Goal: Task Accomplishment & Management: Use online tool/utility

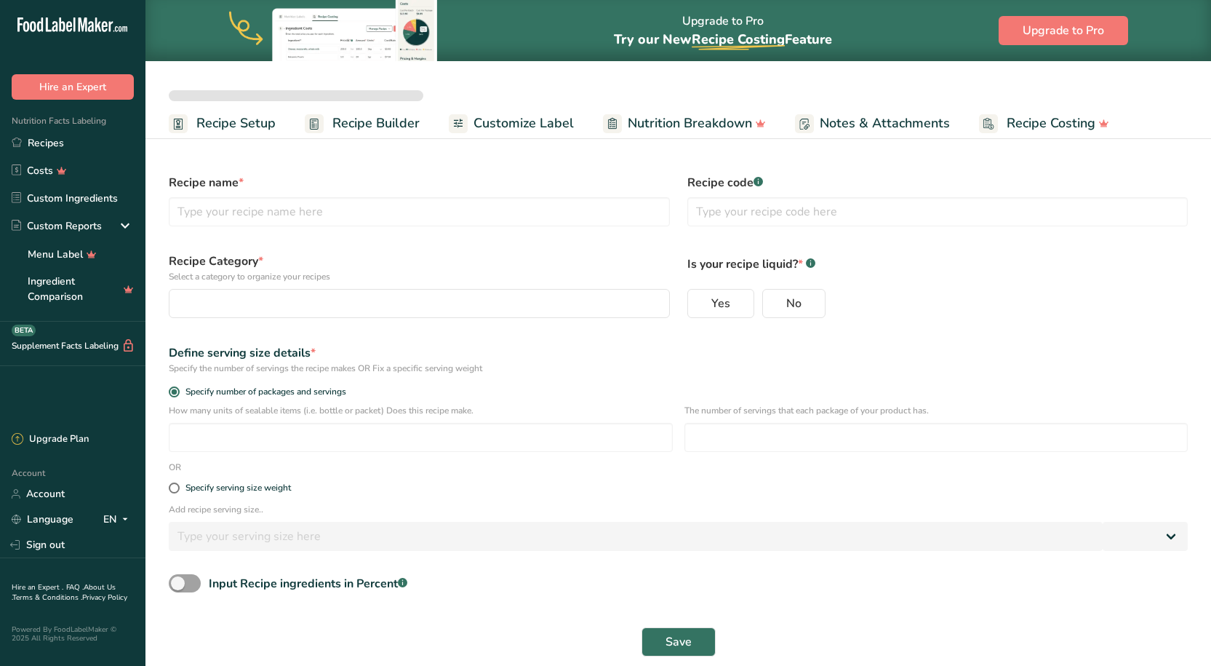
select select
type input "Better Sour Sugar Line"
radio input "true"
radio input "false"
radio input "true"
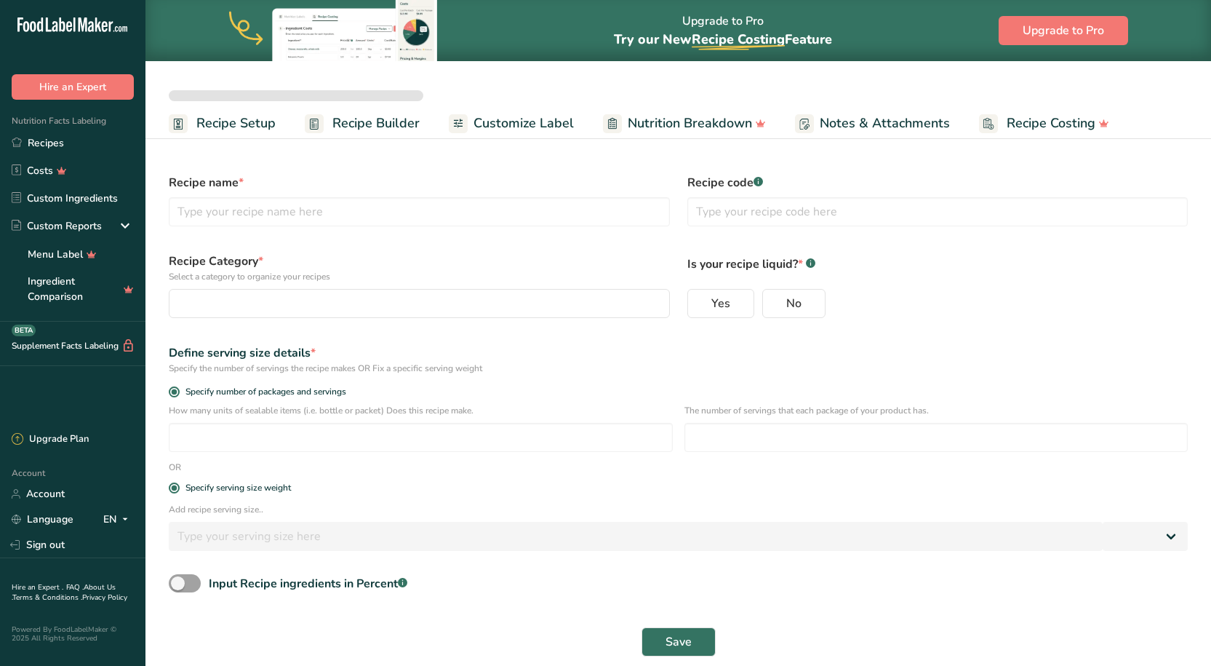
type input "51"
select select "0"
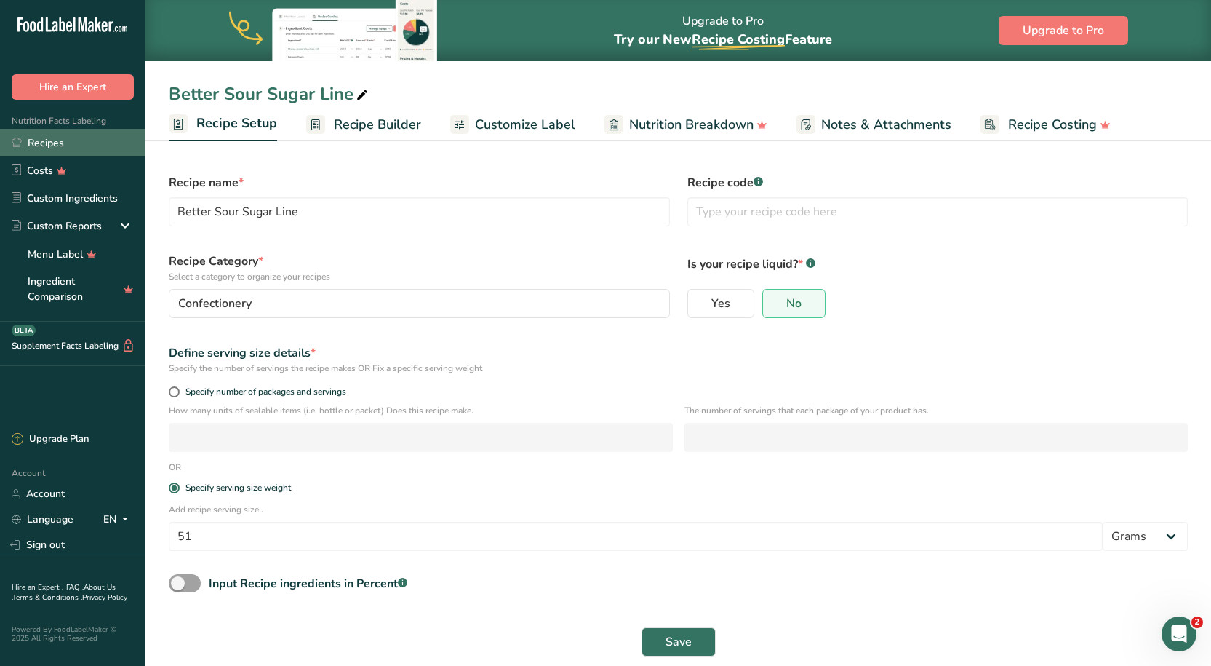
click at [50, 142] on link "Recipes" at bounding box center [73, 143] width 146 height 28
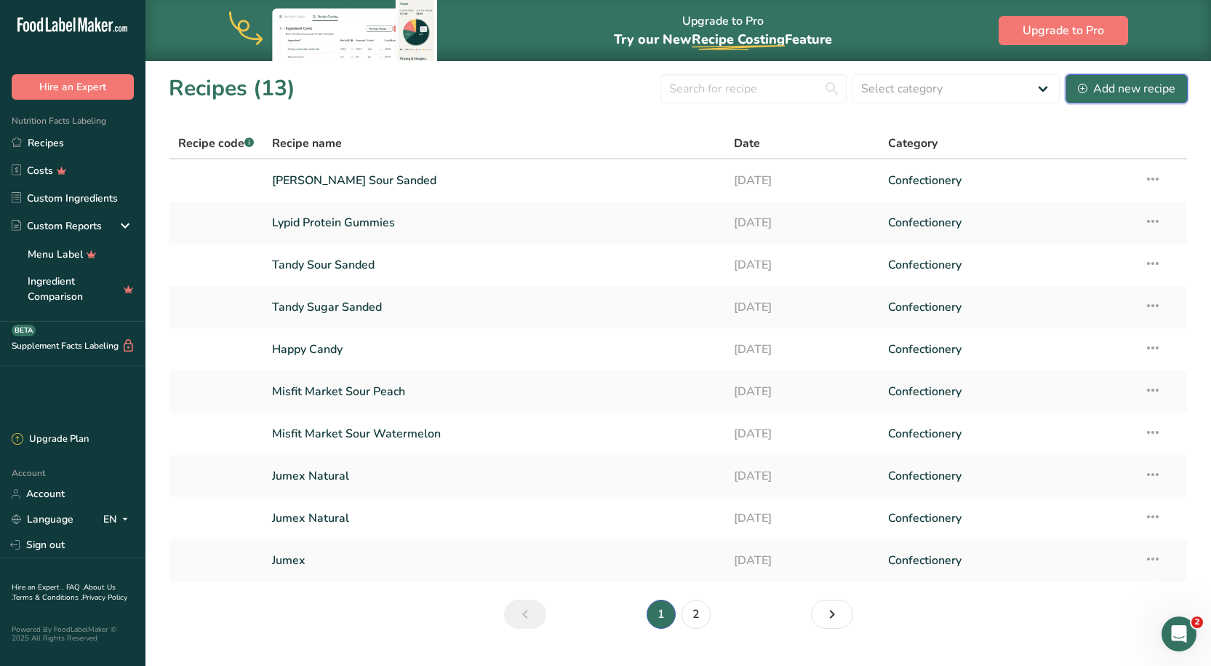
click at [1139, 96] on div "Add new recipe" at bounding box center [1126, 88] width 97 height 17
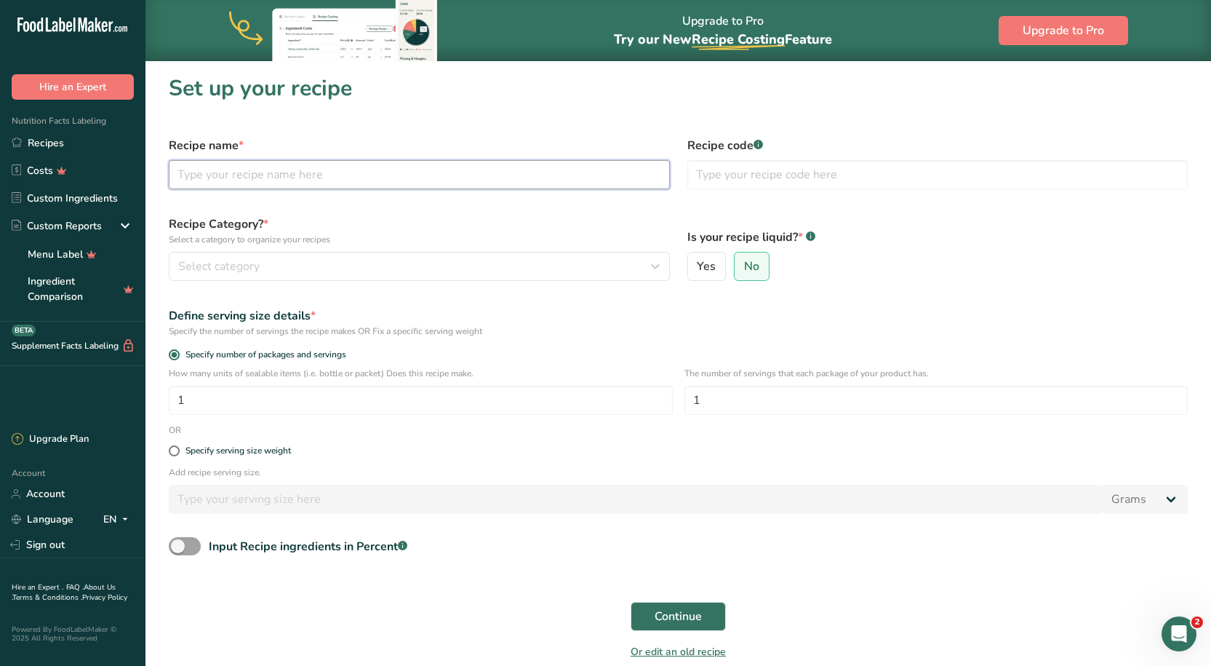
click at [293, 173] on input "text" at bounding box center [419, 174] width 501 height 29
click at [210, 175] on input "Eathr" at bounding box center [419, 174] width 501 height 29
type input "Earthside Kids"
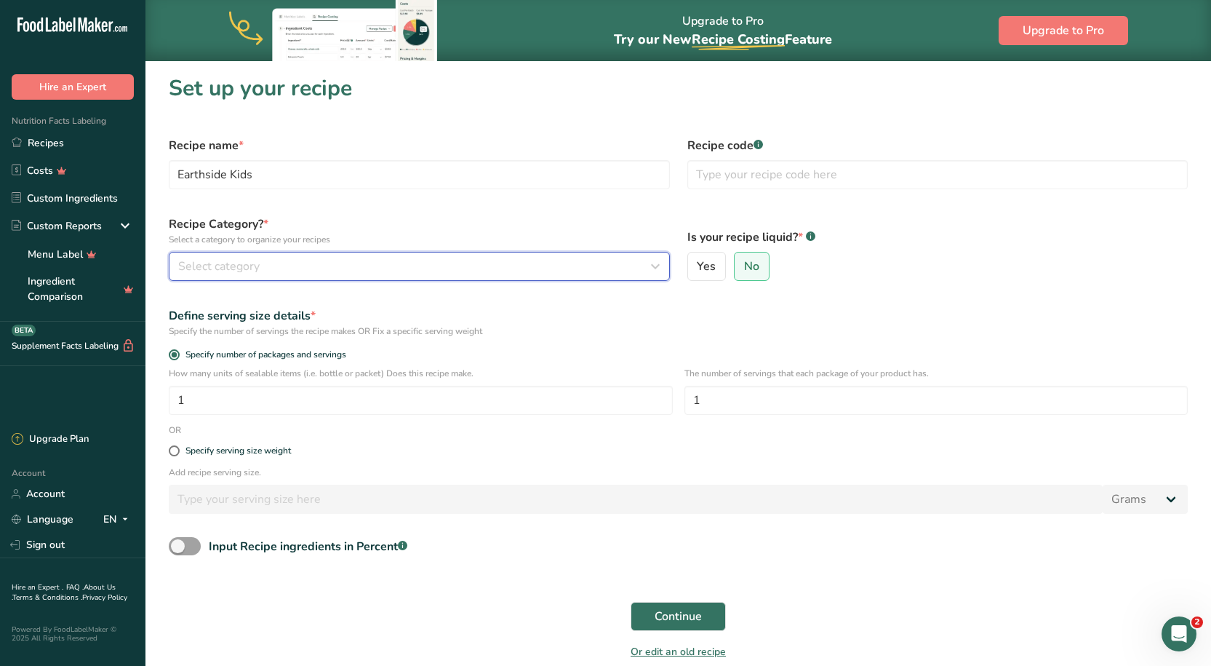
click at [383, 276] on button "Select category" at bounding box center [419, 266] width 501 height 29
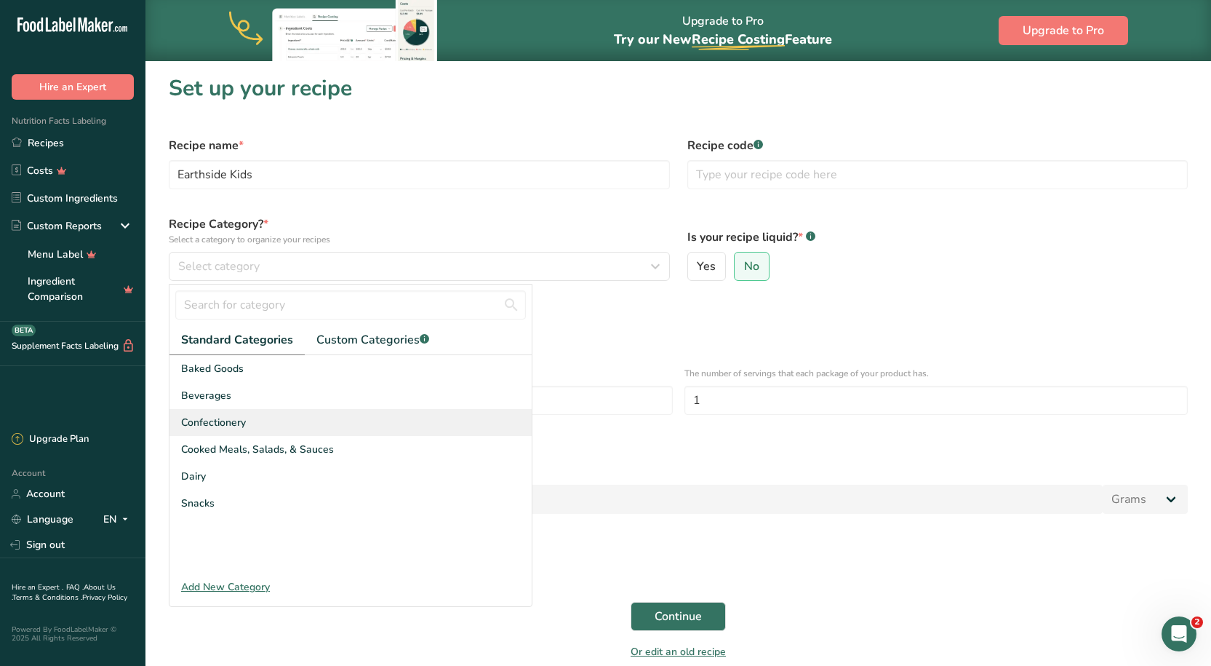
click at [248, 417] on div "Confectionery" at bounding box center [351, 422] width 362 height 27
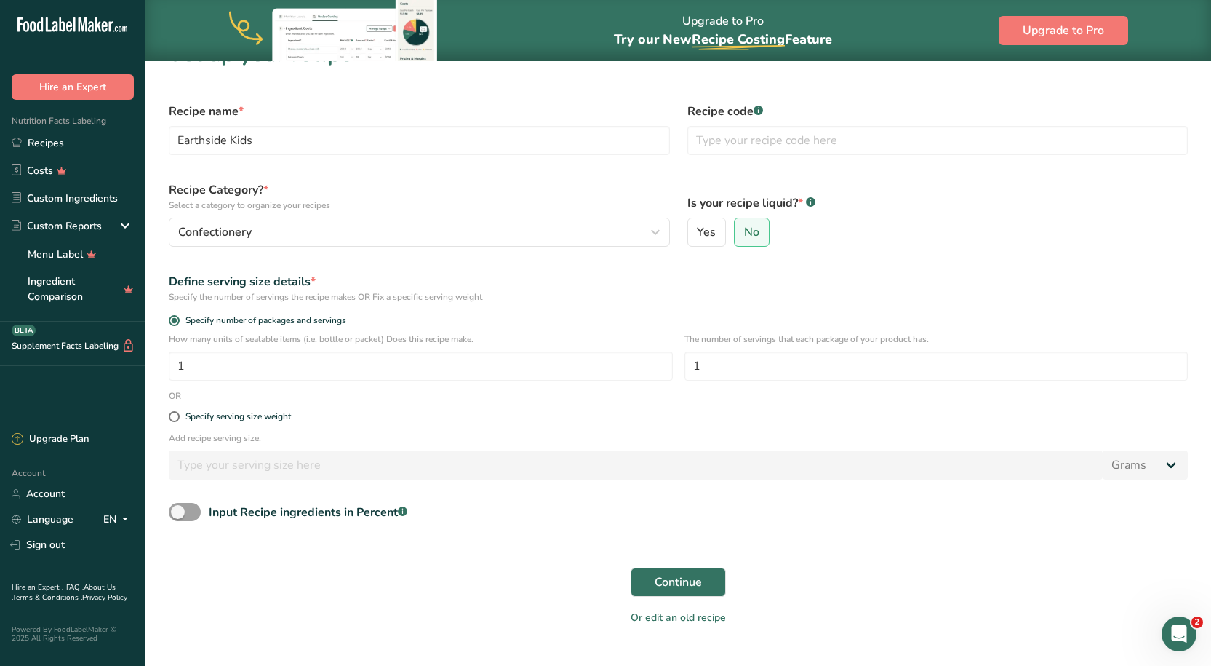
scroll to position [64, 0]
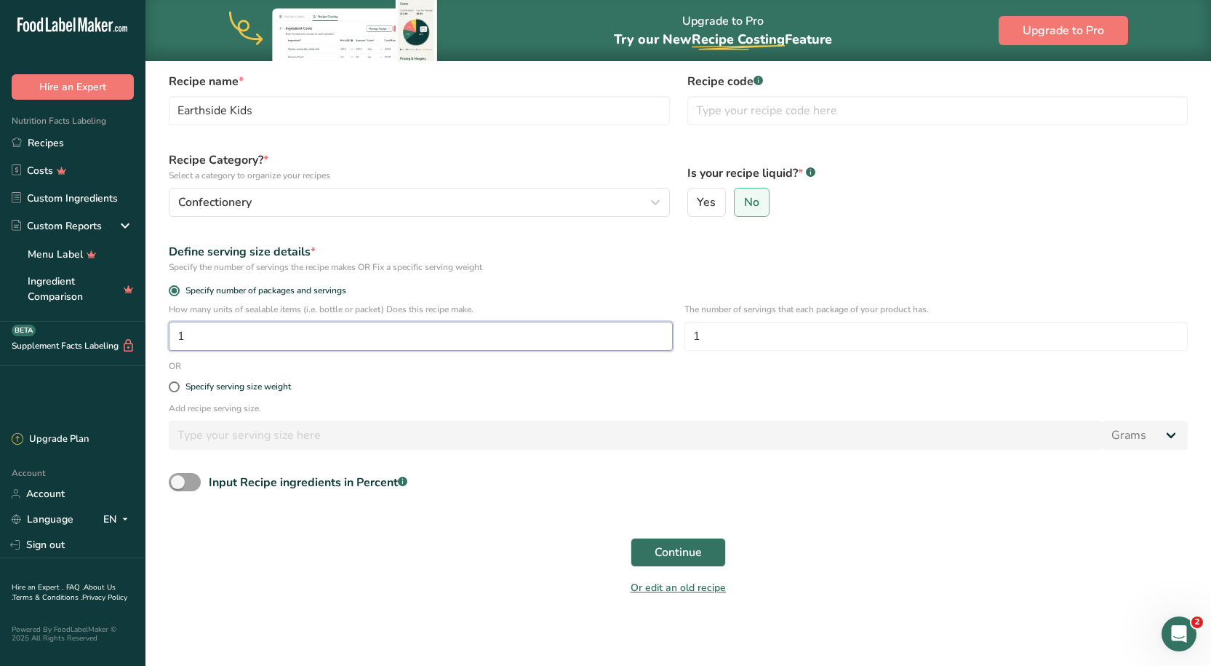
click at [318, 329] on input "1" at bounding box center [421, 336] width 504 height 29
click at [186, 390] on div "Specify serving size weight" at bounding box center [238, 386] width 105 height 11
click at [178, 390] on input "Specify serving size weight" at bounding box center [173, 386] width 9 height 9
radio input "true"
radio input "false"
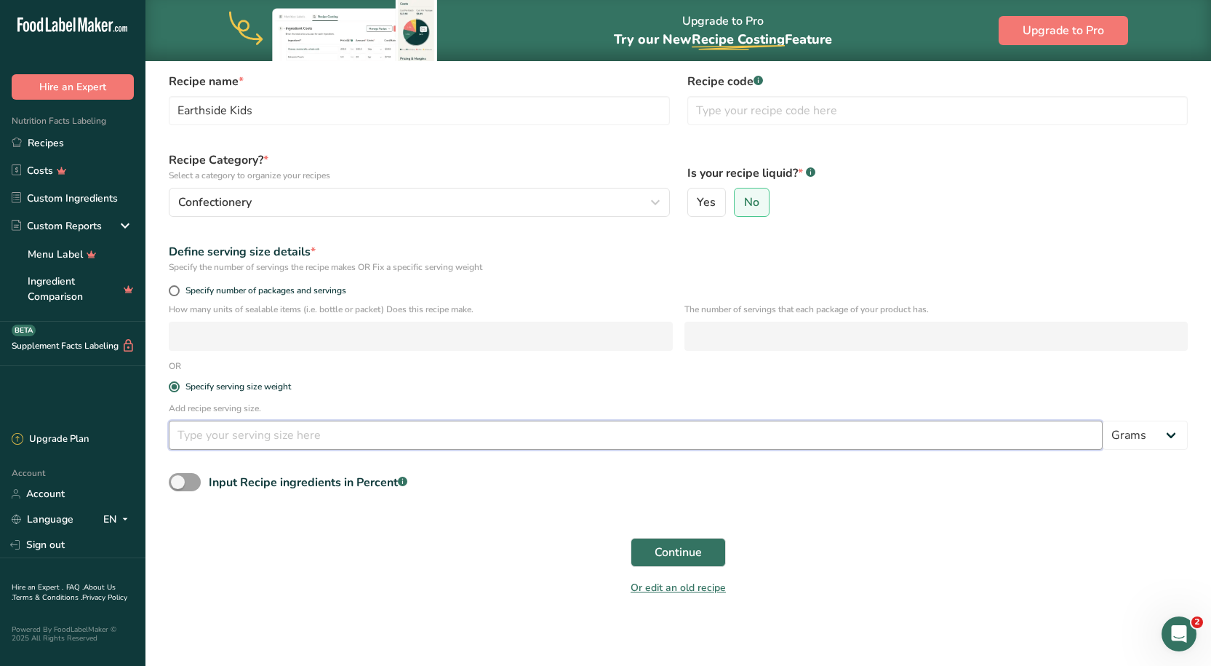
click at [252, 435] on input "number" at bounding box center [636, 435] width 934 height 29
type input "20"
click at [440, 515] on form "Recipe name * Earthside Kids Recipe code .a-a{fill:#347362;}.b-a{fill:#fff;} Re…" at bounding box center [678, 334] width 1037 height 541
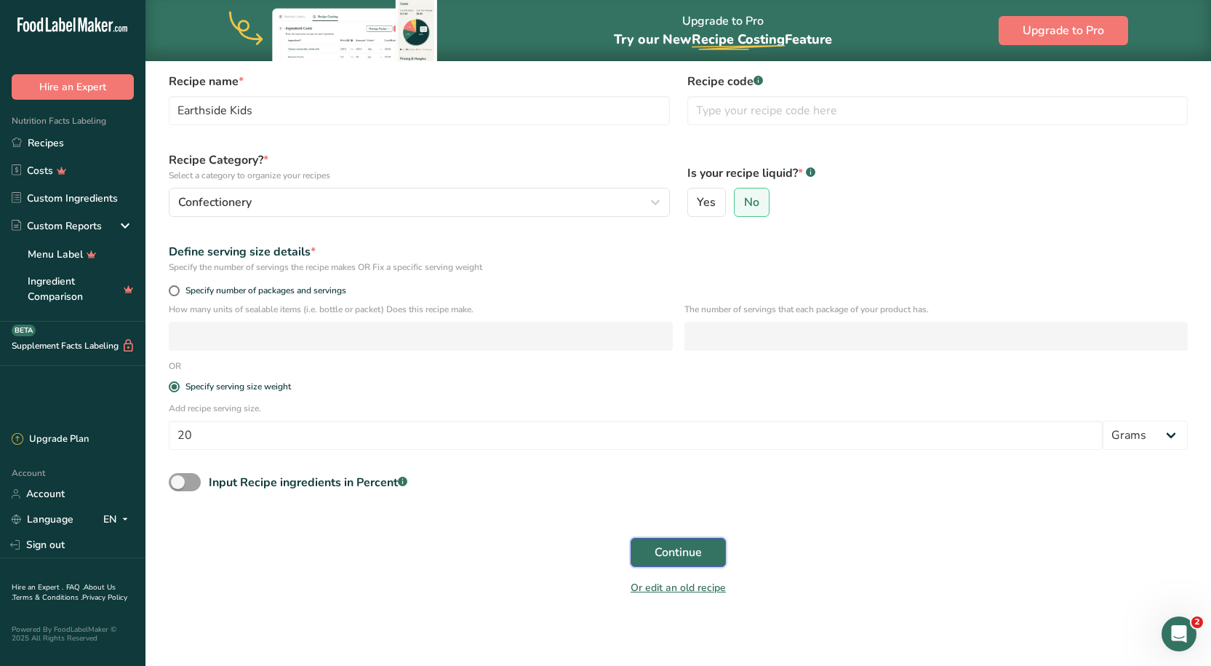
click at [632, 544] on button "Continue" at bounding box center [678, 552] width 95 height 29
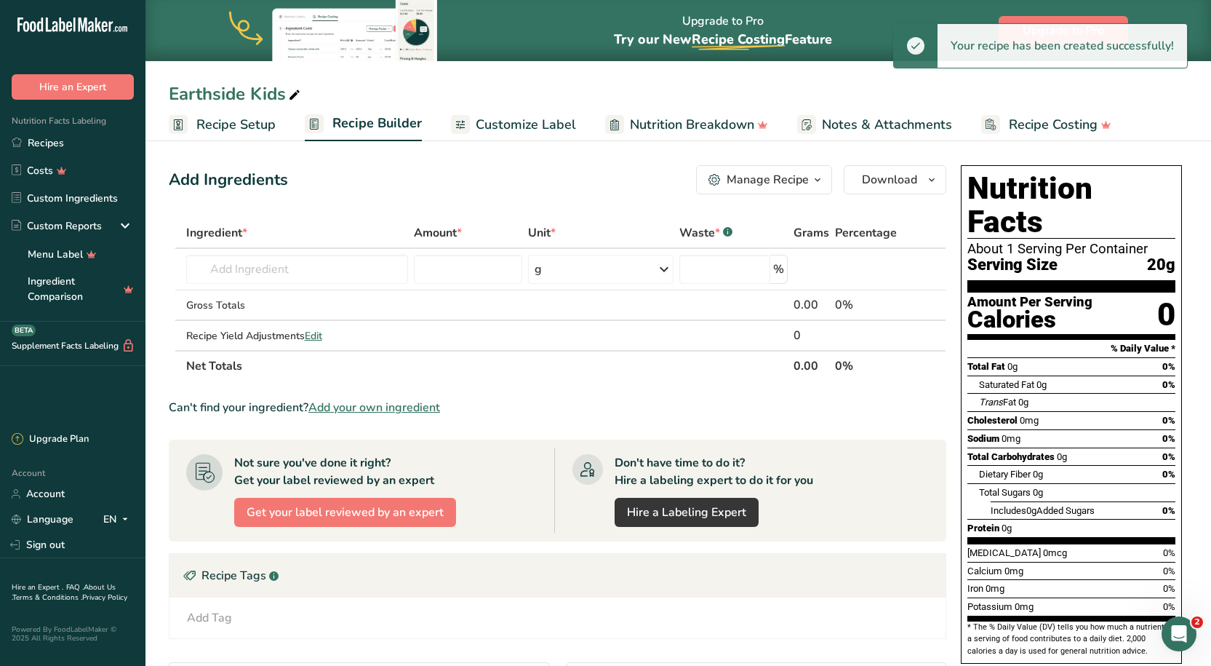
click at [375, 246] on th "Ingredient *" at bounding box center [297, 233] width 228 height 31
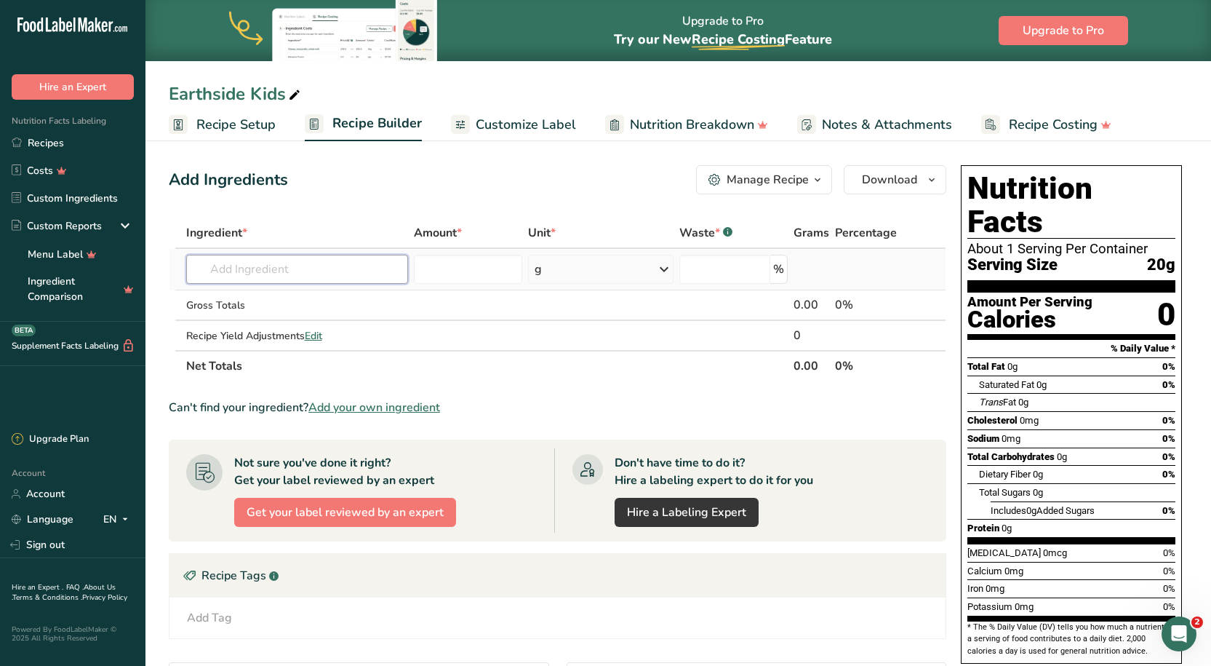
click at [348, 260] on input "text" at bounding box center [297, 269] width 222 height 29
click at [258, 281] on input "text" at bounding box center [297, 269] width 222 height 29
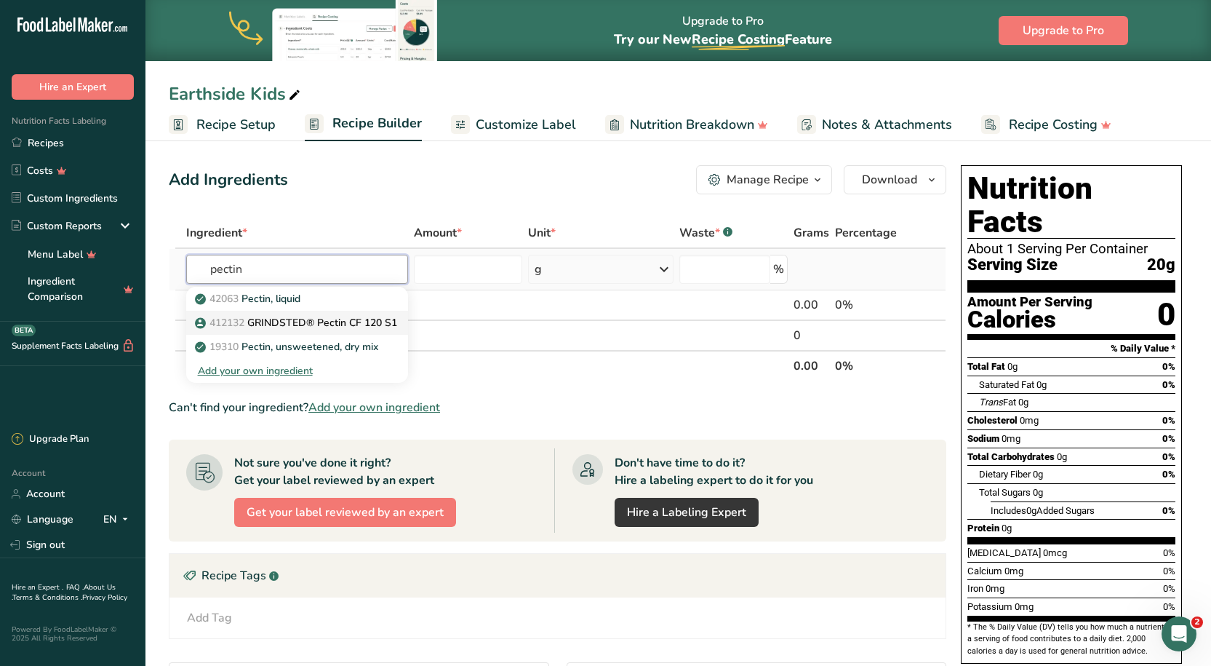
type input "pectin"
drag, startPoint x: 284, startPoint y: 316, endPoint x: 287, endPoint y: 324, distance: 9.2
click at [287, 324] on p "412132 GRINDSTED® Pectin CF 120 S1" at bounding box center [297, 322] width 199 height 15
type input "GRINDSTED® Pectin CF 120 S1"
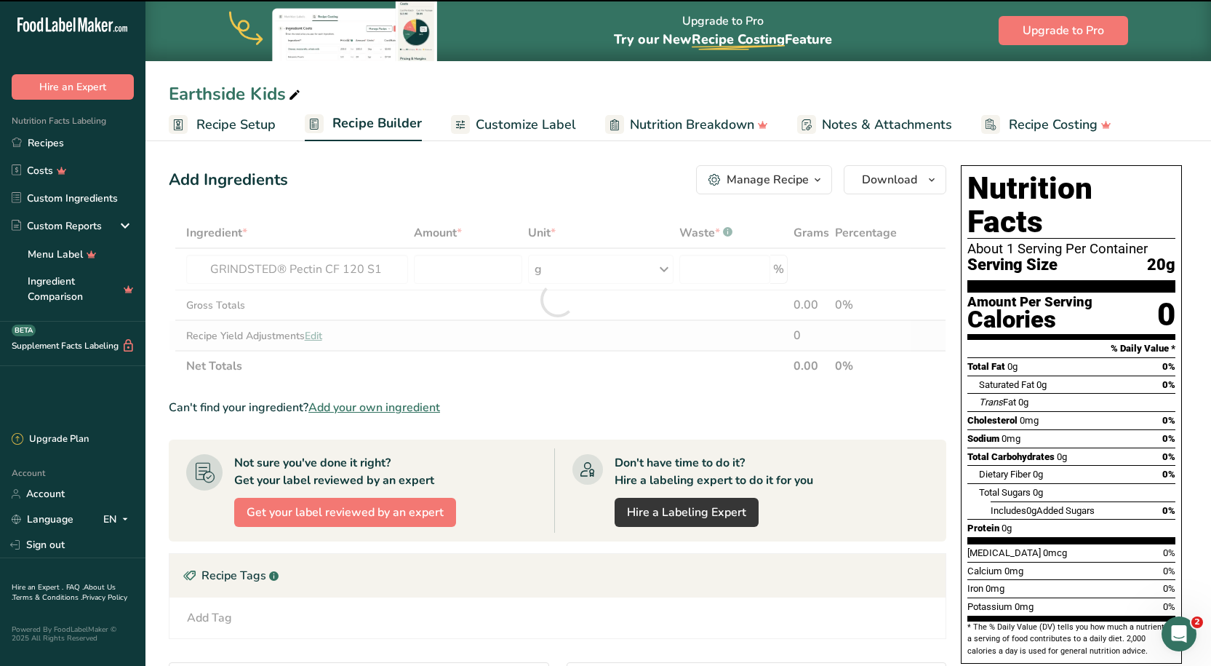
type input "0"
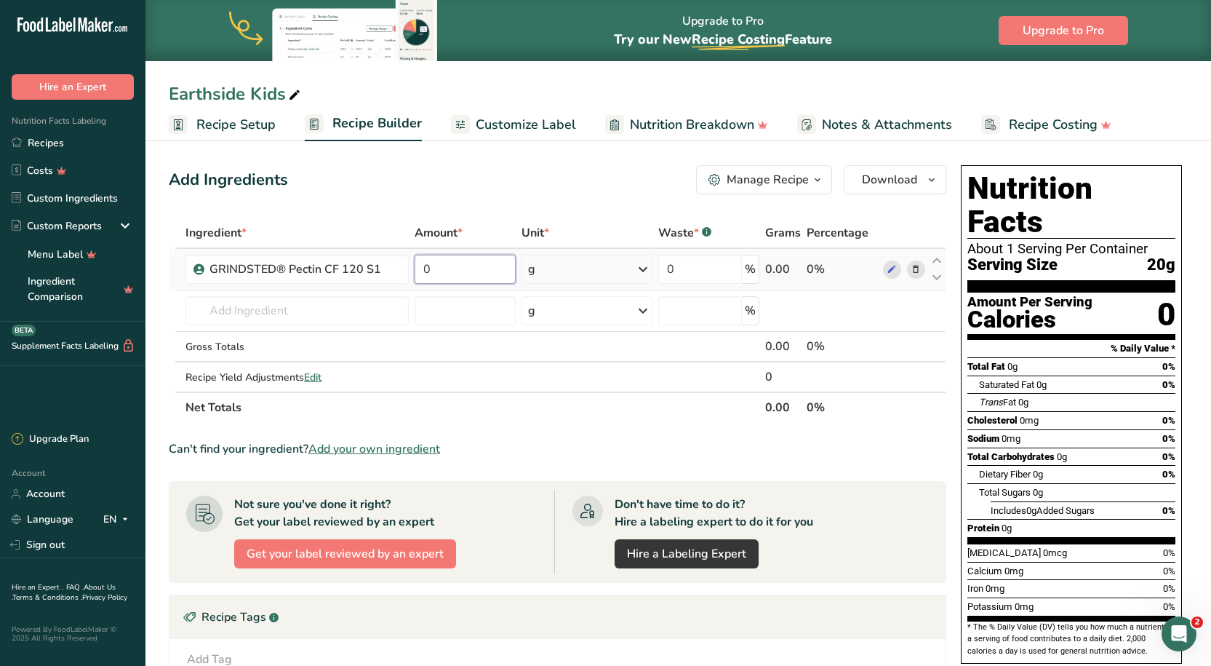
click at [493, 263] on input "0" at bounding box center [465, 269] width 100 height 29
type input "0.2"
click at [295, 317] on div "Ingredient * Amount * Unit * Waste * .a-a{fill:#347362;}.b-a{fill:#fff;} Grams …" at bounding box center [558, 320] width 778 height 205
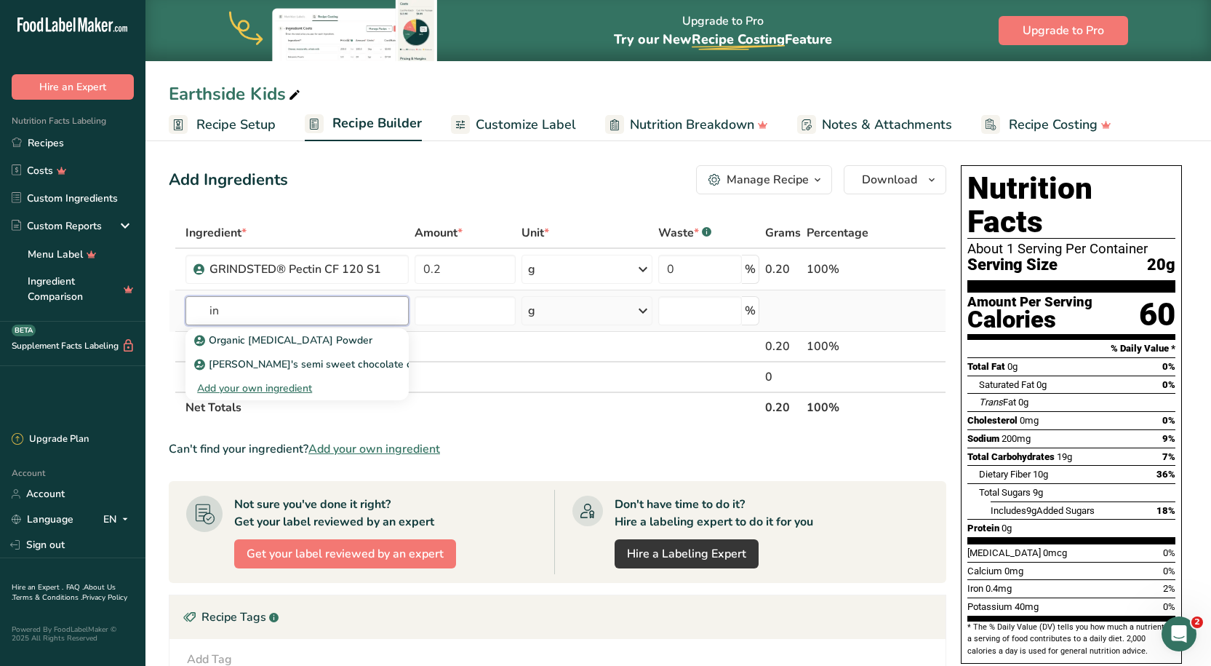
type input "i"
type input "b"
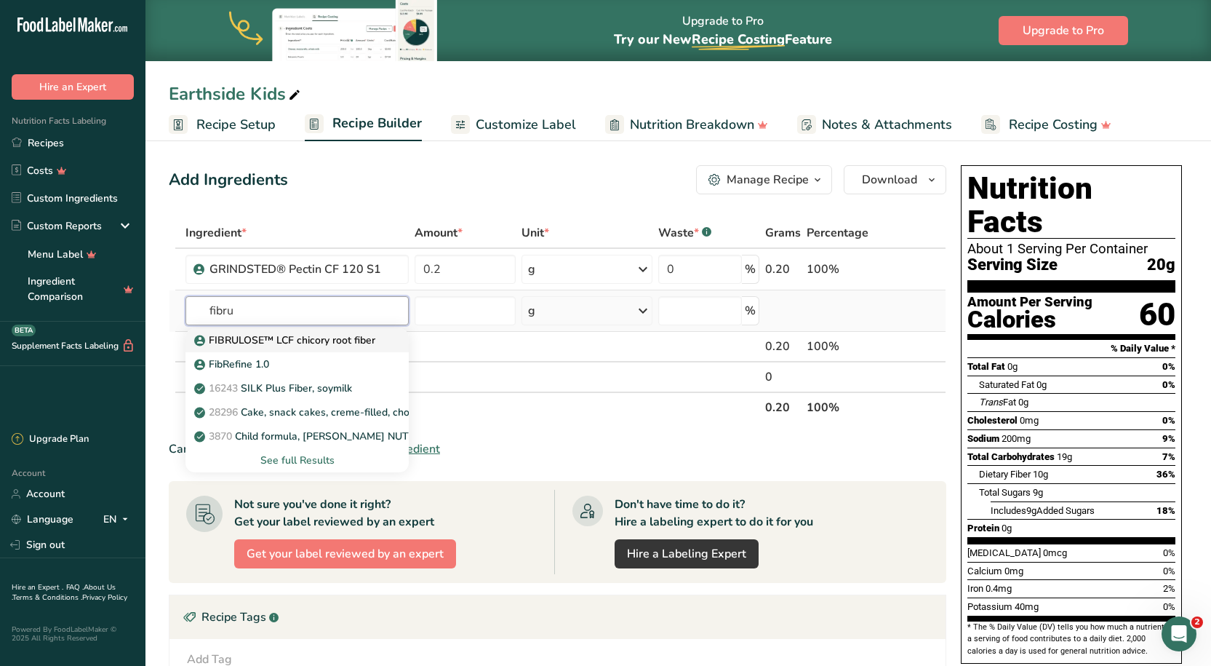
type input "fibru"
click at [284, 338] on p "FIBRULOSE™ LCF chicory root fiber" at bounding box center [286, 339] width 178 height 15
type input "FIBRULOSE™ LCF chicory root fiber"
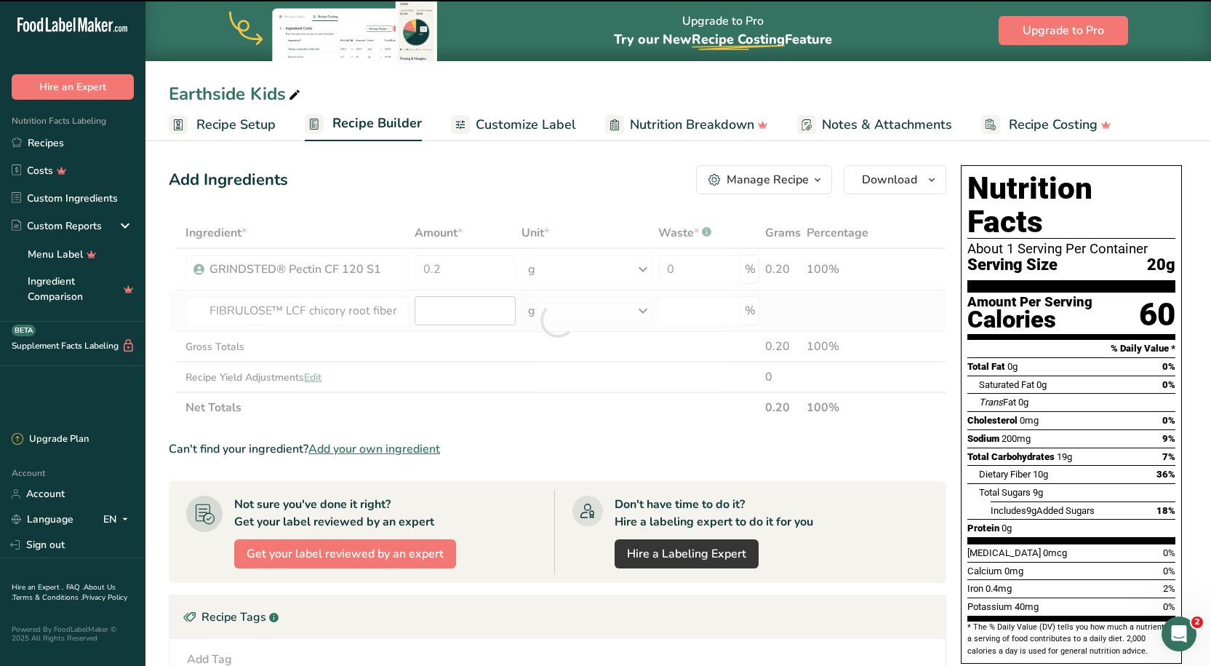
type input "0"
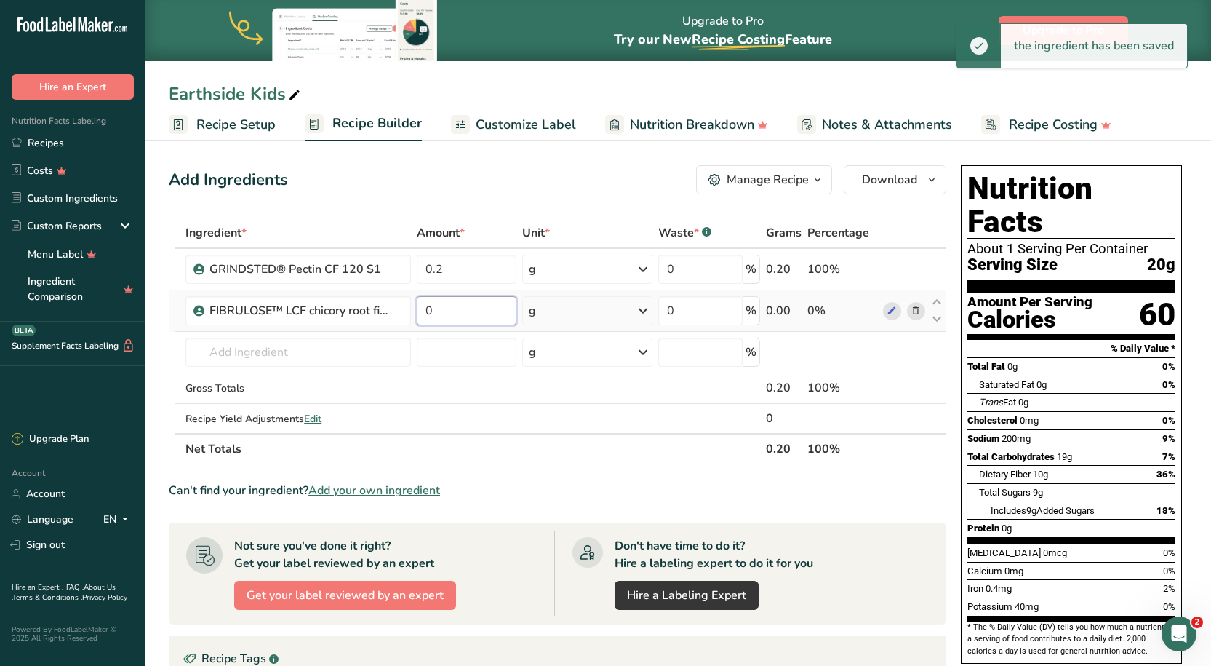
click at [489, 317] on input "0" at bounding box center [467, 310] width 100 height 29
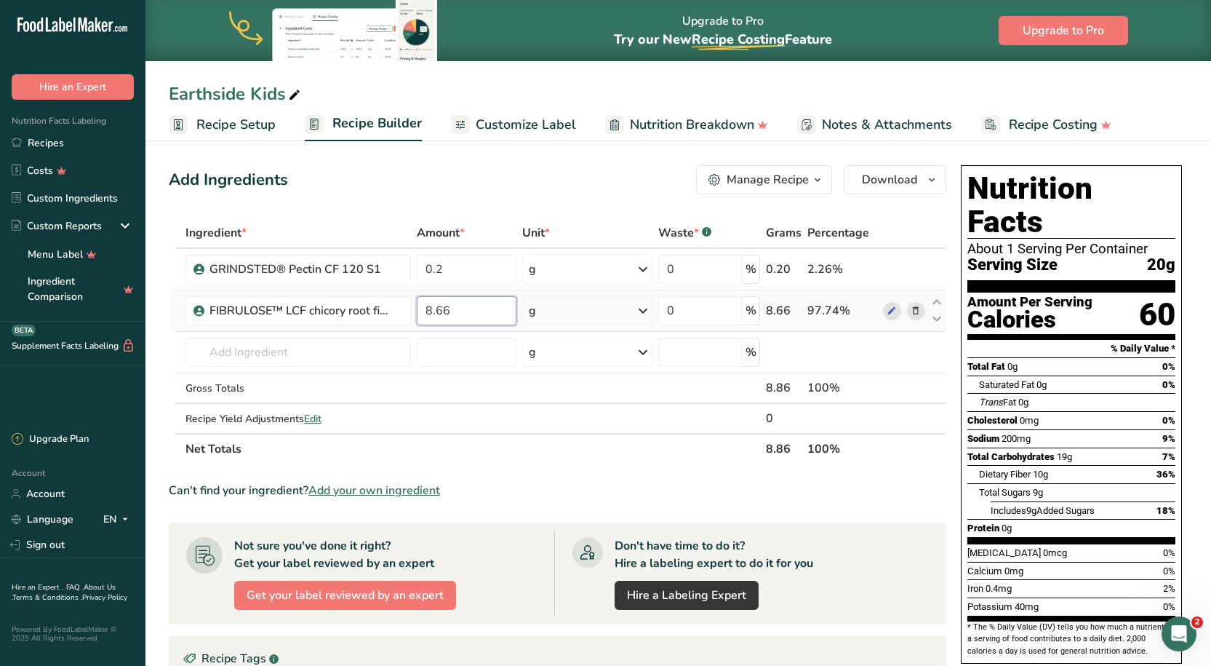
type input "8.66"
click at [377, 348] on div "Ingredient * Amount * Unit * Waste * .a-a{fill:#347362;}.b-a{fill:#fff;} Grams …" at bounding box center [558, 341] width 778 height 247
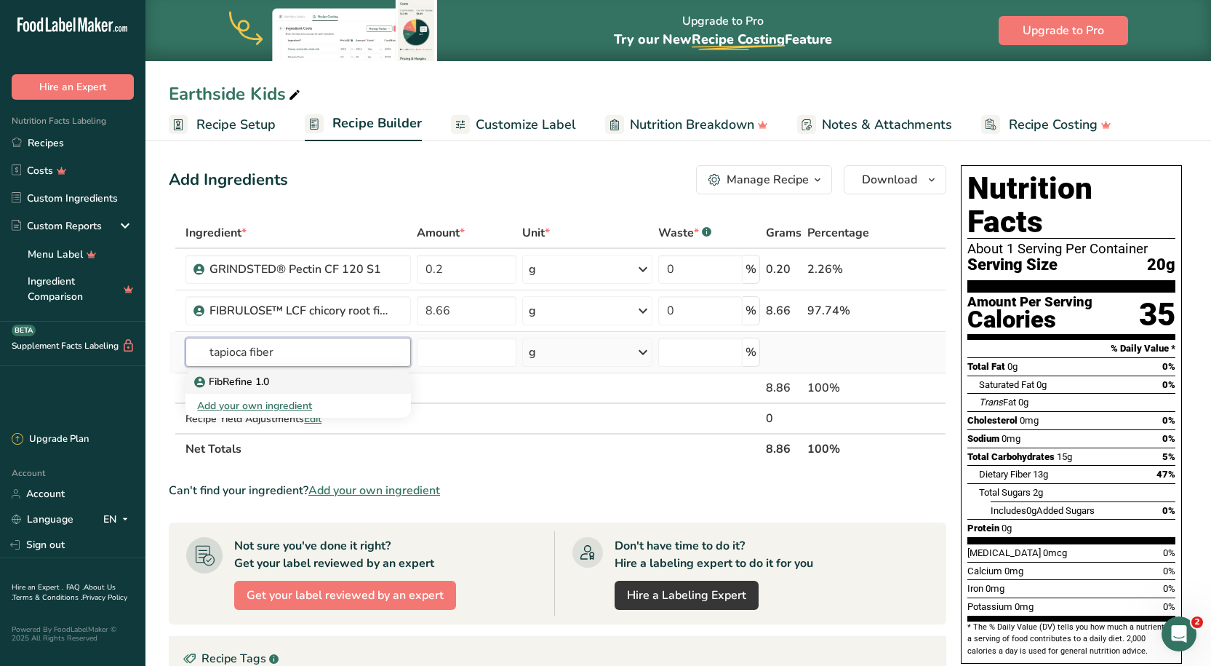
type input "tapioca fiber"
click at [305, 384] on div "FibRefine 1.0" at bounding box center [286, 381] width 178 height 15
type input "FibRefine 1.0"
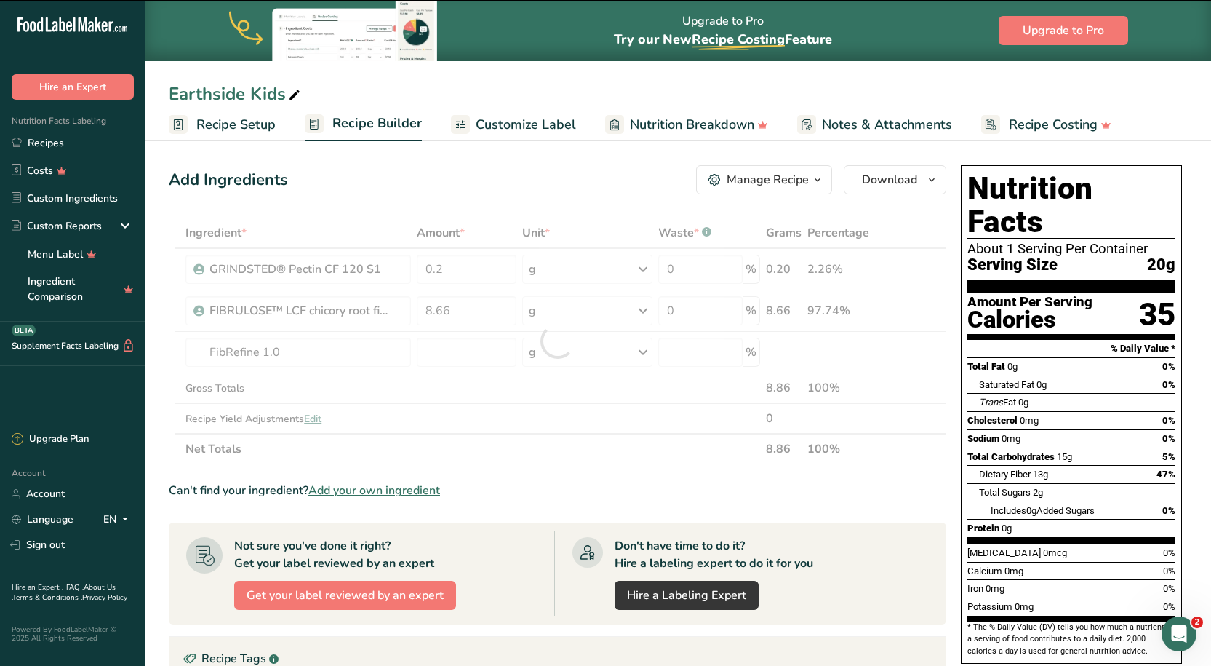
type input "0"
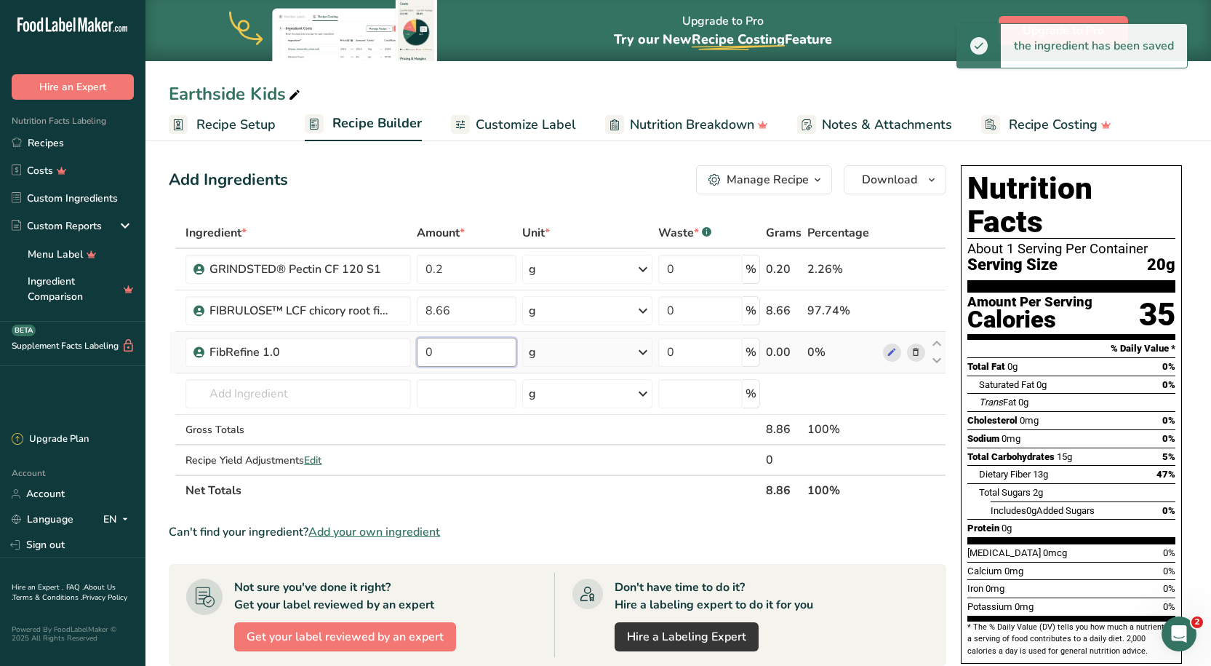
click at [461, 359] on input "0" at bounding box center [467, 352] width 100 height 29
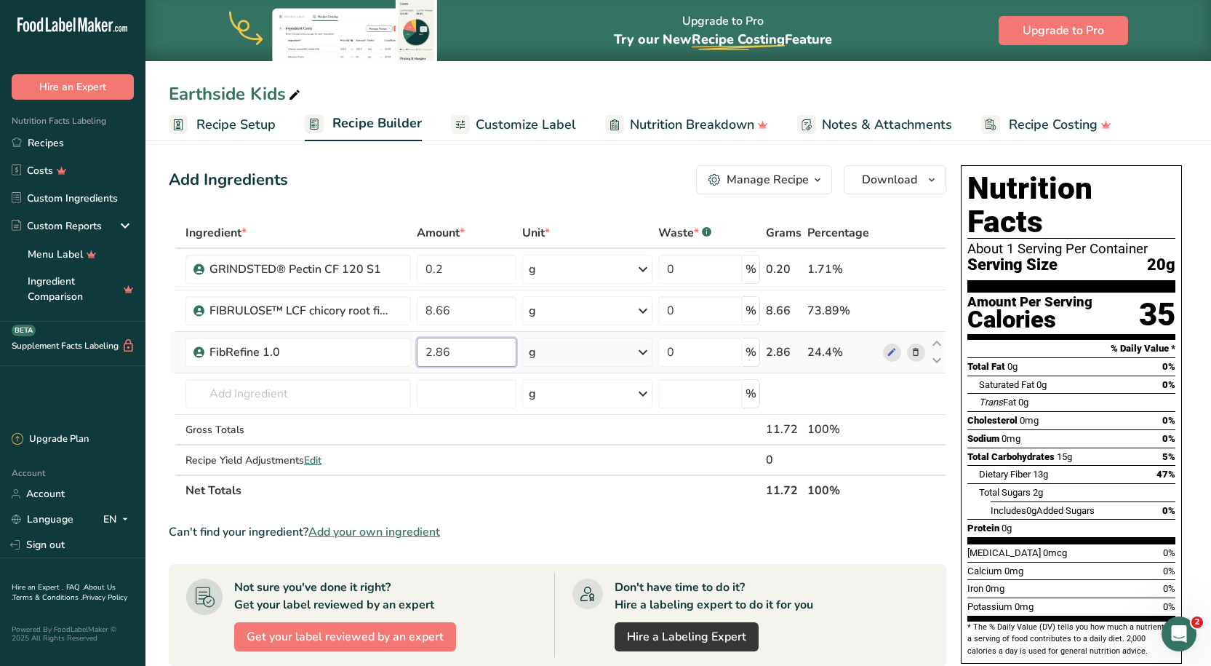
type input "2.86"
click at [382, 399] on div "Ingredient * Amount * Unit * Waste * .a-a{fill:#347362;}.b-a{fill:#fff;} Grams …" at bounding box center [558, 362] width 778 height 288
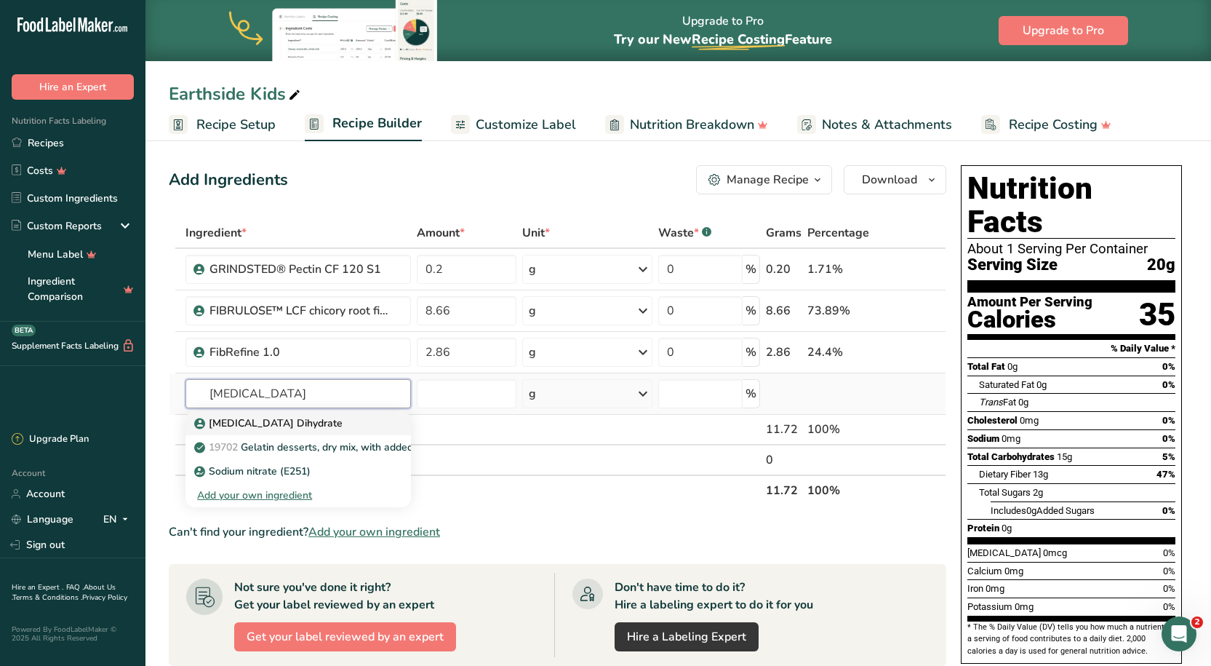
type input "sodium citrate"
click at [303, 429] on p "Sodium Citrate Dihydrate" at bounding box center [270, 422] width 146 height 15
type input "Sodium Citrate Dihydrate"
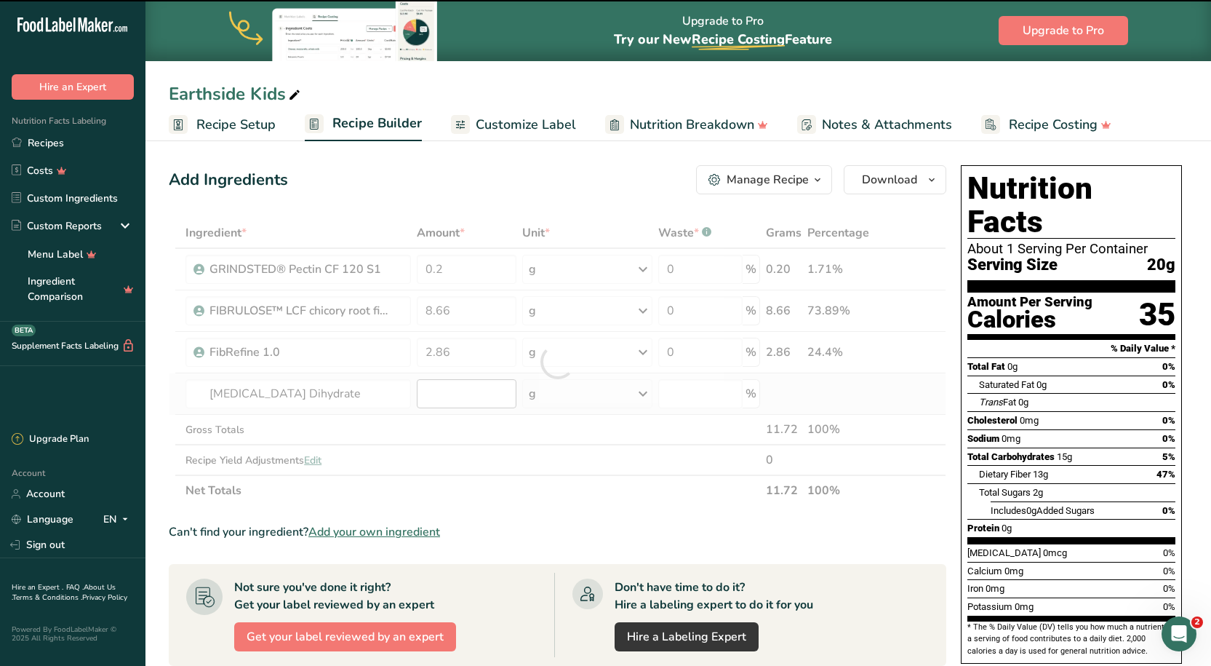
type input "0"
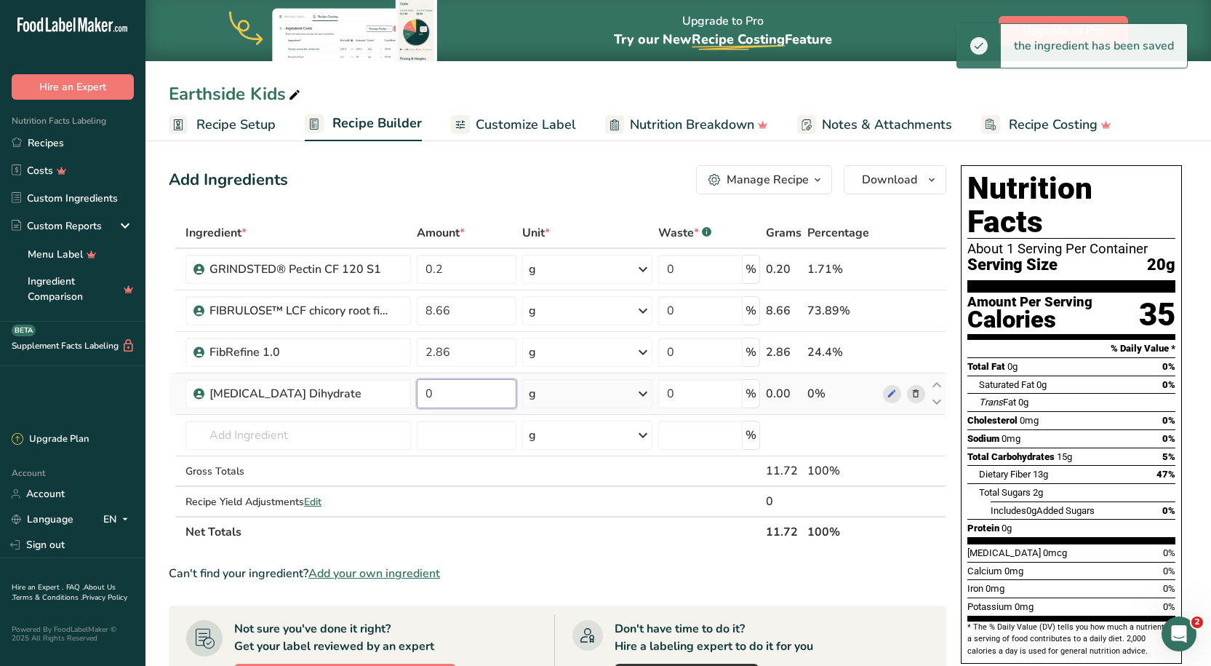
click at [445, 401] on input "0" at bounding box center [467, 393] width 100 height 29
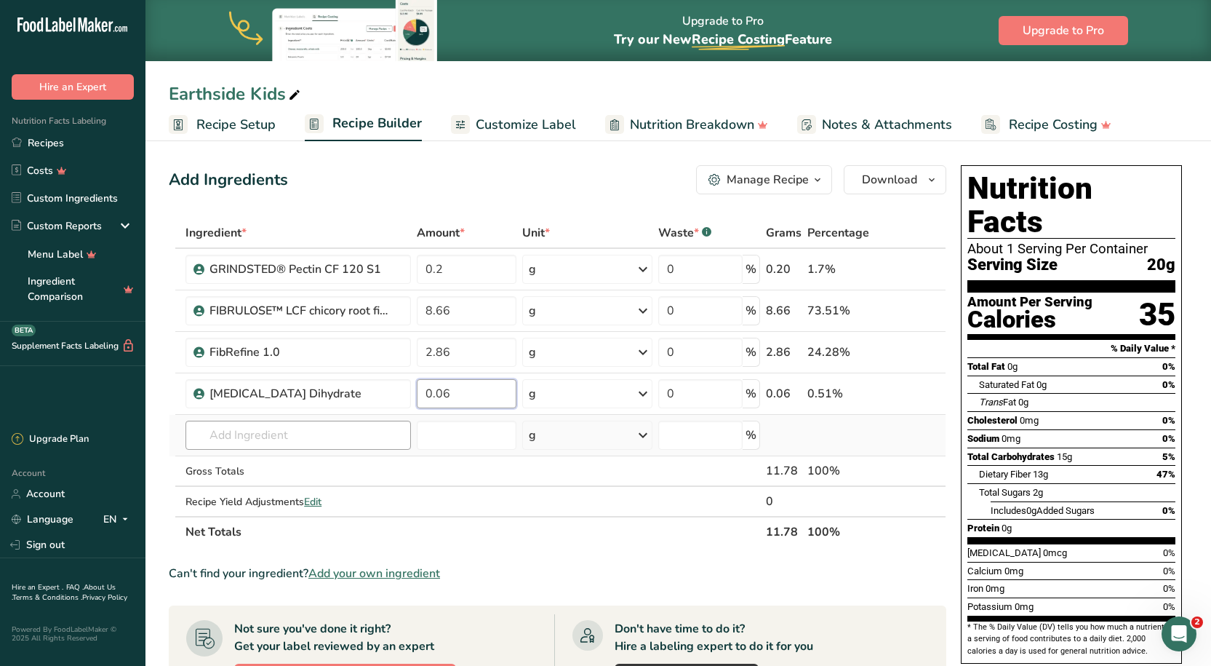
type input "0.06"
click at [301, 434] on div "Ingredient * Amount * Unit * Waste * .a-a{fill:#347362;}.b-a{fill:#fff;} Grams …" at bounding box center [558, 383] width 778 height 330
type input "apple puree"
click at [335, 463] on div "Apple Puree Concentrate" at bounding box center [286, 464] width 178 height 15
type input "Apple Puree Concentrate"
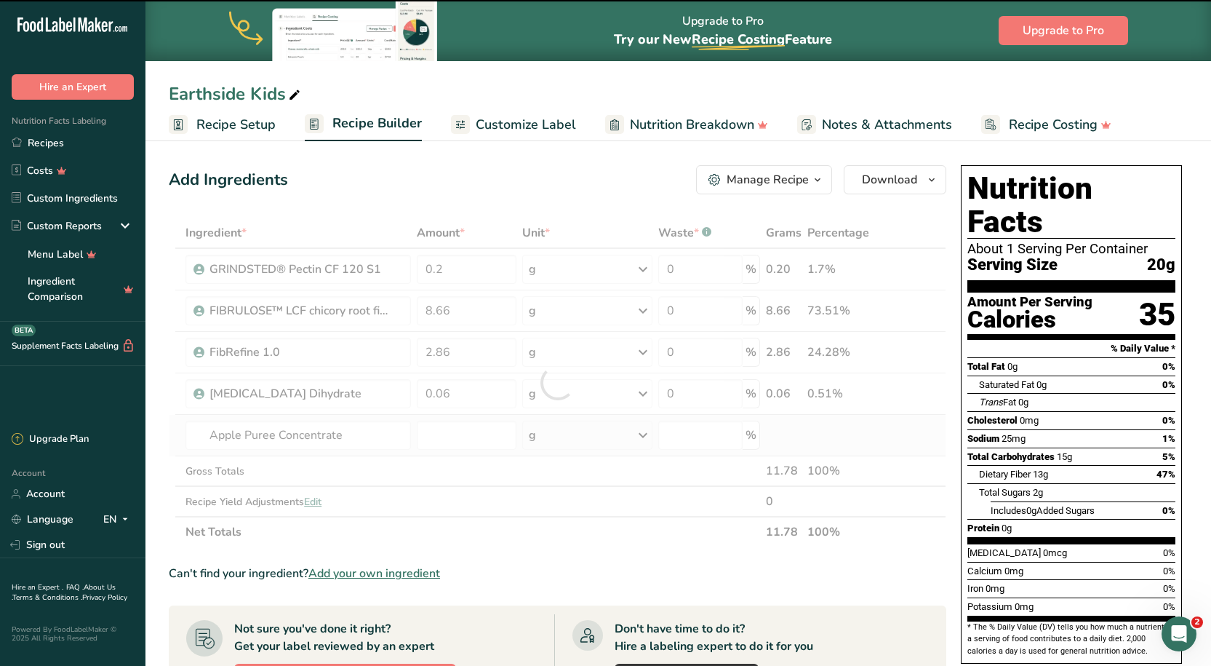
type input "0"
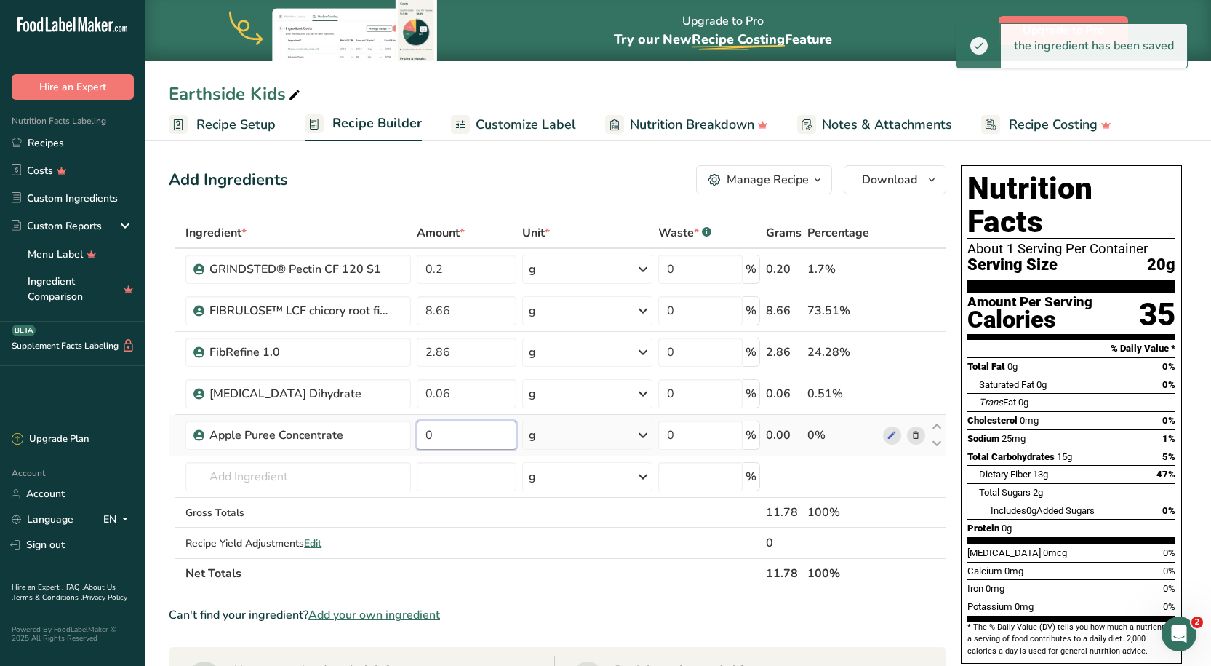
click at [471, 443] on input "0" at bounding box center [467, 435] width 100 height 29
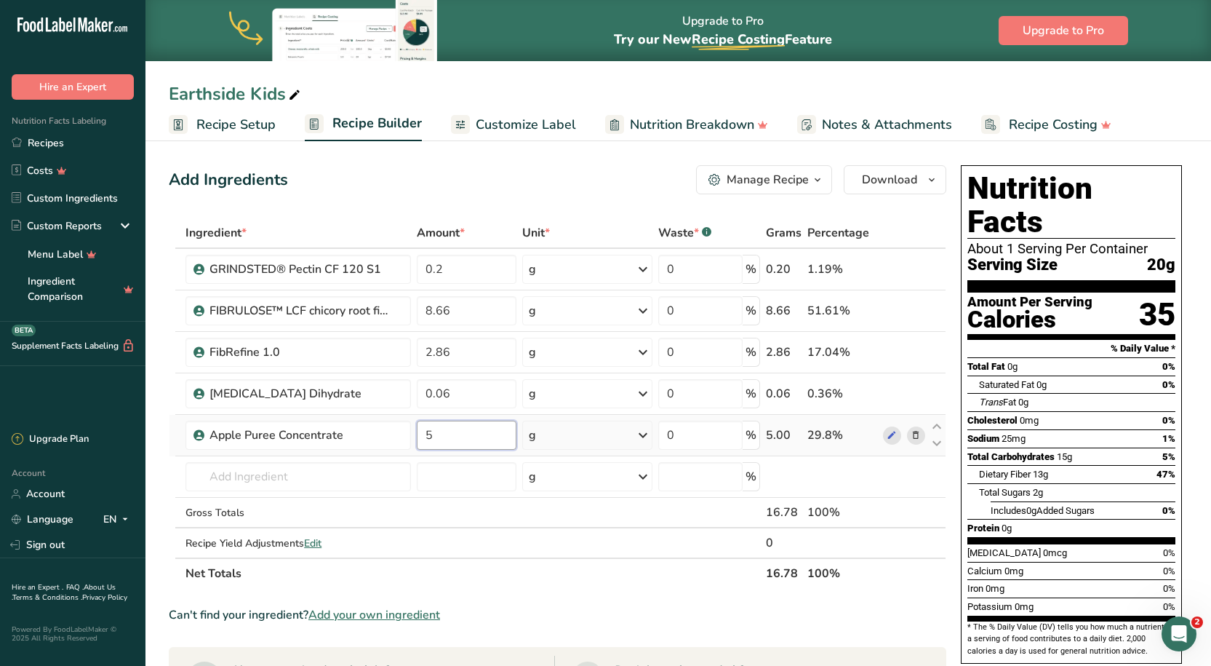
type input "5"
click at [300, 476] on div "Ingredient * Amount * Unit * Waste * .a-a{fill:#347362;}.b-a{fill:#fff;} Grams …" at bounding box center [558, 403] width 778 height 371
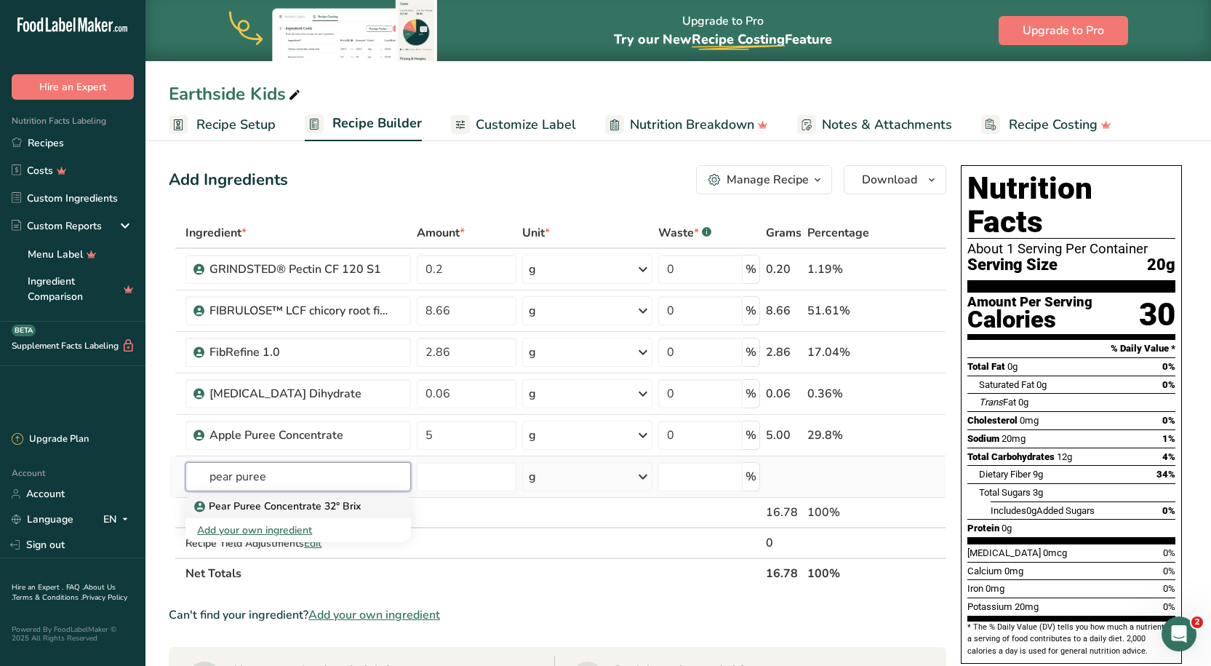
type input "pear puree"
click at [269, 494] on link "Pear Puree Concentrate 32° Brix" at bounding box center [298, 506] width 225 height 24
type input "Pear Puree Concentrate 32° Brix"
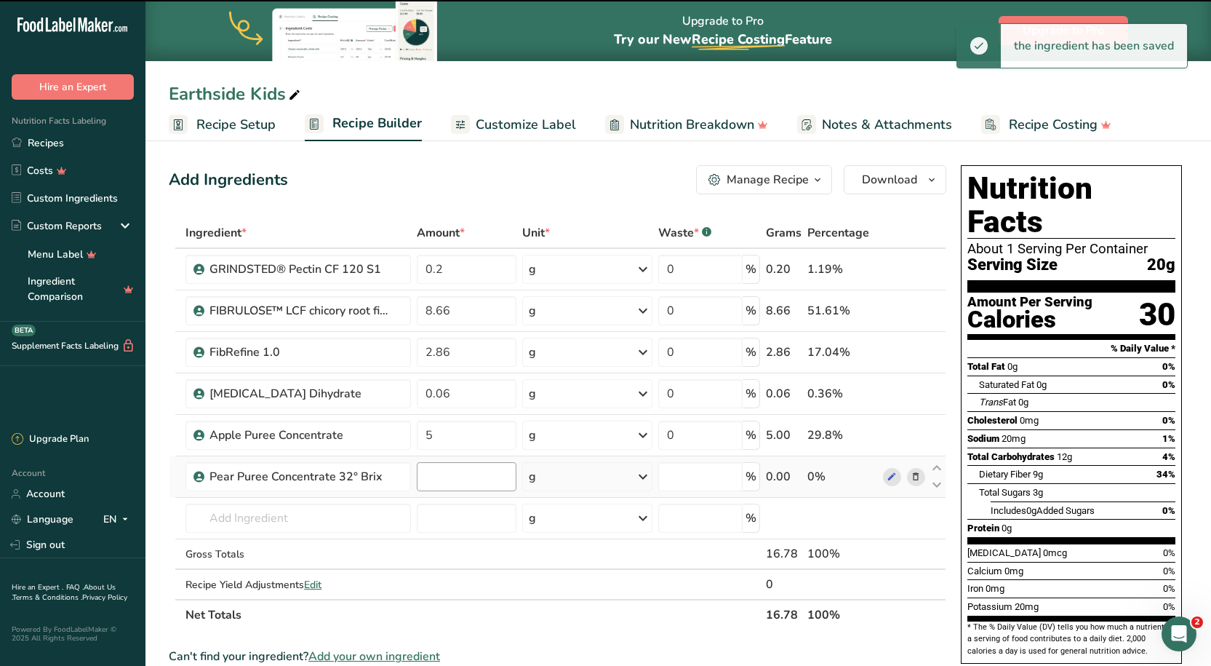
type input "0"
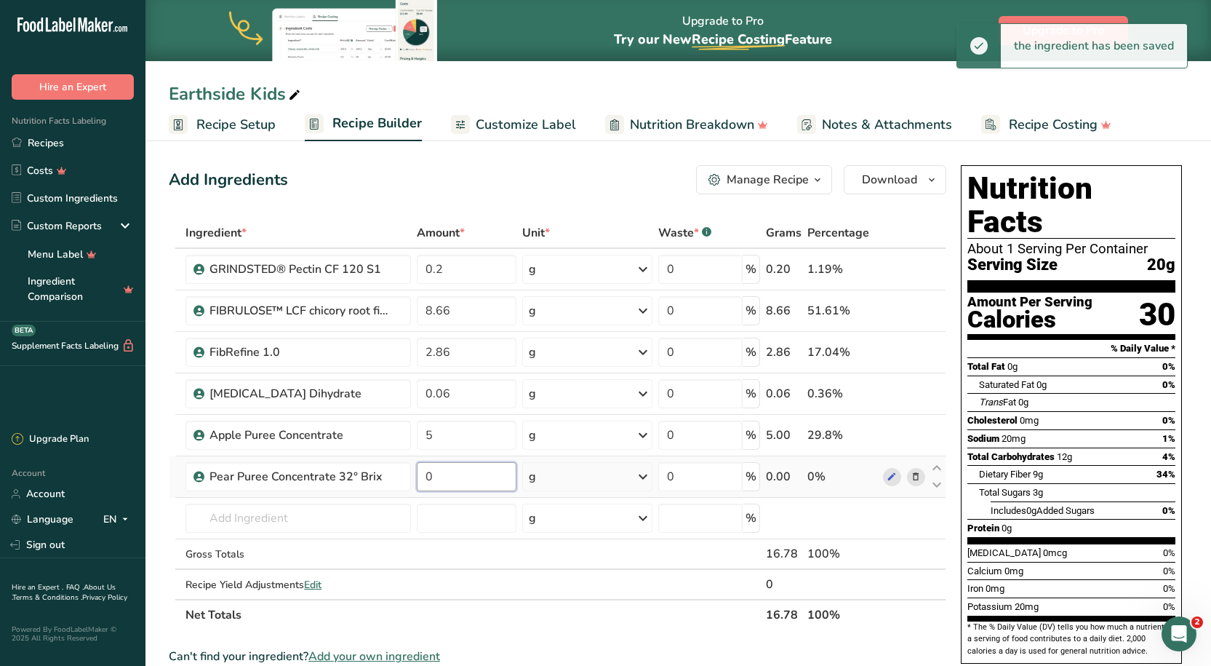
click at [455, 475] on input "0" at bounding box center [467, 476] width 100 height 29
type input "5"
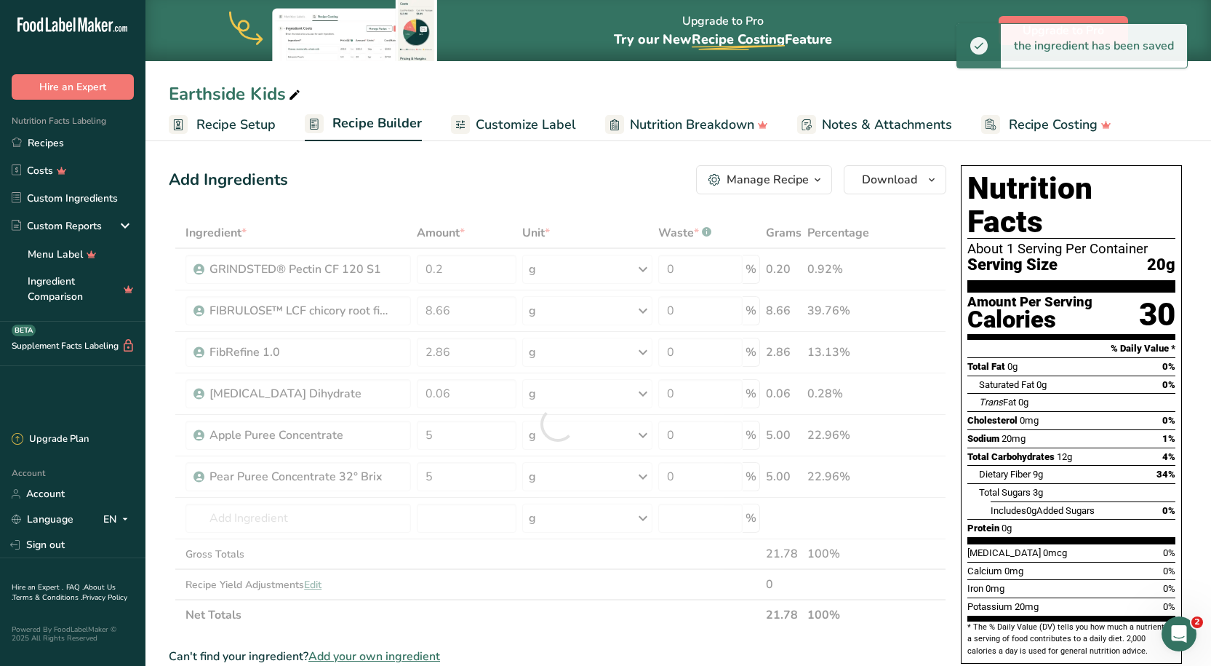
click at [497, 605] on div "Ingredient * Amount * Unit * Waste * .a-a{fill:#347362;}.b-a{fill:#fff;} Grams …" at bounding box center [558, 424] width 778 height 413
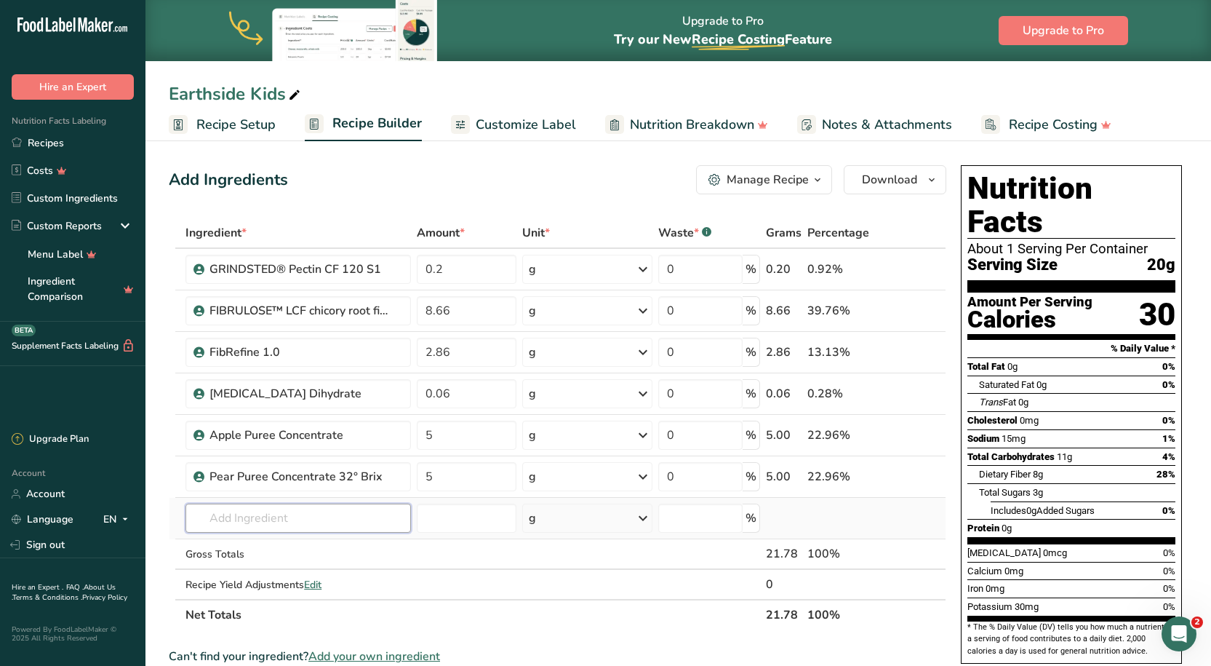
click at [294, 532] on input "text" at bounding box center [298, 517] width 225 height 29
type input "blueberry puree"
click at [278, 566] on div "Add your own ingredient" at bounding box center [298, 571] width 202 height 15
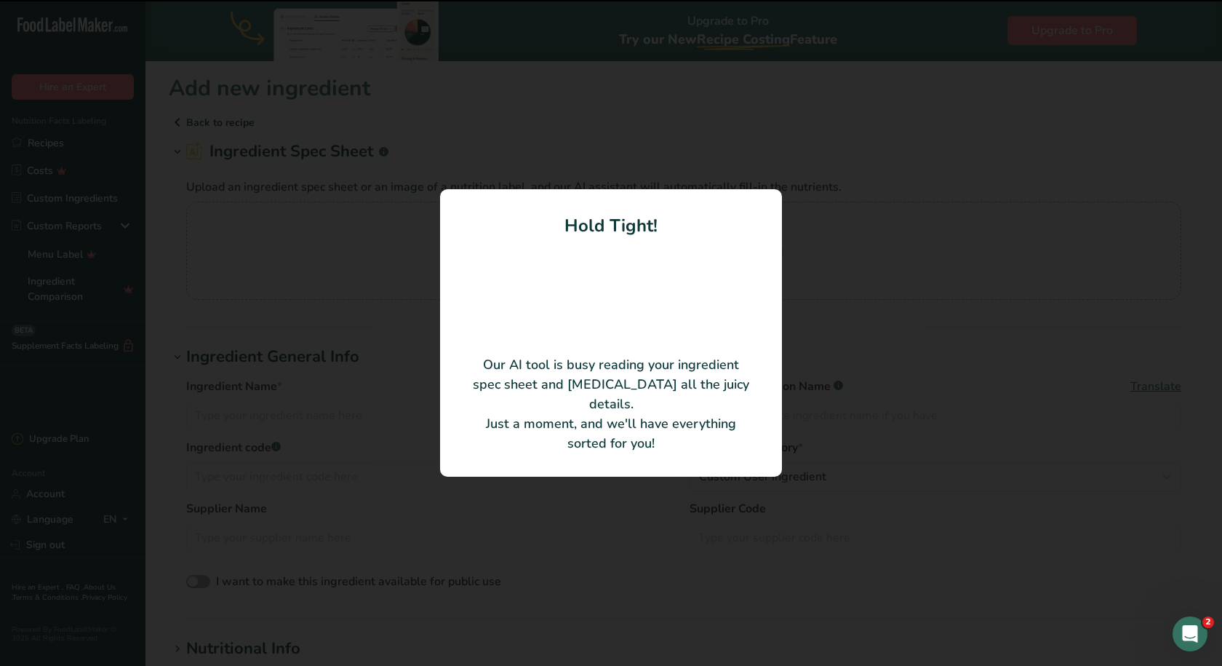
type input "Blueberries"
type input "[PERSON_NAME] by Ingredion"
type input "39110J02"
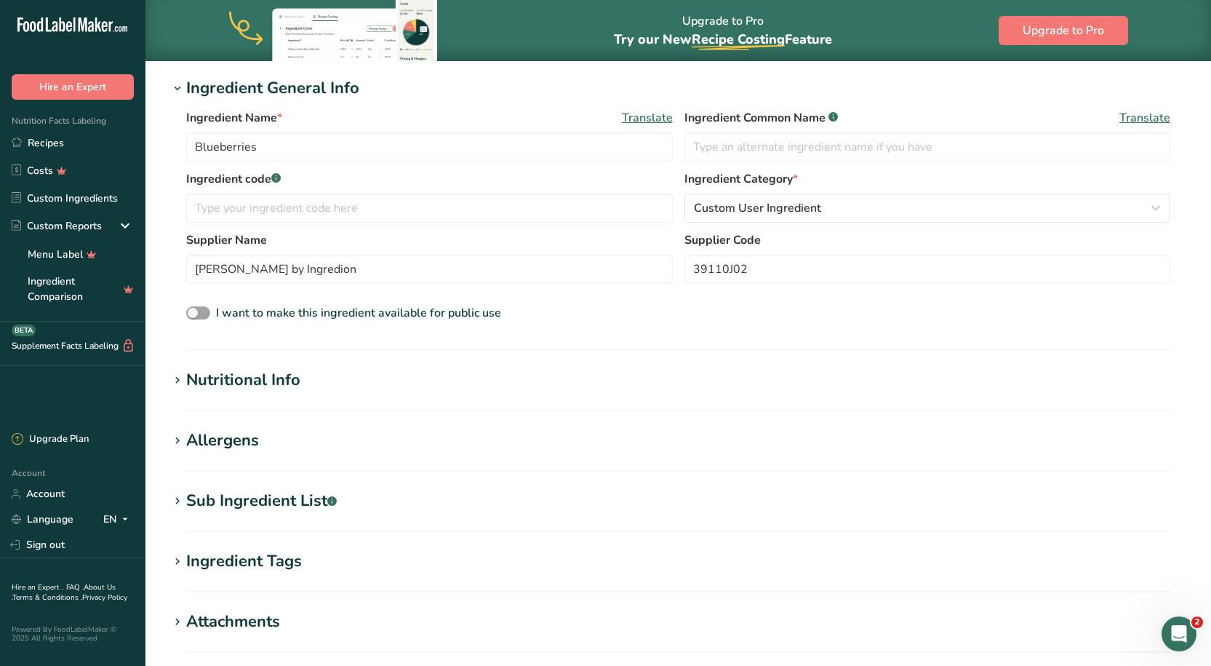
scroll to position [421, 0]
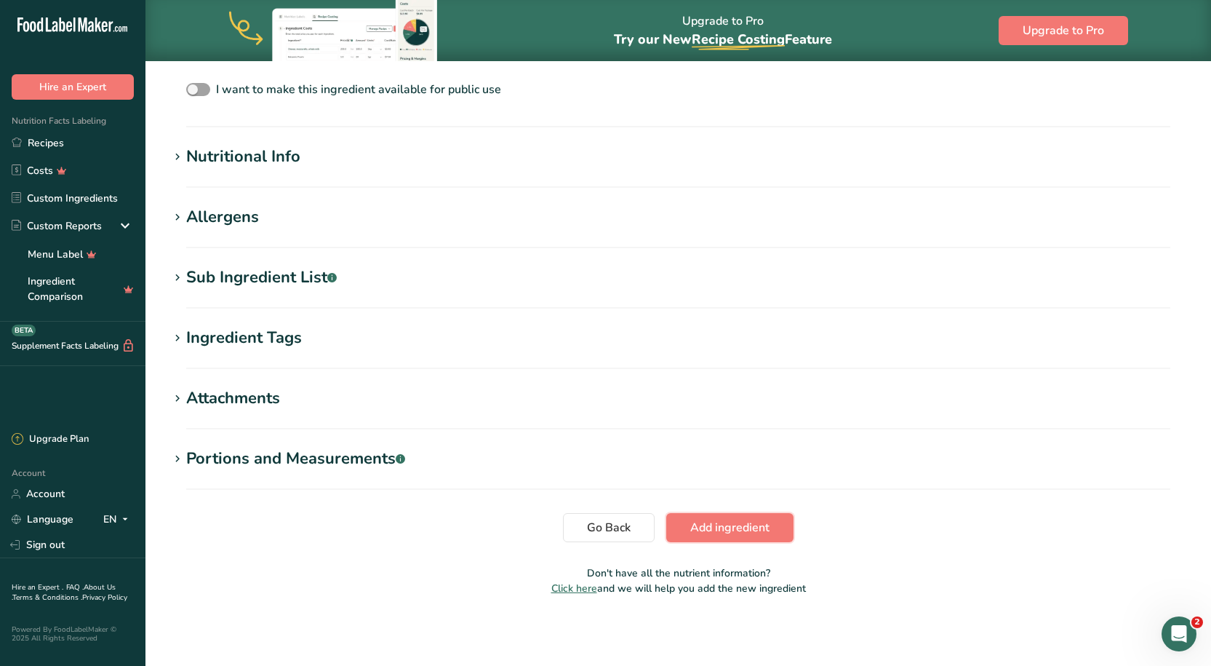
click at [733, 532] on span "Add ingredient" at bounding box center [729, 527] width 79 height 17
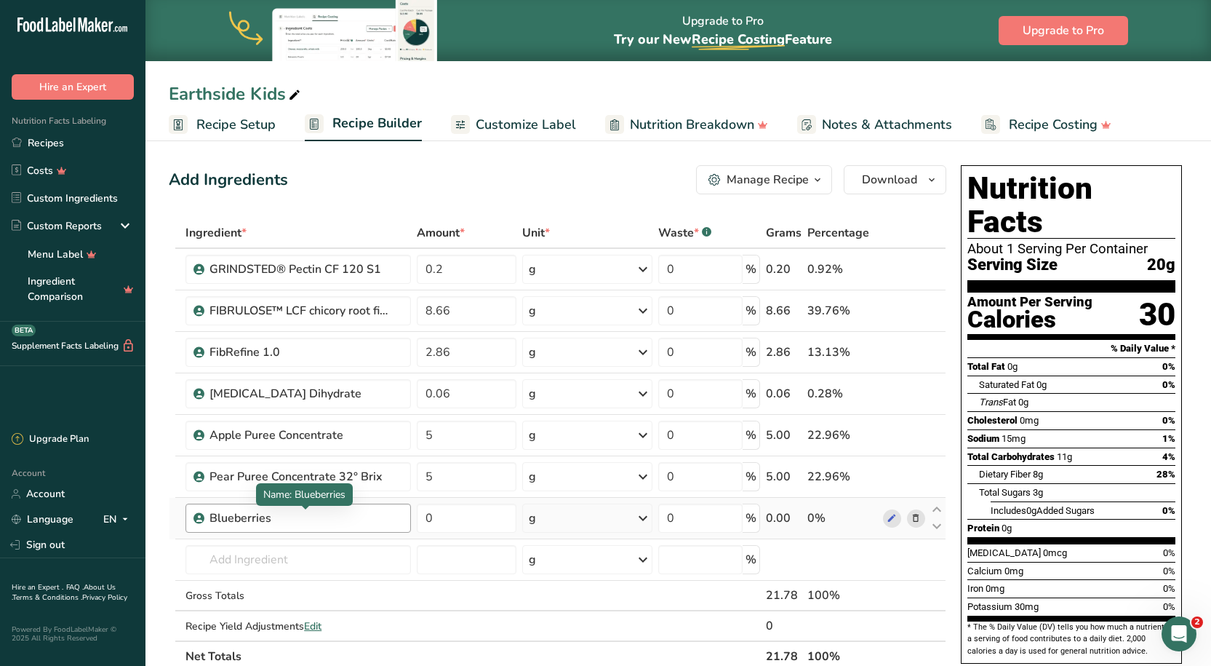
drag, startPoint x: 378, startPoint y: 516, endPoint x: 366, endPoint y: 517, distance: 11.7
click at [376, 516] on div "Blueberries" at bounding box center [301, 517] width 182 height 17
click at [279, 522] on div "Blueberries" at bounding box center [301, 517] width 182 height 17
click at [287, 514] on div "Blueberries" at bounding box center [301, 517] width 182 height 17
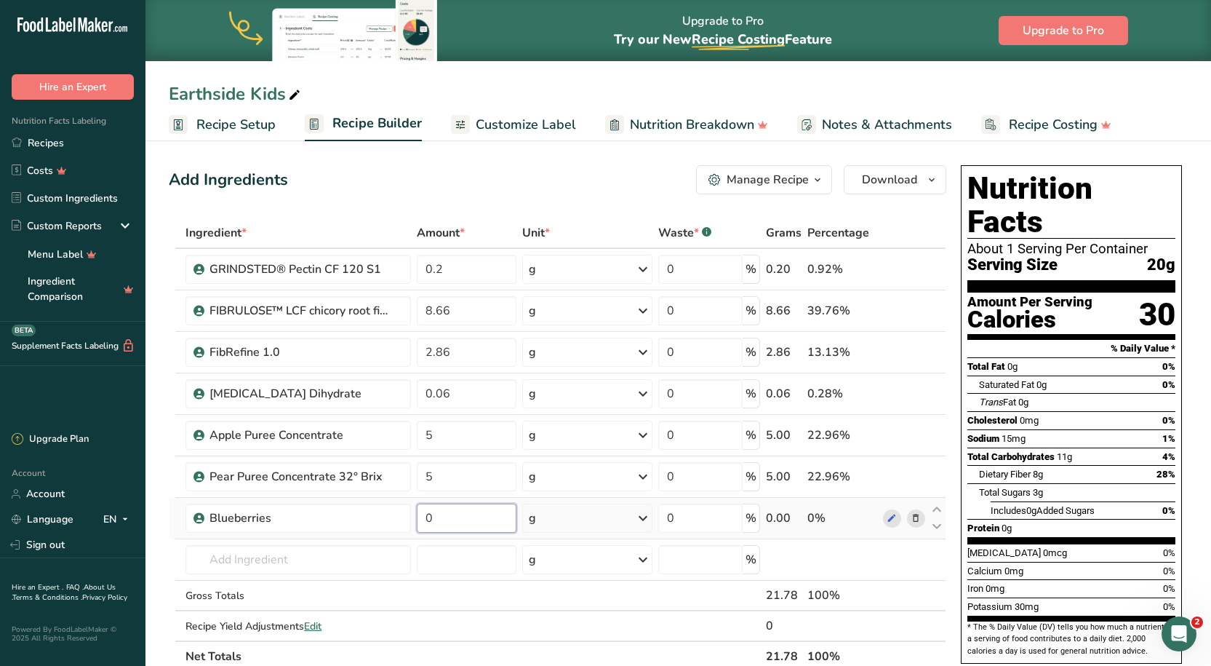
click at [498, 517] on input "0" at bounding box center [467, 517] width 100 height 29
type input "5"
click at [455, 166] on div "Add Ingredients Manage Recipe Delete Recipe Duplicate Recipe Scale Recipe Save …" at bounding box center [558, 179] width 778 height 29
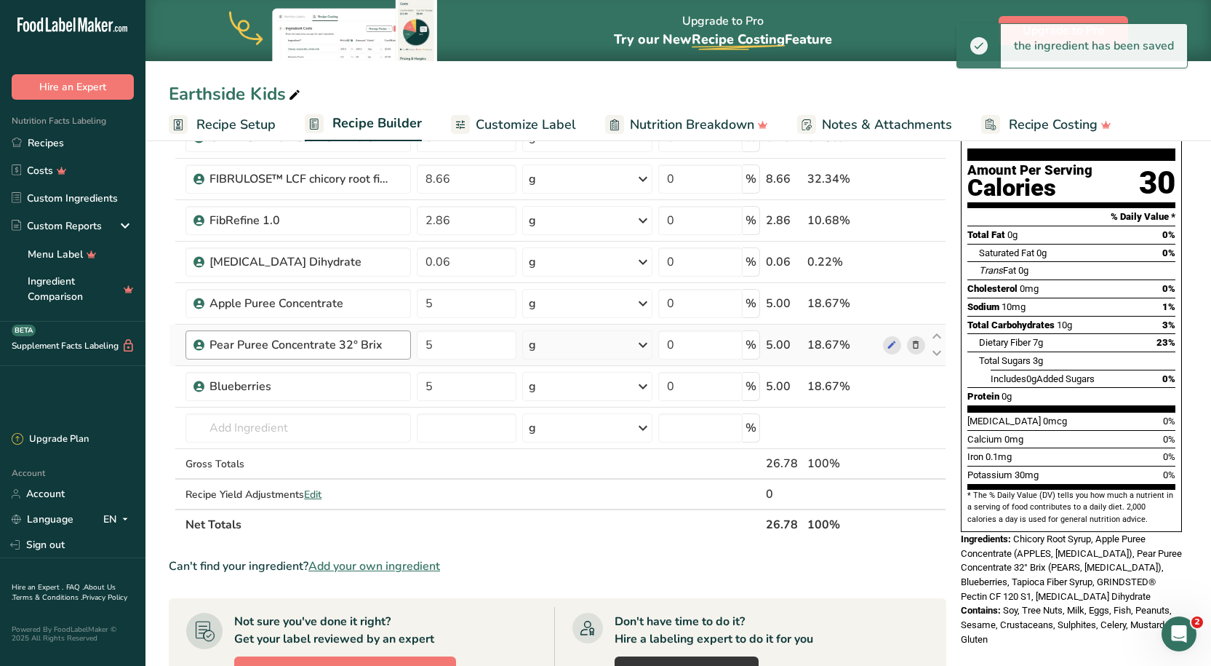
scroll to position [146, 0]
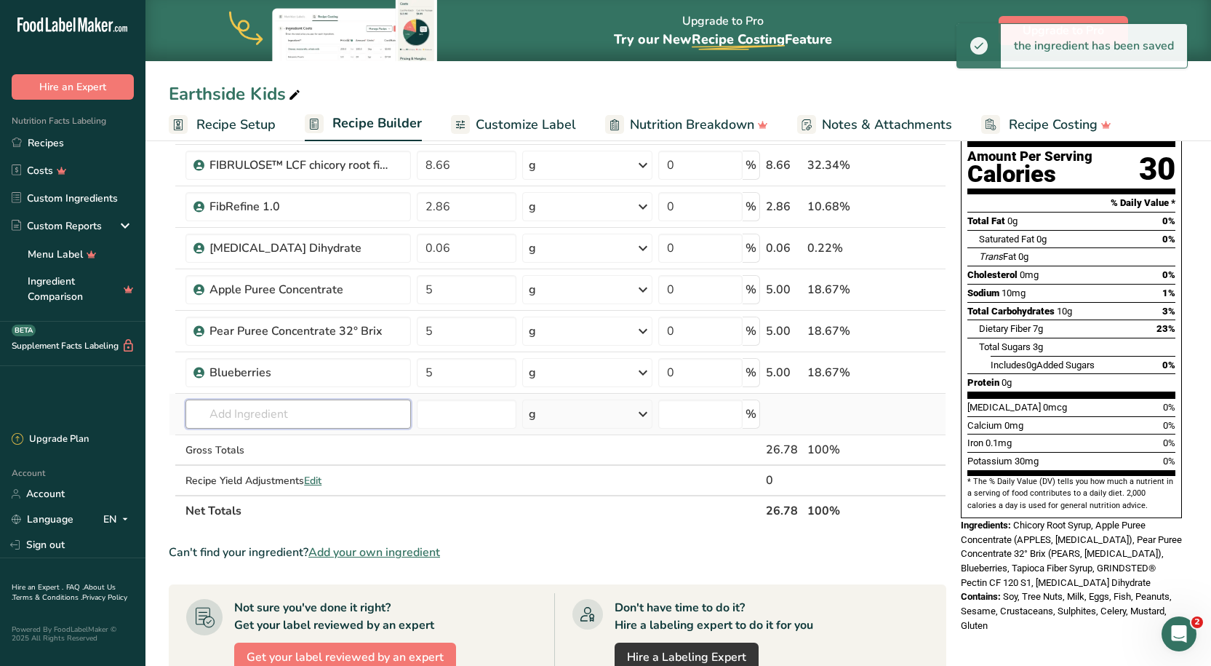
click at [262, 402] on input "text" at bounding box center [298, 413] width 225 height 29
click at [258, 405] on input "text" at bounding box center [298, 413] width 225 height 29
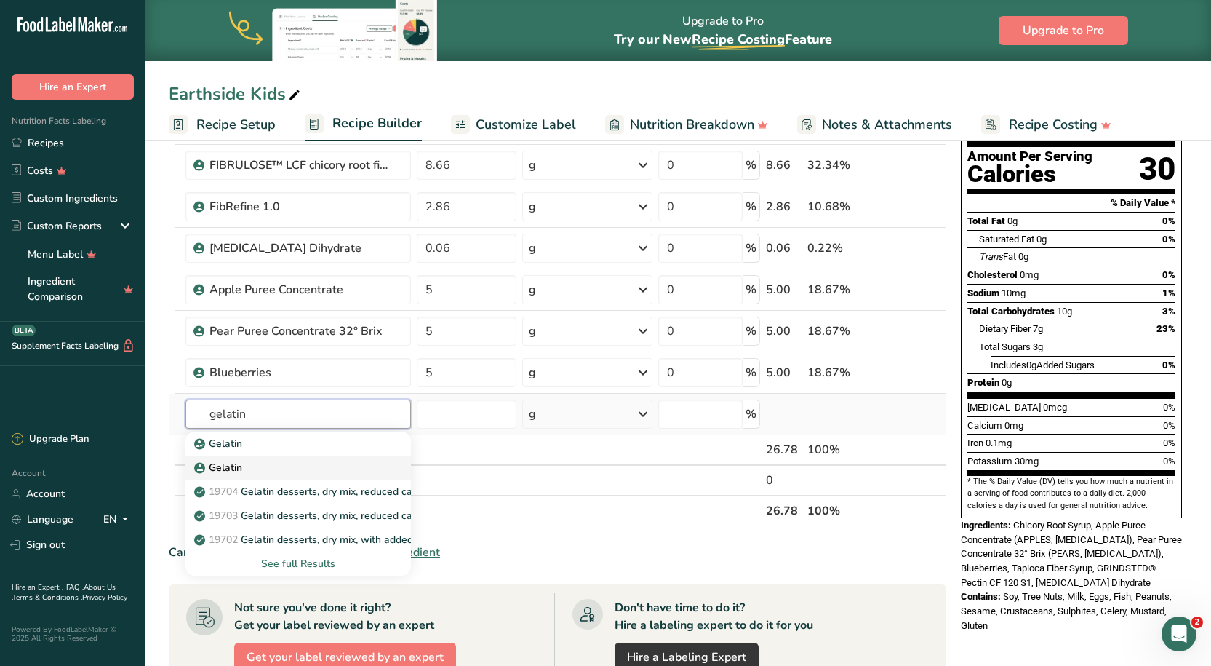
type input "gelatin"
click at [249, 451] on div "Gelatin" at bounding box center [286, 443] width 178 height 15
type input "Gelatin"
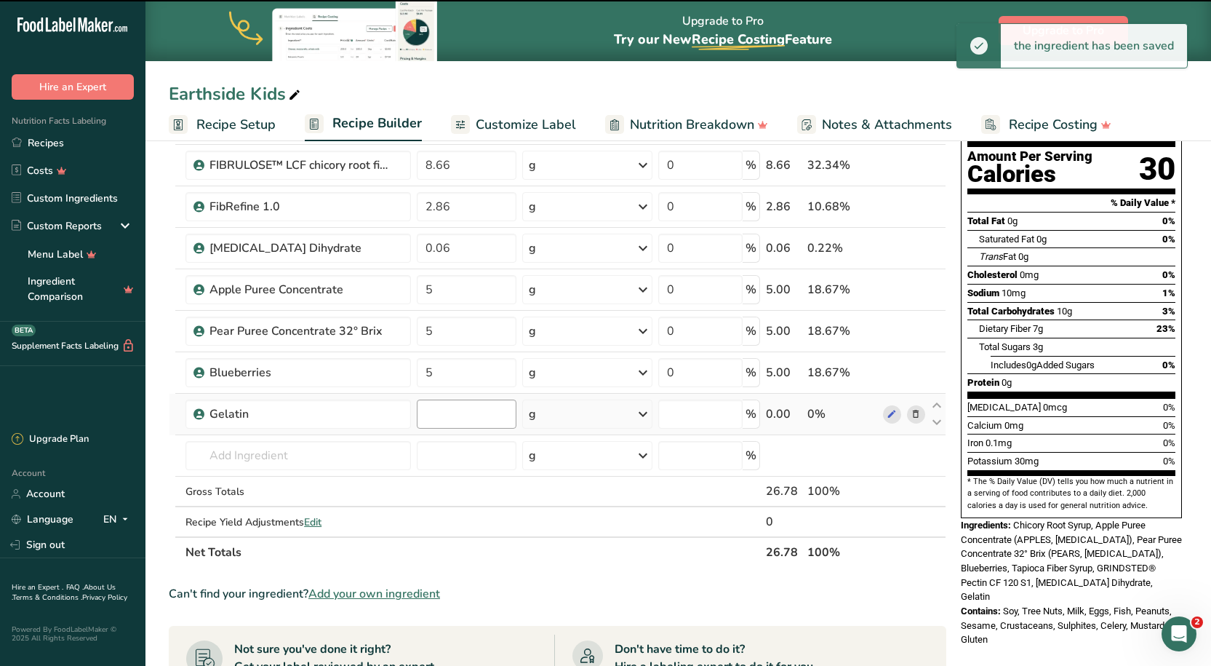
type input "0"
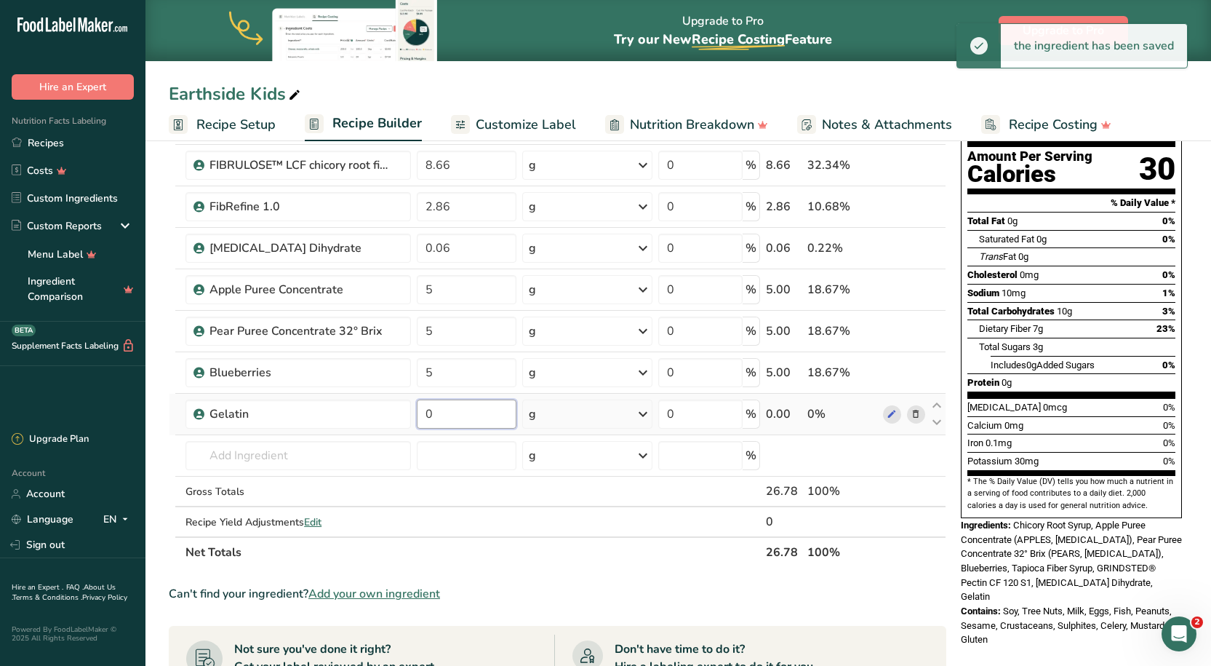
click at [482, 407] on input "0" at bounding box center [467, 413] width 100 height 29
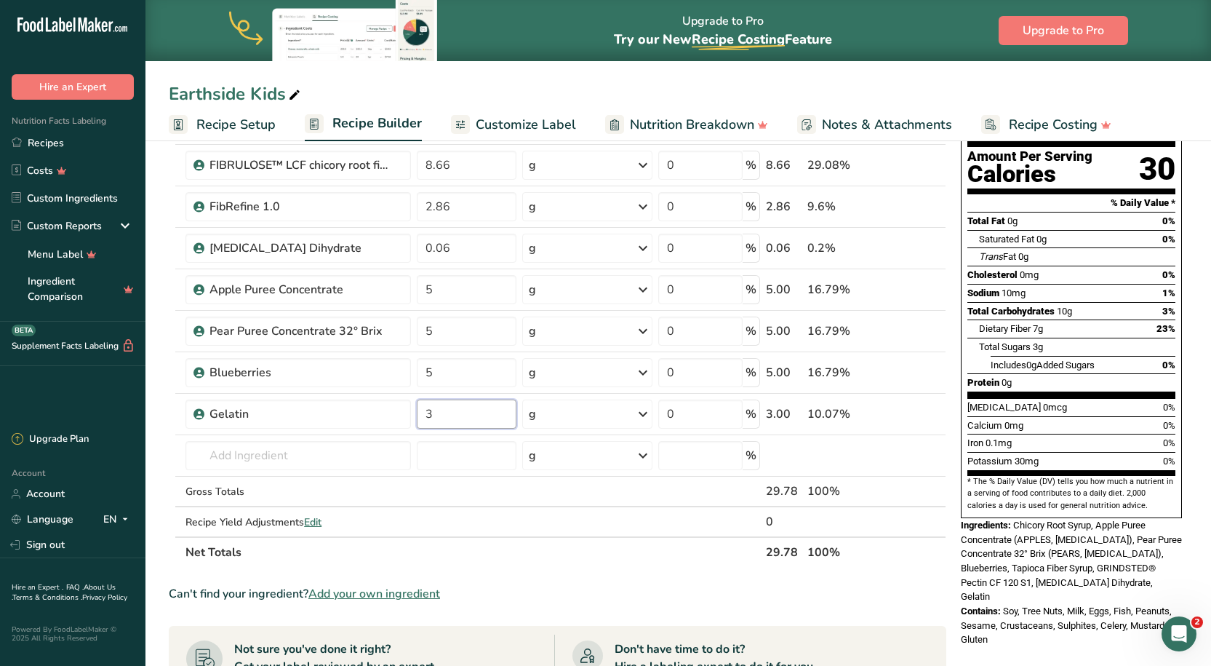
type input "3"
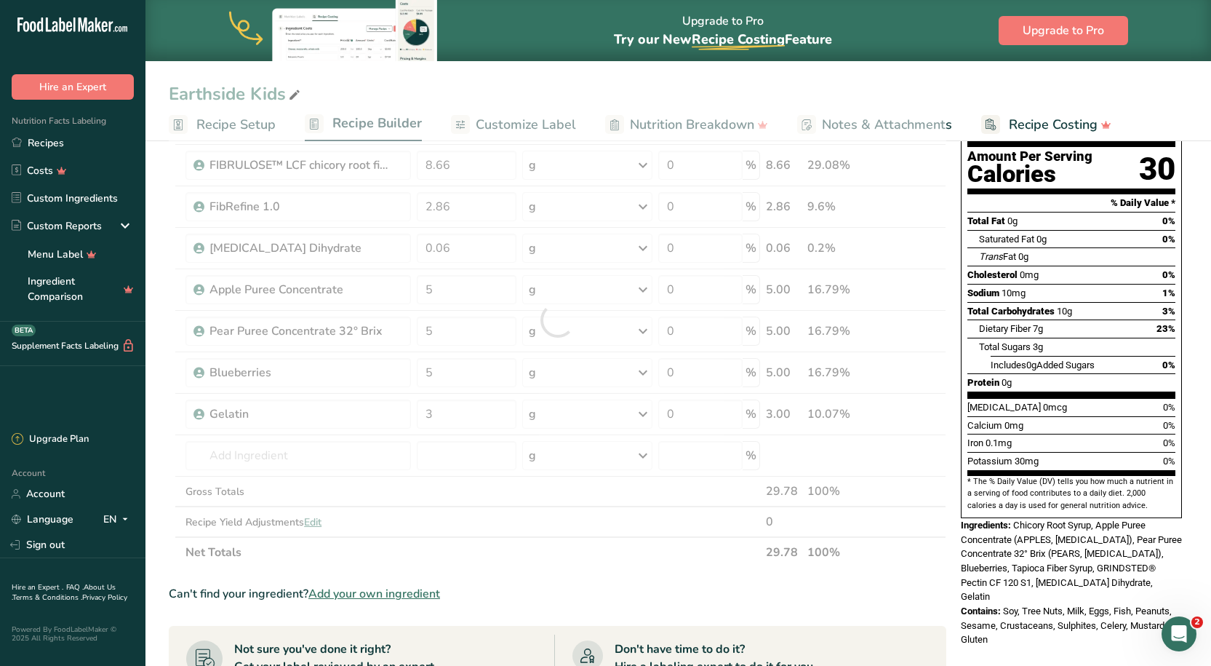
click at [575, 74] on div "Earthside Kids Recipe Setup Recipe Builder Customize Label Nutrition Breakdown …" at bounding box center [679, 522] width 1066 height 1063
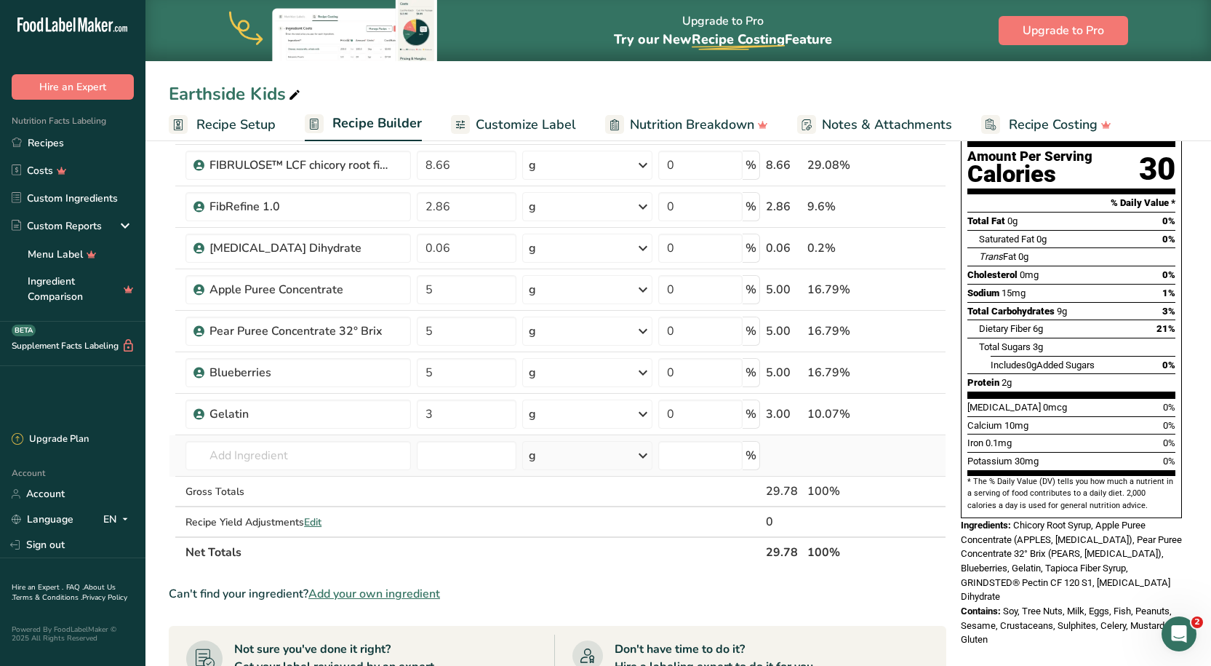
click at [252, 439] on td "Gelatin Gelatin 19704 Gelatin desserts, dry mix, reduced calorie, with aspartam…" at bounding box center [298, 455] width 231 height 41
click at [252, 459] on input "text" at bounding box center [298, 455] width 225 height 29
click at [356, 469] on input "text" at bounding box center [298, 455] width 225 height 29
click at [228, 442] on input "text" at bounding box center [298, 455] width 225 height 29
type input "lemon juice powder"
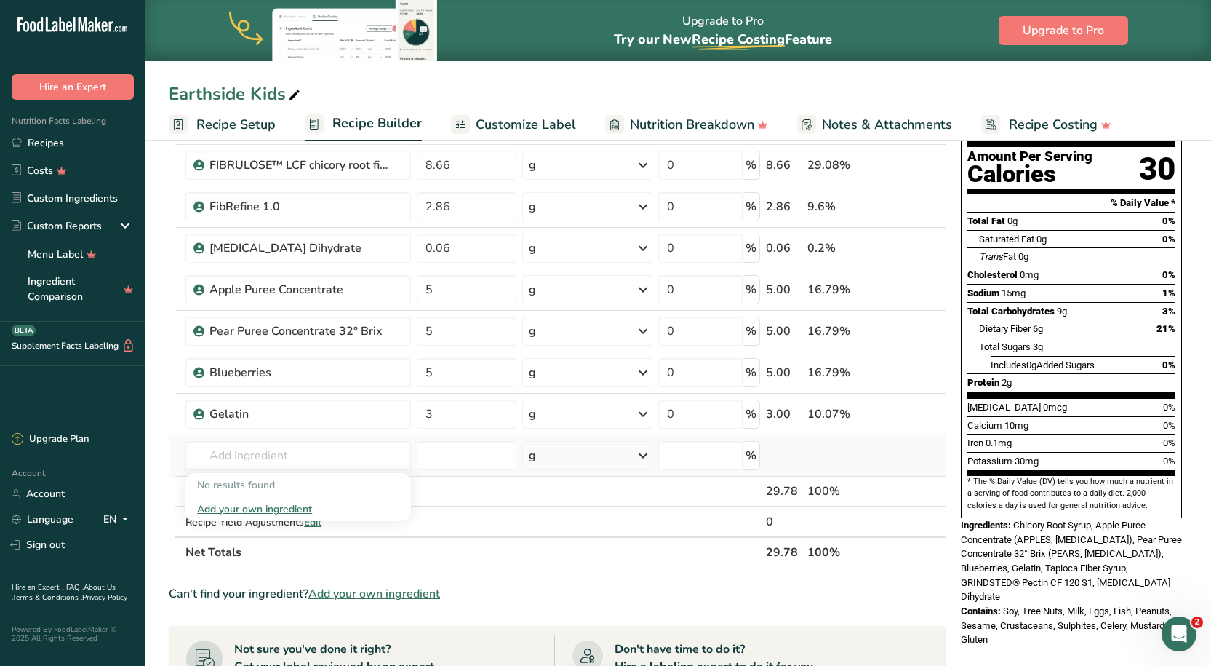
click at [277, 509] on div "Add your own ingredient" at bounding box center [298, 508] width 202 height 15
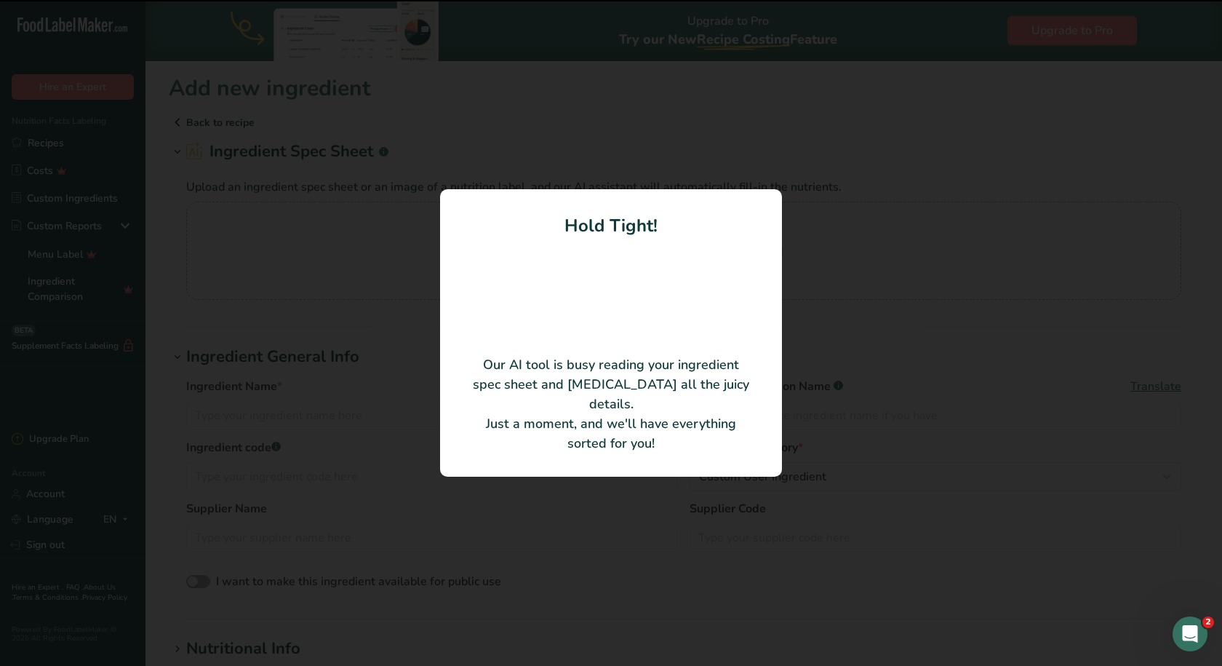
click at [886, 81] on div at bounding box center [611, 333] width 1222 height 666
type input "Bluegrass Ingredients - Springfield"
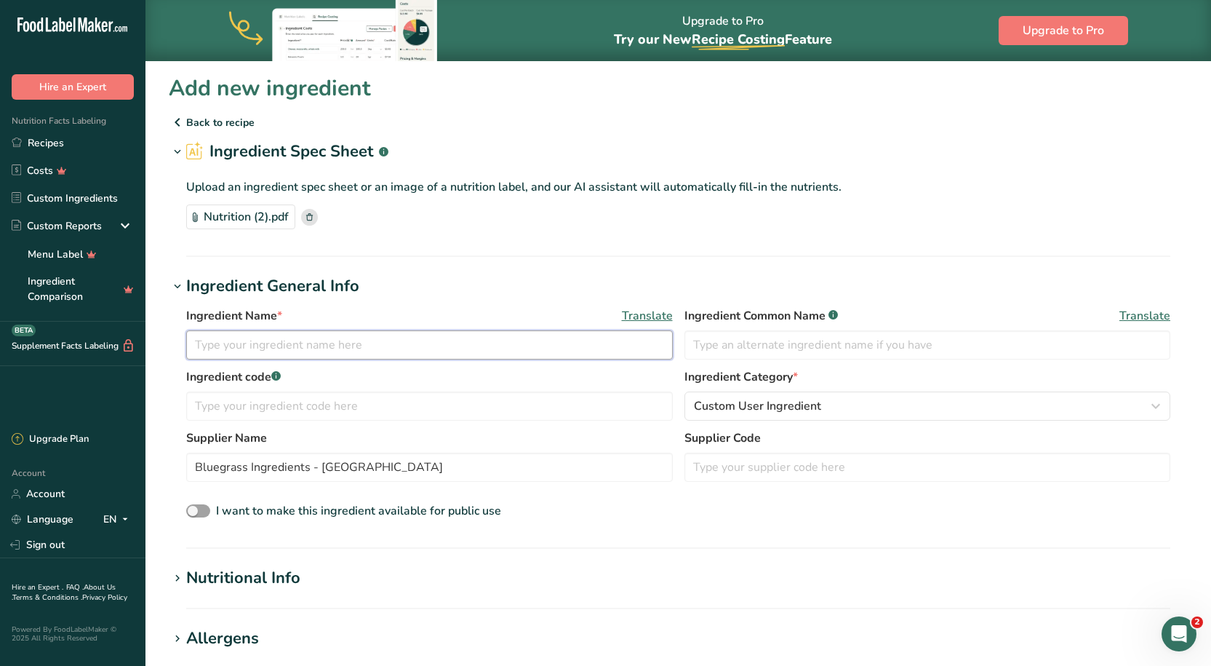
click at [346, 351] on input "text" at bounding box center [429, 344] width 487 height 29
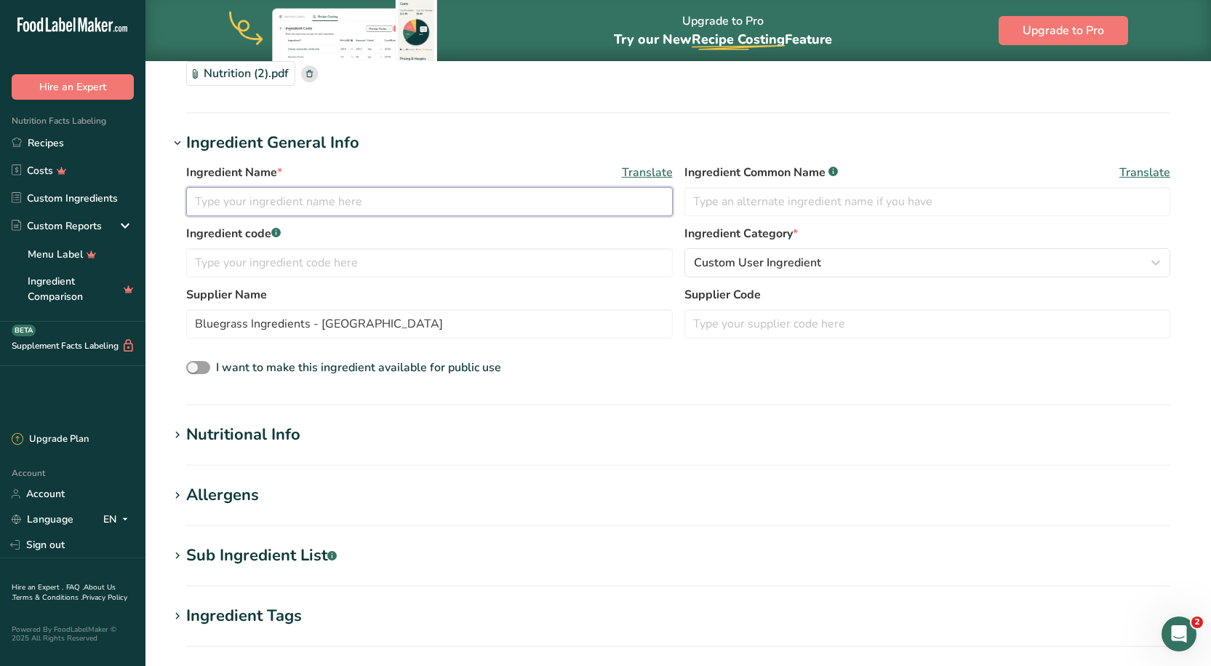
scroll to position [146, 0]
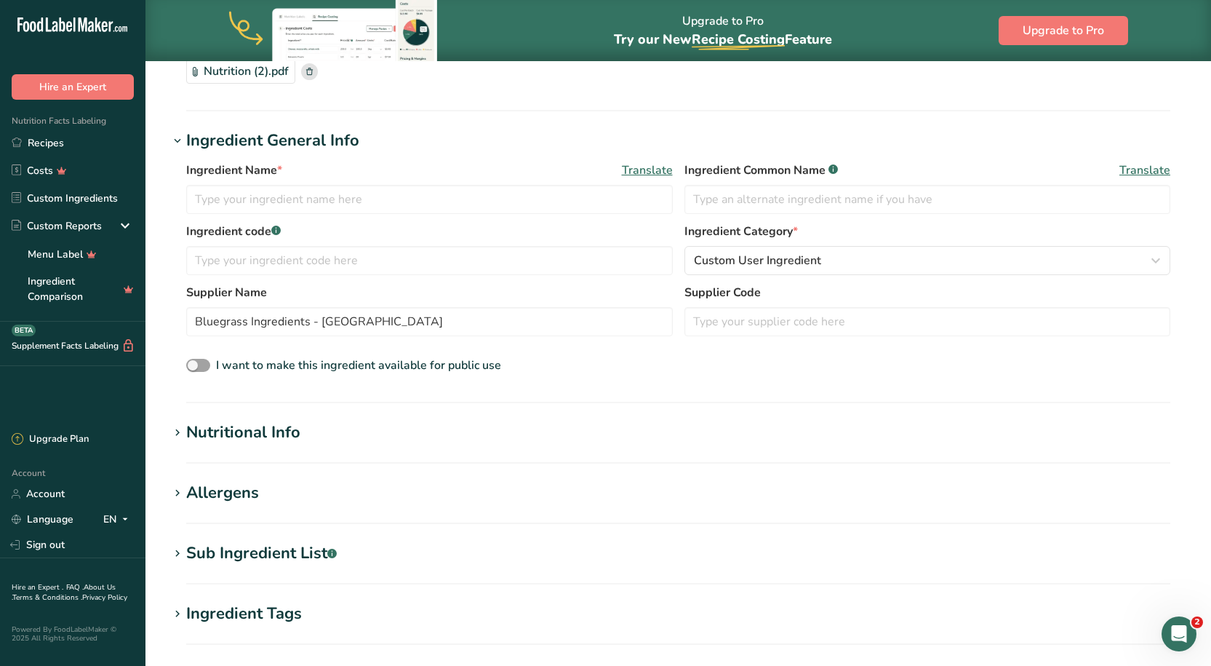
click at [289, 434] on div "Nutritional Info" at bounding box center [243, 433] width 114 height 24
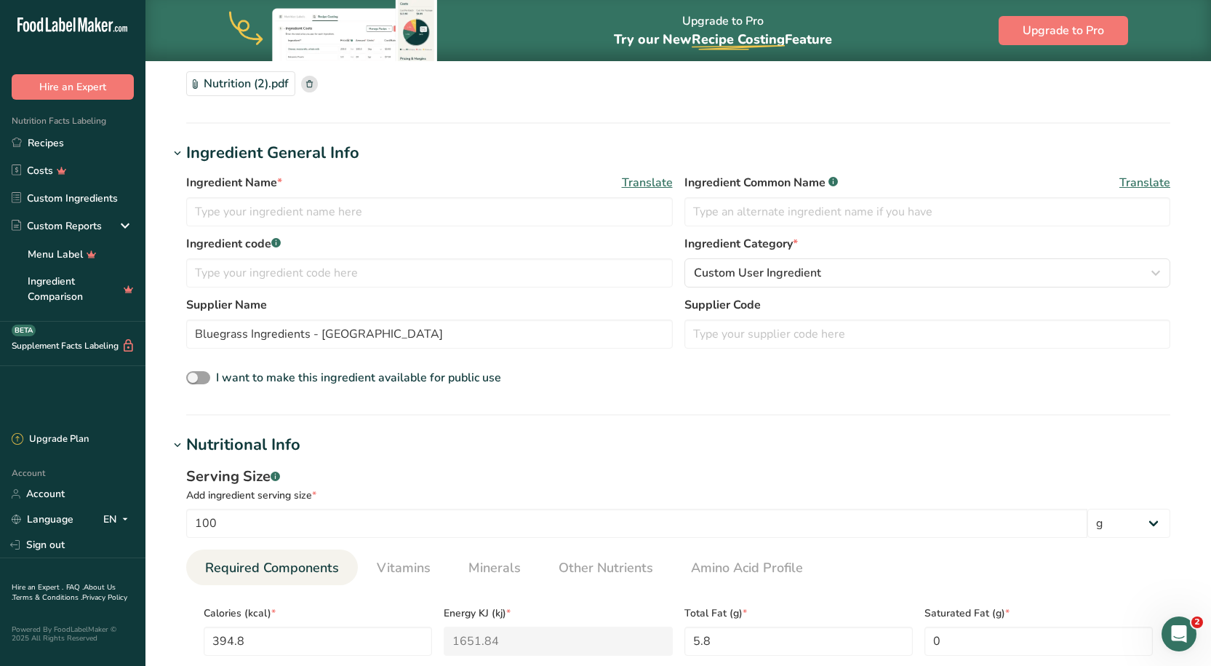
scroll to position [0, 0]
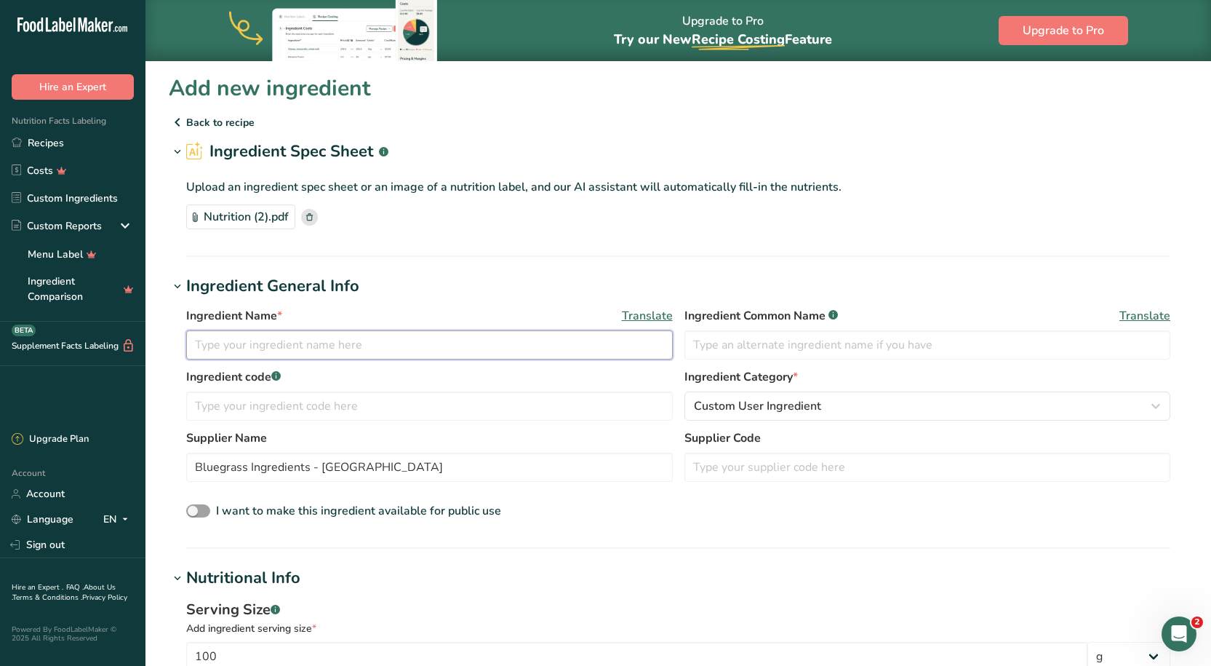
click at [311, 340] on input "text" at bounding box center [429, 344] width 487 height 29
type input "L"
type input "Organic Lemon Juice Powder"
click at [628, 248] on section "Ingredient Spec Sheet .a-a{fill:#347362;}.b-a{fill:#fff;} Upload an ingredient …" at bounding box center [678, 198] width 1019 height 117
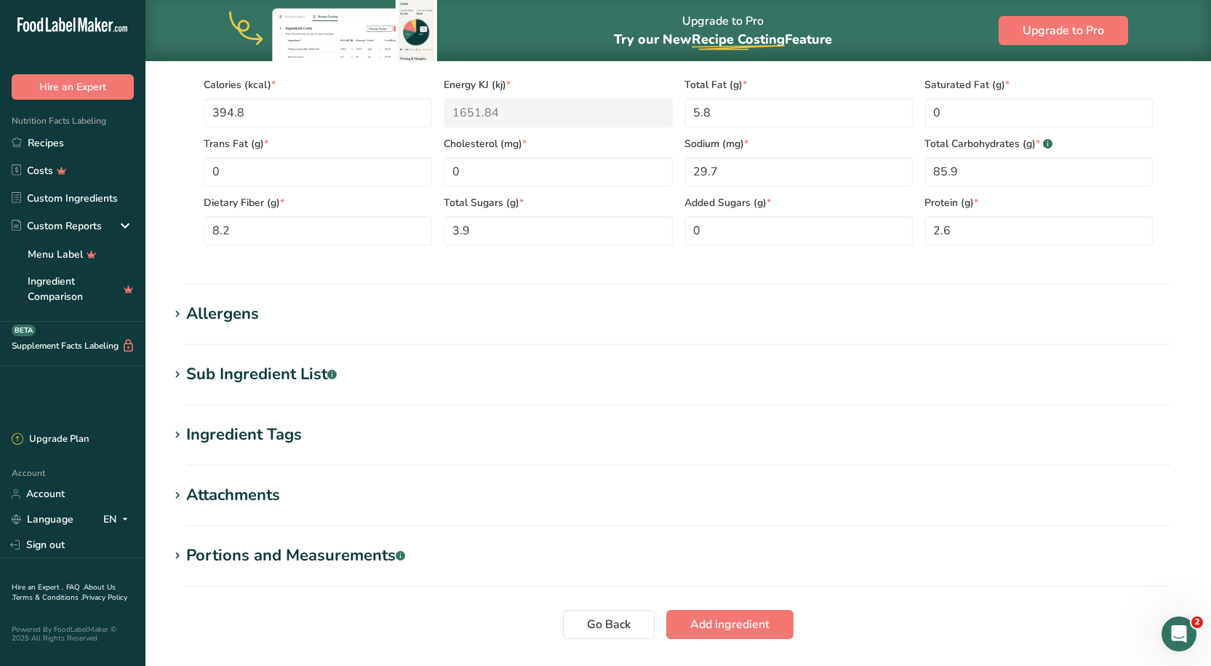
scroll to position [758, 0]
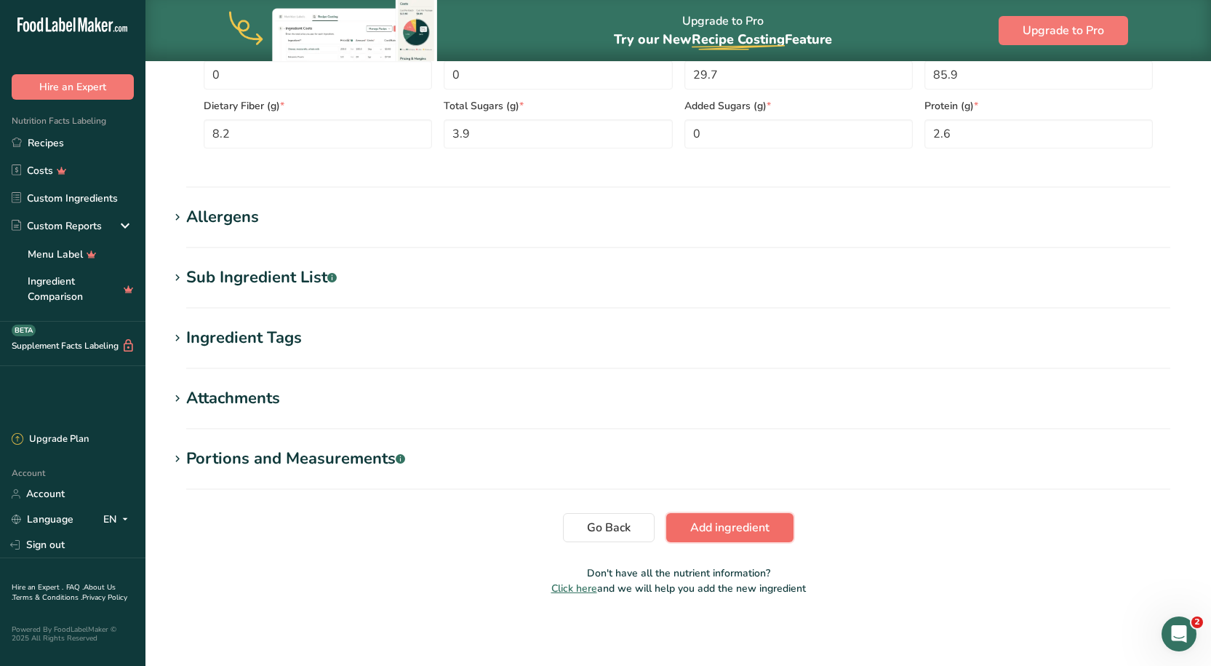
click at [743, 528] on span "Add ingredient" at bounding box center [729, 527] width 79 height 17
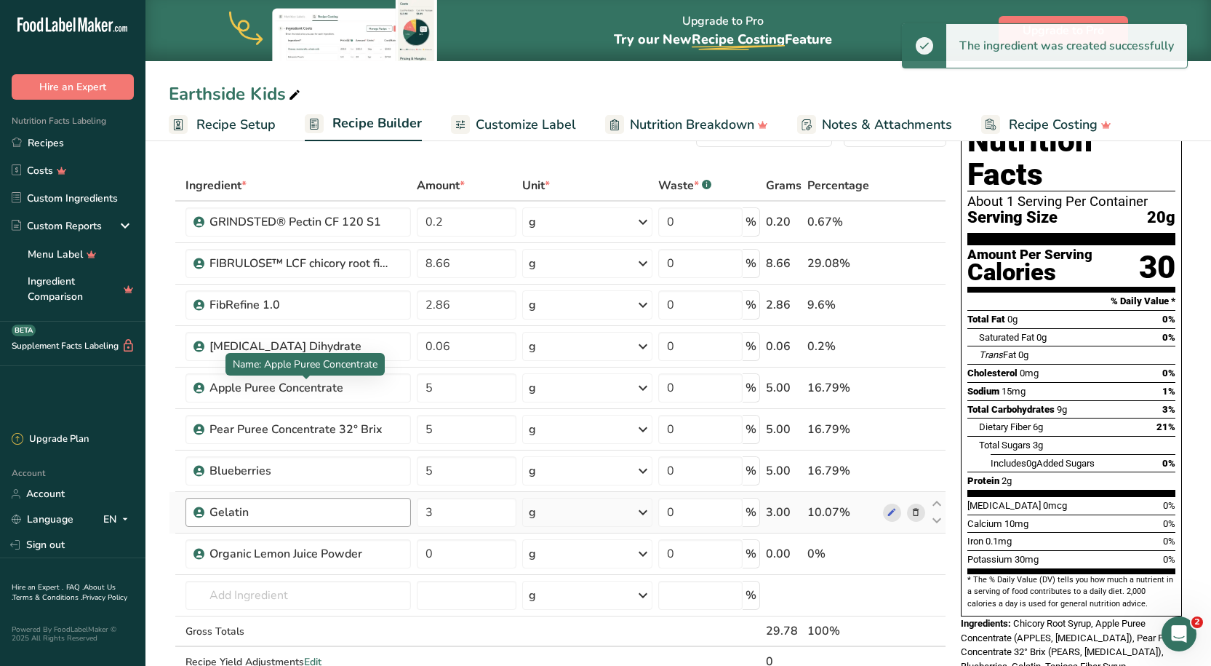
scroll to position [73, 0]
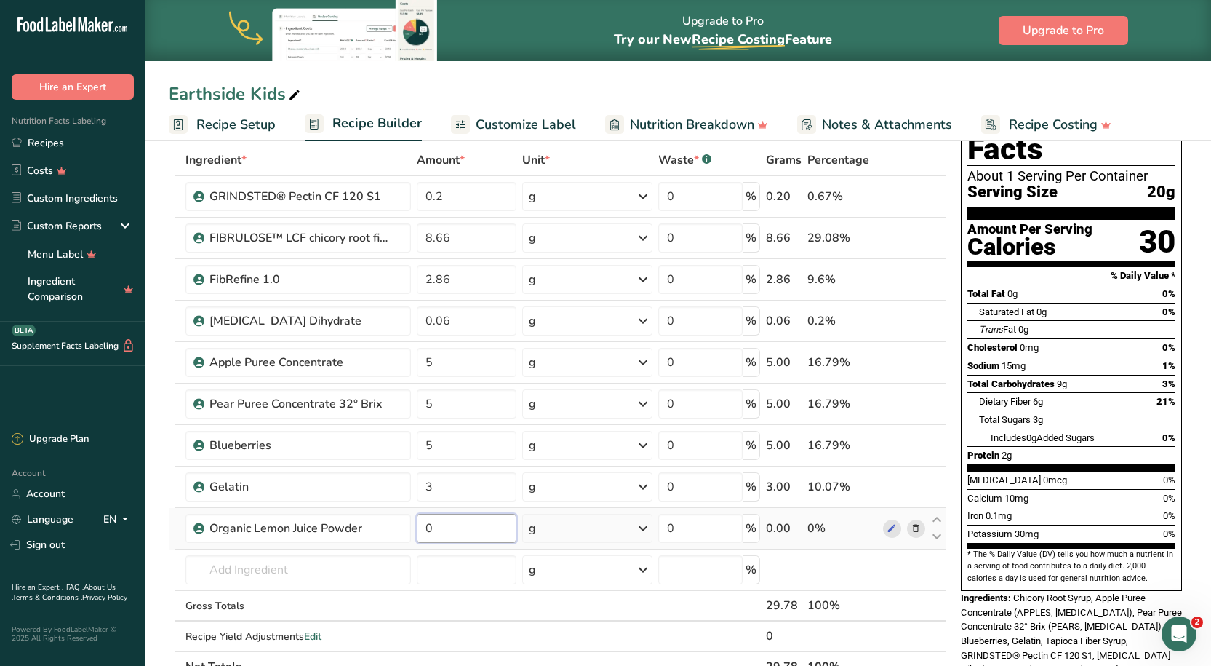
click at [461, 535] on input "0" at bounding box center [467, 528] width 100 height 29
type input "0.86"
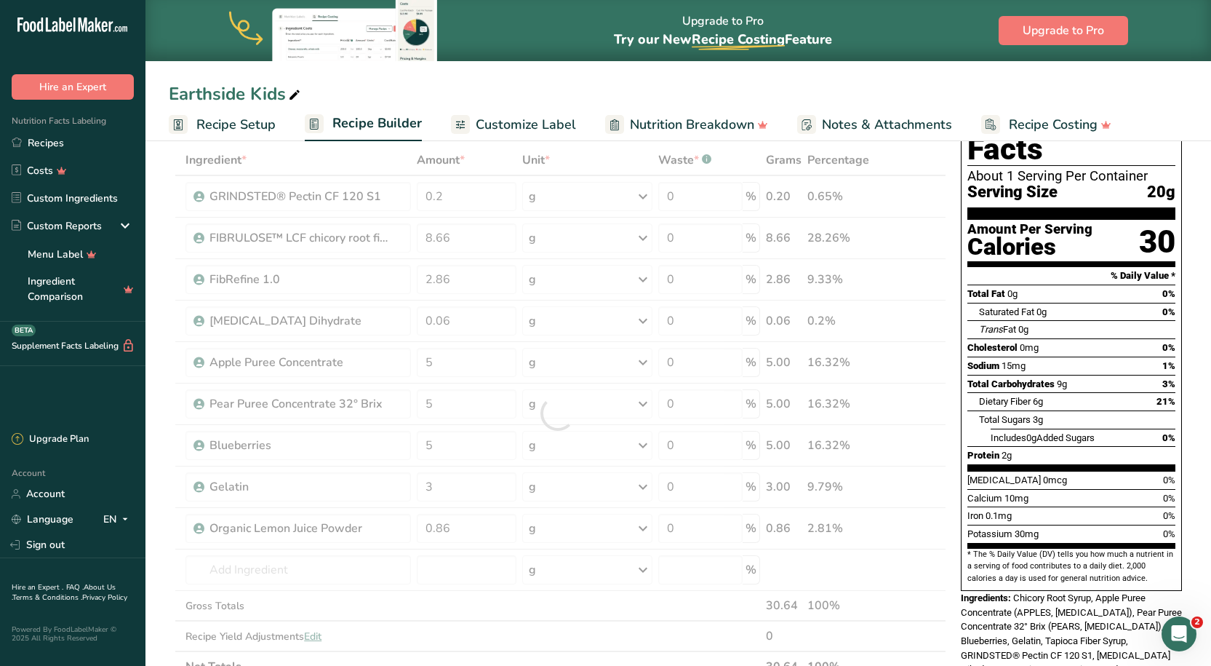
click at [609, 87] on div "Earthside Kids" at bounding box center [679, 94] width 1066 height 26
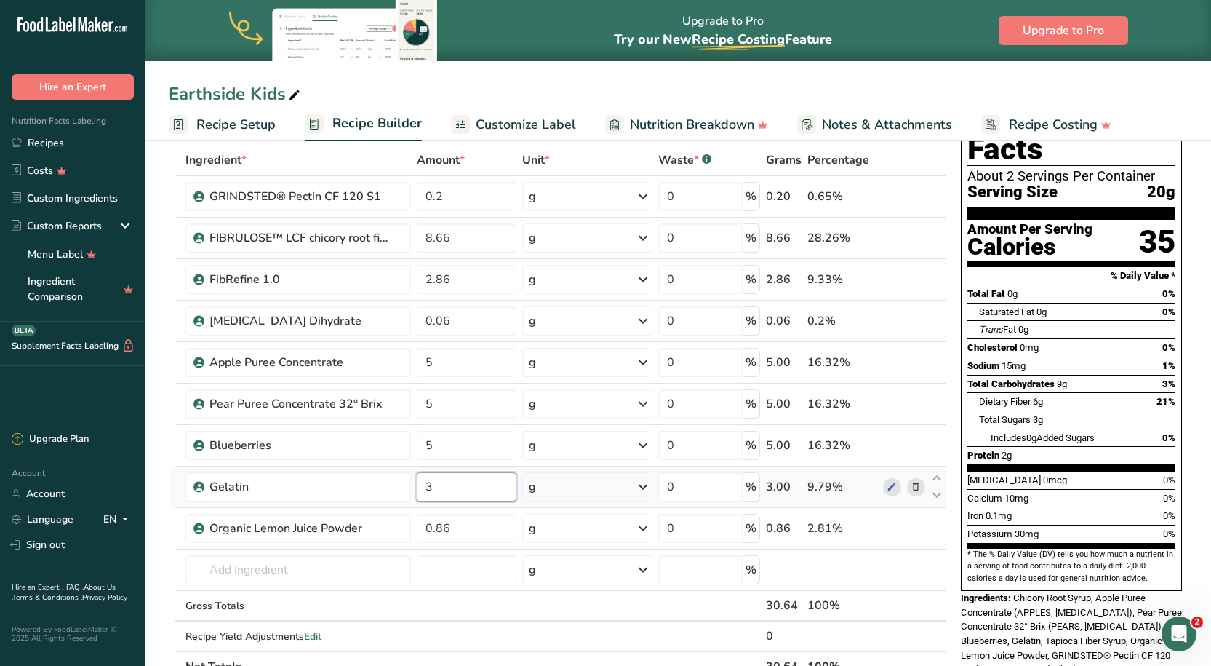
click at [442, 490] on input "3" at bounding box center [467, 486] width 100 height 29
type input "4"
click at [549, 622] on div "Ingredient * Amount * Unit * Waste * .a-a{fill:#347362;}.b-a{fill:#fff;} Grams …" at bounding box center [558, 413] width 778 height 537
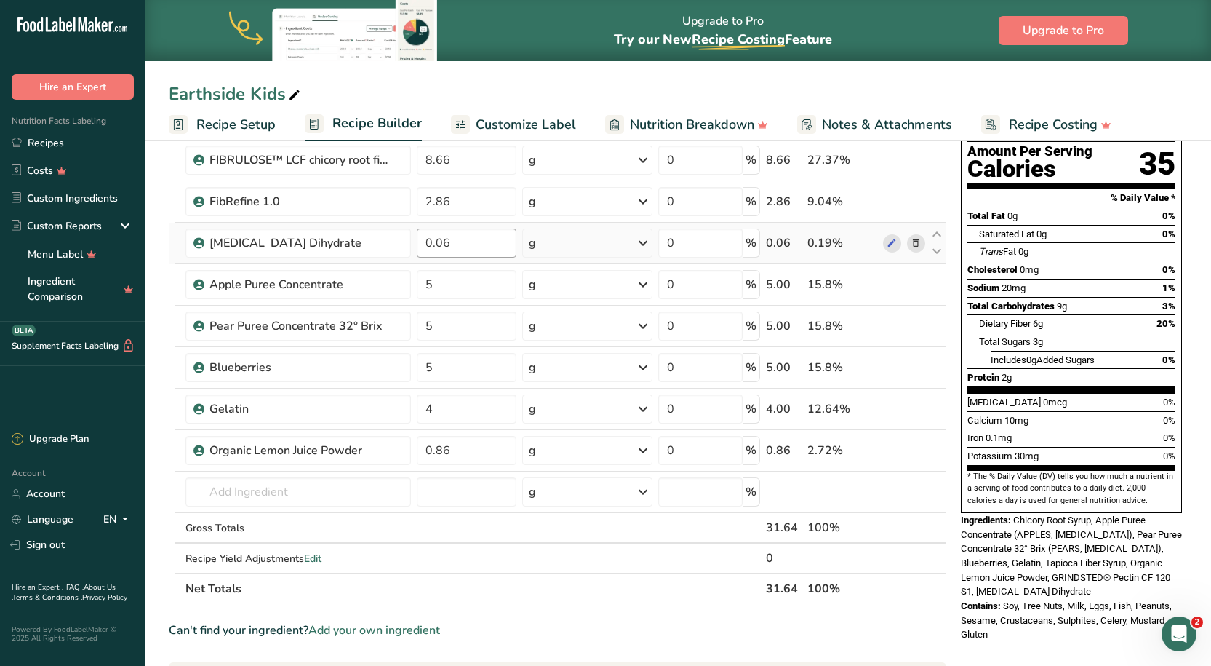
scroll to position [291, 0]
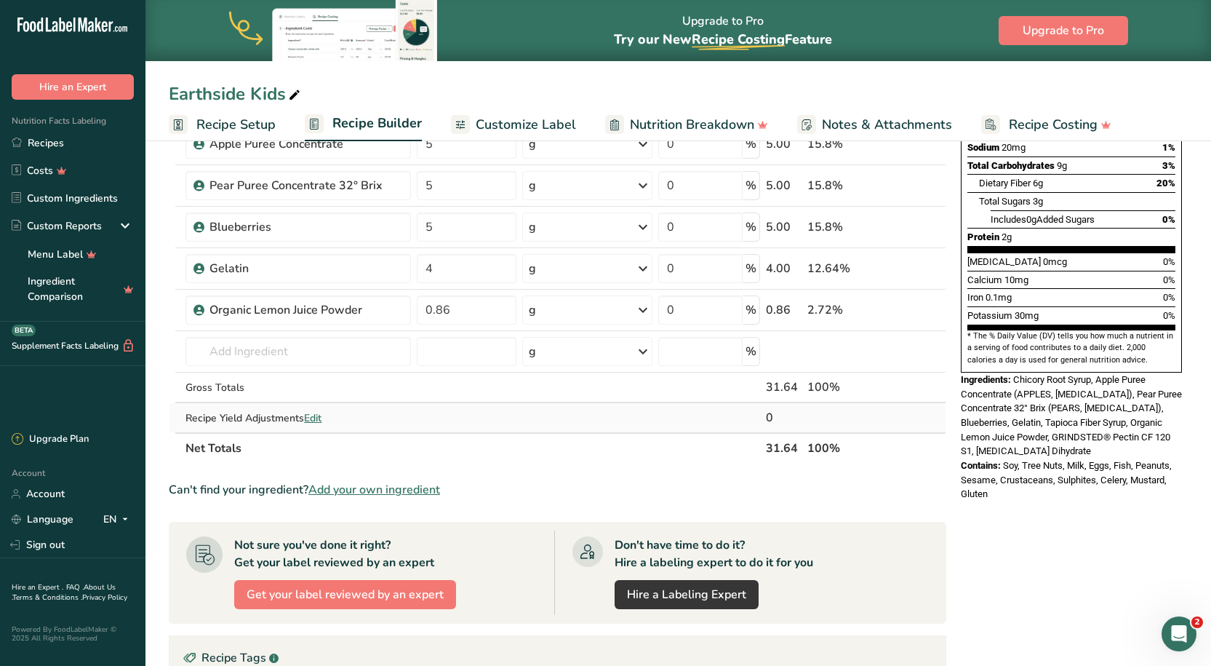
click at [319, 421] on span "Edit" at bounding box center [312, 418] width 17 height 14
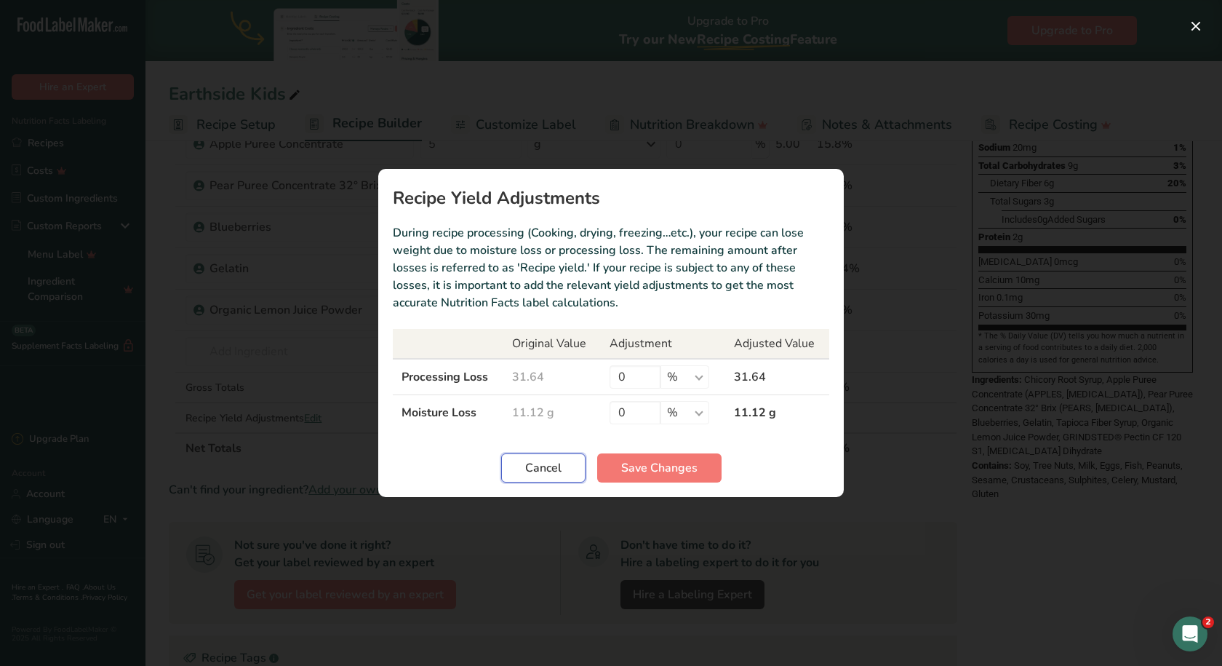
click at [560, 467] on span "Cancel" at bounding box center [543, 467] width 36 height 17
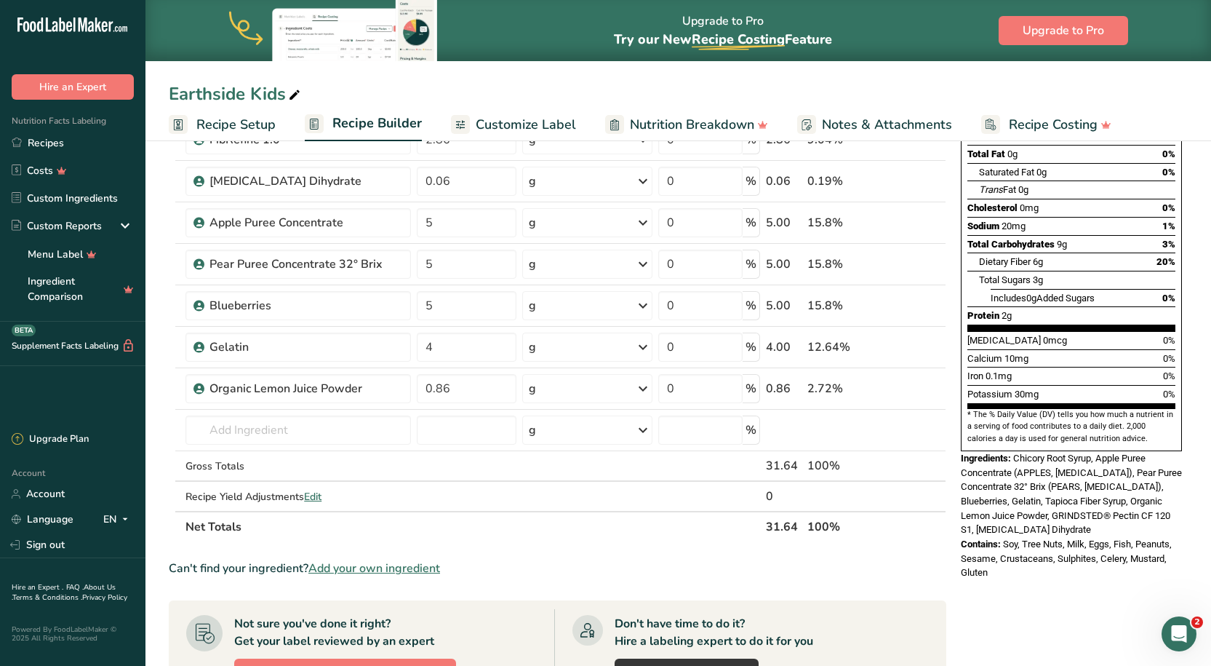
scroll to position [218, 0]
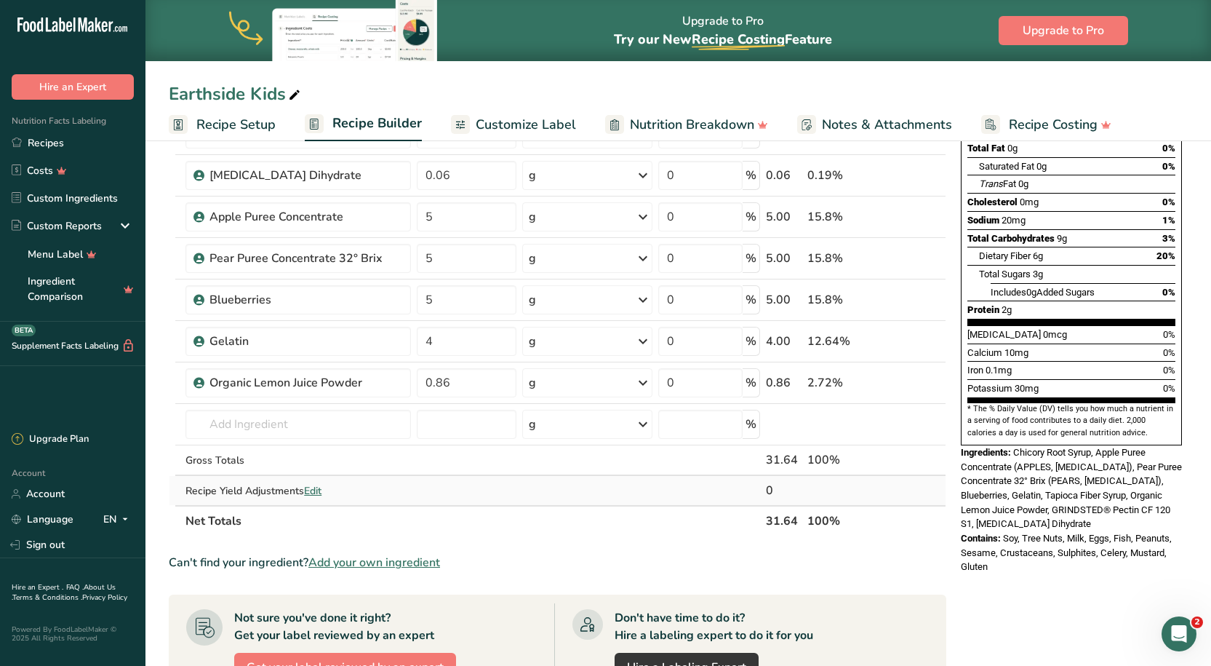
click at [311, 490] on span "Edit" at bounding box center [312, 491] width 17 height 14
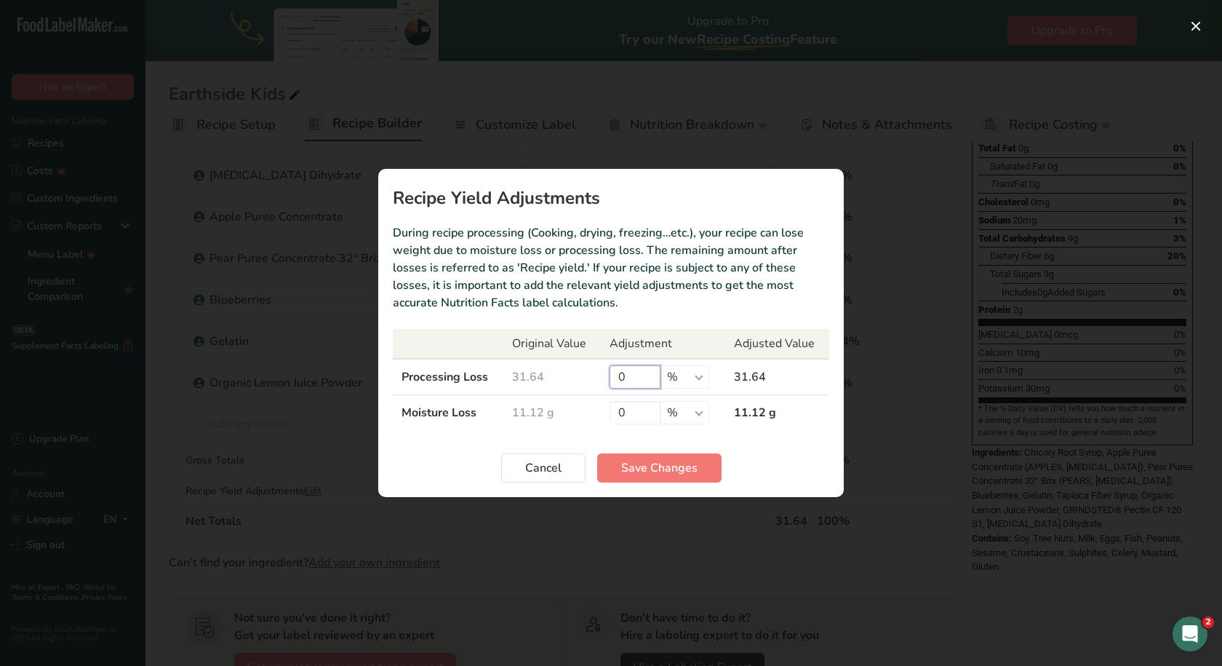
click at [634, 386] on input "0" at bounding box center [635, 376] width 51 height 23
click at [634, 405] on input "0" at bounding box center [635, 412] width 51 height 23
click at [551, 475] on span "Cancel" at bounding box center [543, 467] width 36 height 17
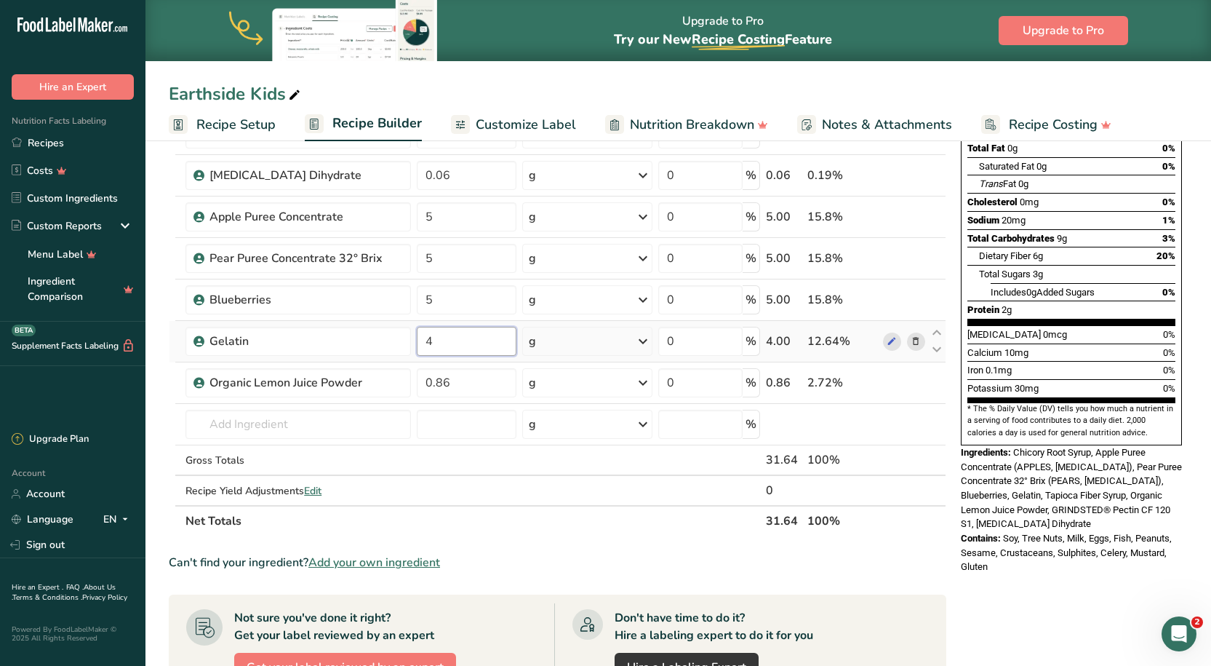
click at [492, 346] on input "4" at bounding box center [467, 341] width 100 height 29
type input "3"
click at [536, 543] on section "Ingredient * Amount * Unit * Waste * .a-a{fill:#347362;}.b-a{fill:#fff;} Grams …" at bounding box center [558, 487] width 778 height 976
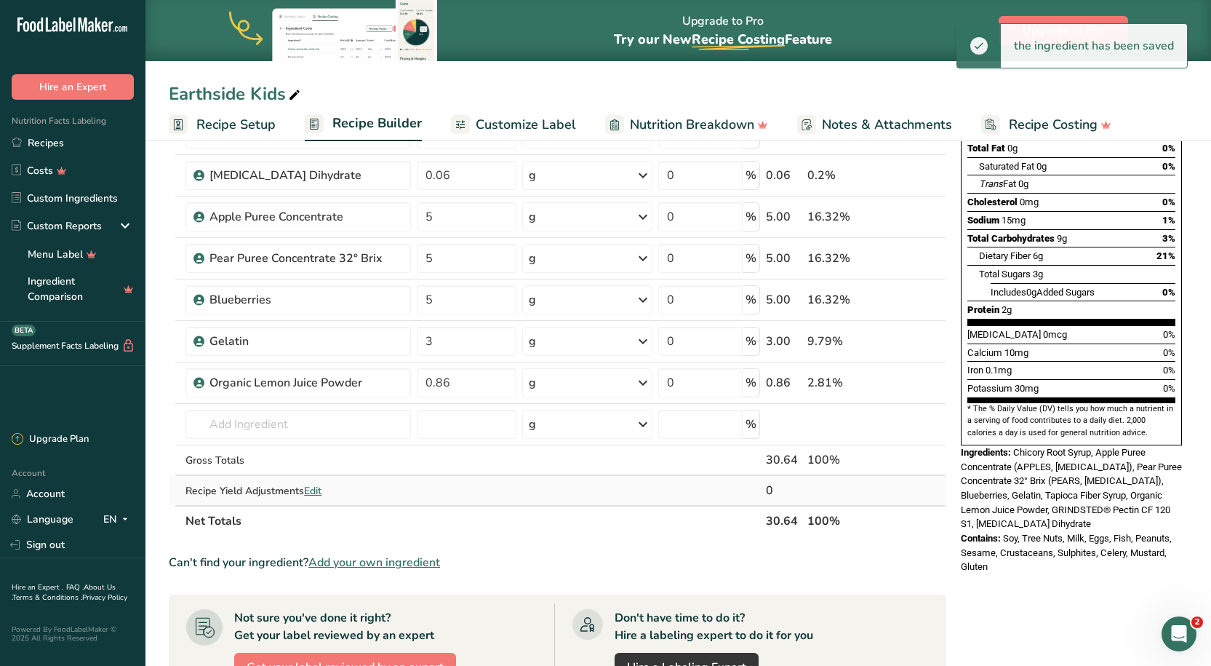
click at [312, 486] on span "Edit" at bounding box center [312, 491] width 17 height 14
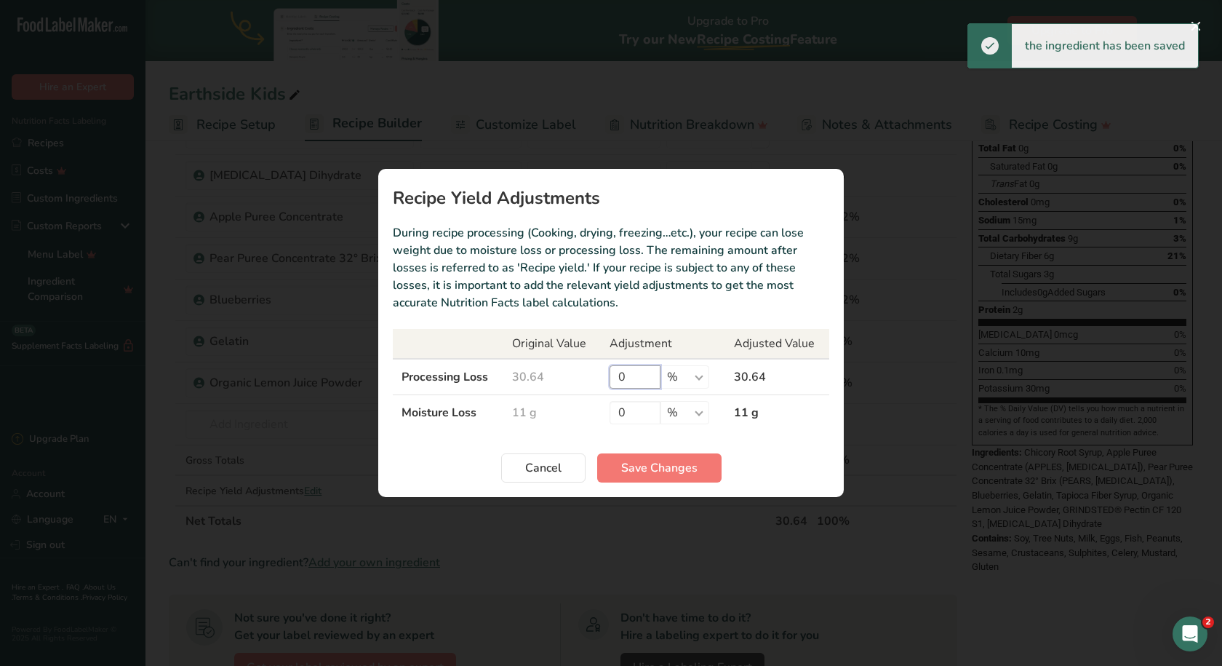
click at [647, 378] on input "0" at bounding box center [635, 376] width 51 height 23
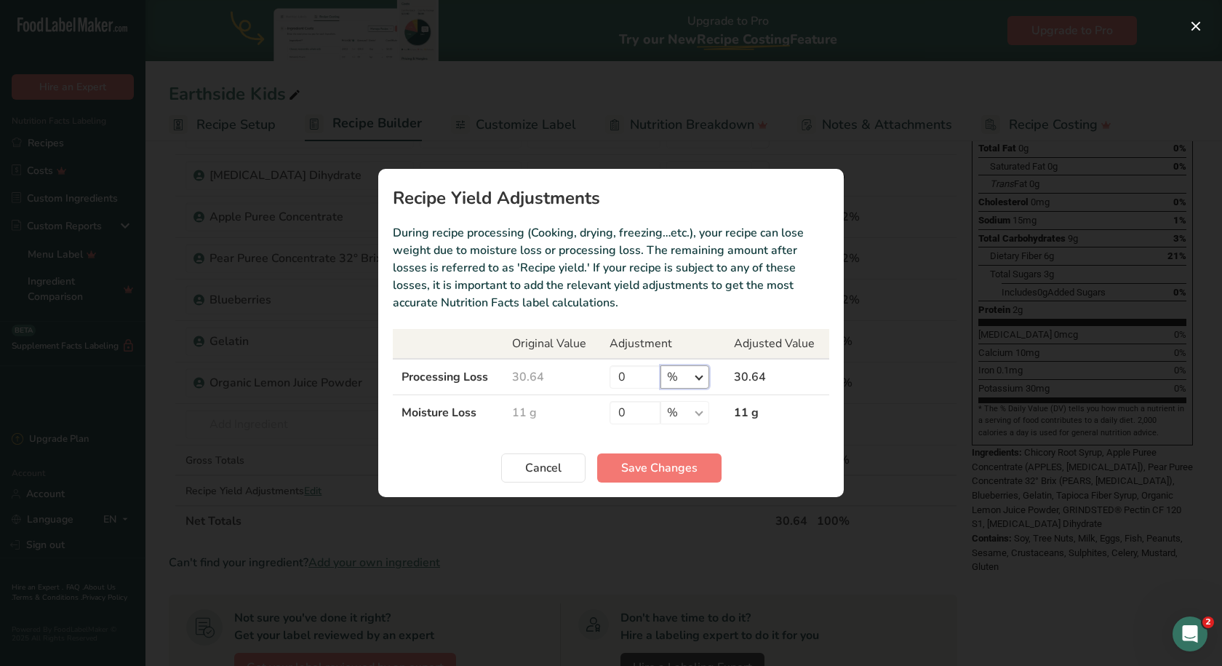
click at [681, 383] on select "% g kg mg mcg lb oz" at bounding box center [685, 376] width 49 height 23
select select "0"
click at [661, 365] on select "% g kg mg mcg lb oz" at bounding box center [685, 376] width 49 height 23
click at [696, 380] on select "% g kg mg mcg lb oz" at bounding box center [685, 376] width 49 height 23
click at [628, 378] on input "0" at bounding box center [635, 376] width 51 height 23
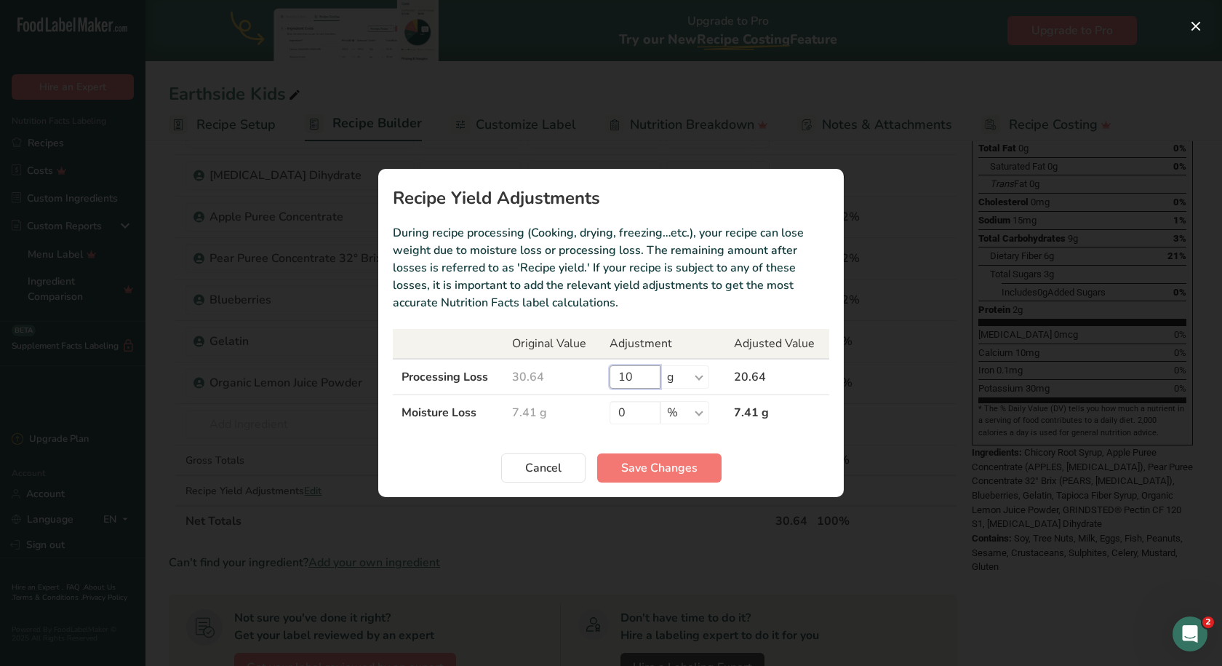
type input "10"
click at [791, 529] on div "Recipe yield modal" at bounding box center [611, 333] width 1222 height 666
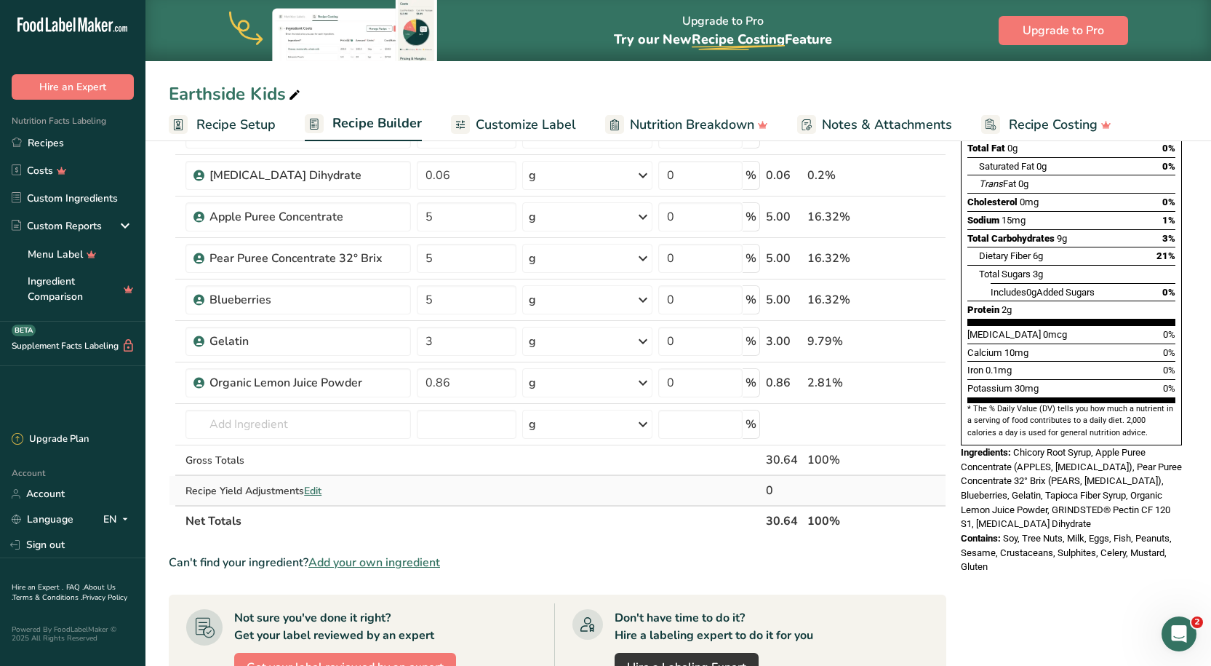
click at [306, 493] on div "Recipe Yield Adjustments Edit" at bounding box center [298, 490] width 225 height 15
click at [314, 492] on span "Edit" at bounding box center [312, 491] width 17 height 14
select select "0"
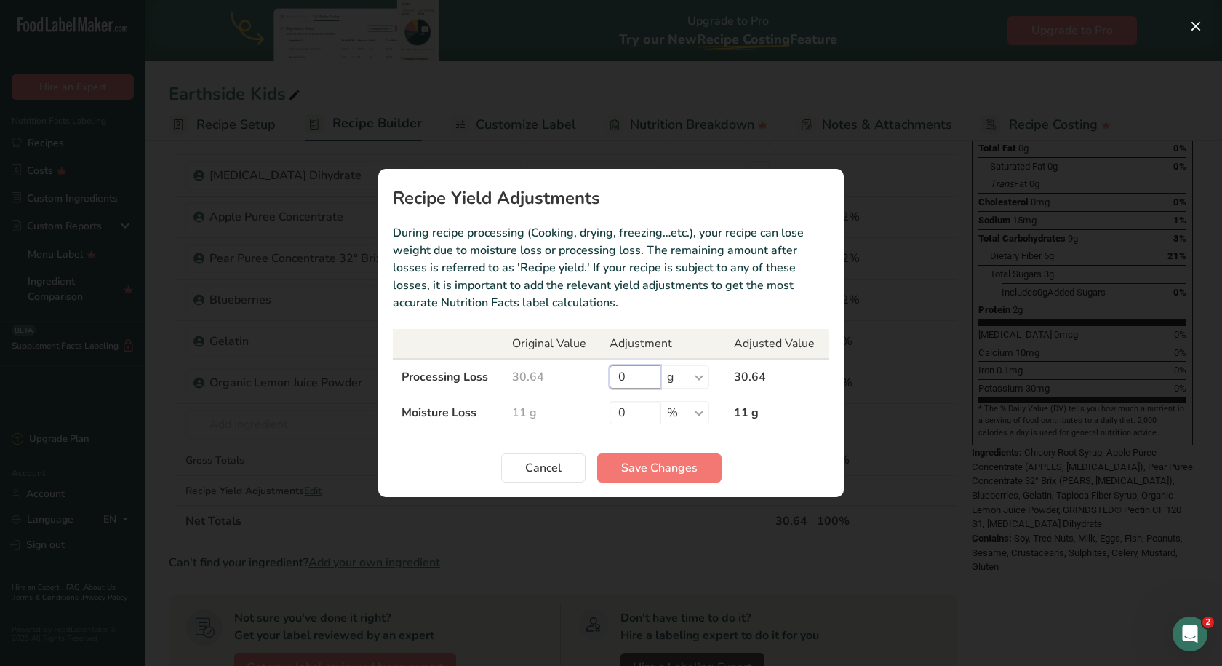
click at [635, 371] on input "0" at bounding box center [635, 376] width 51 height 23
type input "10"
click at [665, 464] on span "Save Changes" at bounding box center [659, 467] width 76 height 17
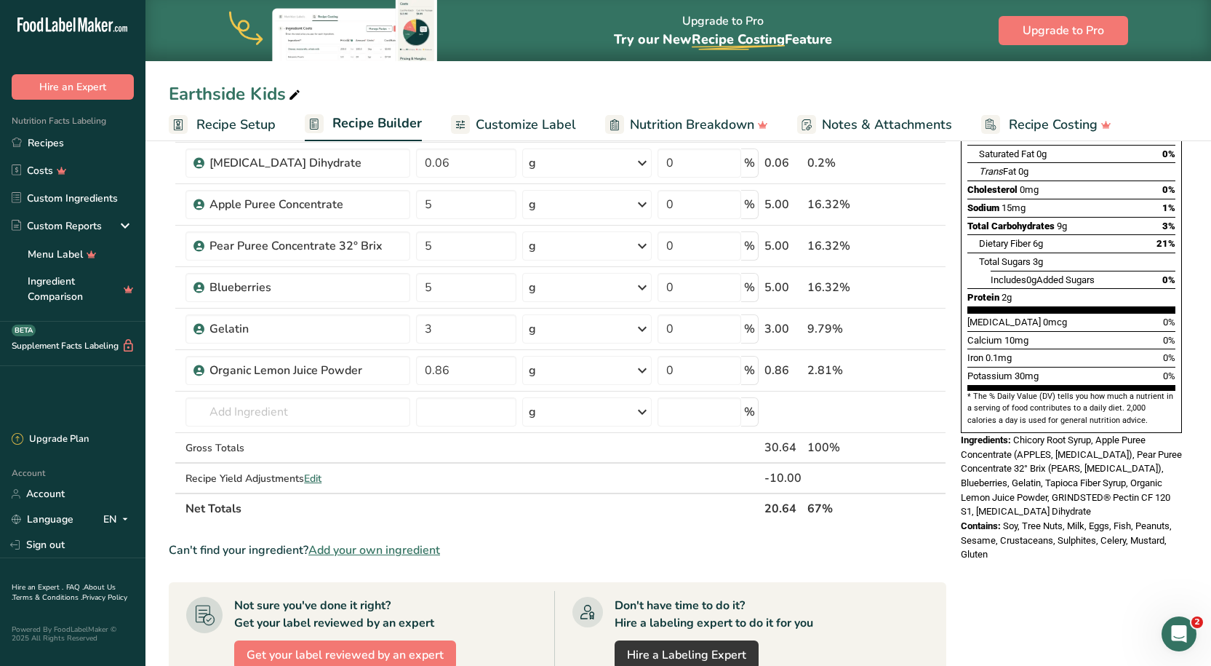
scroll to position [364, 0]
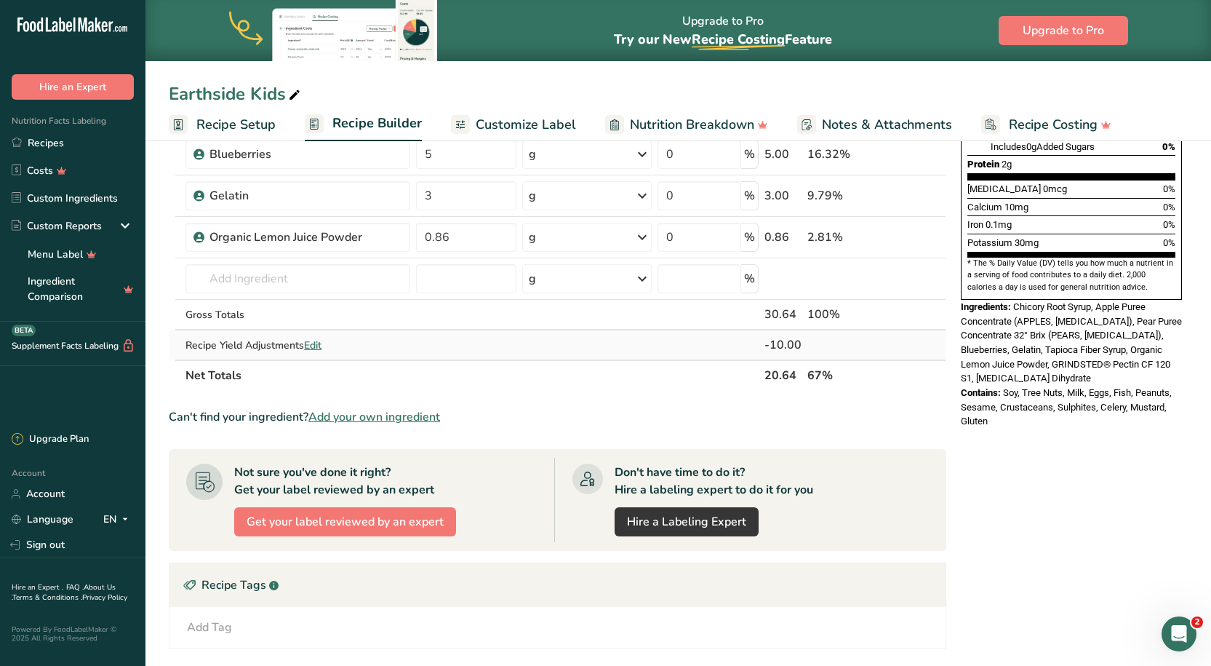
click at [308, 349] on span "Edit" at bounding box center [312, 345] width 17 height 14
select select "0"
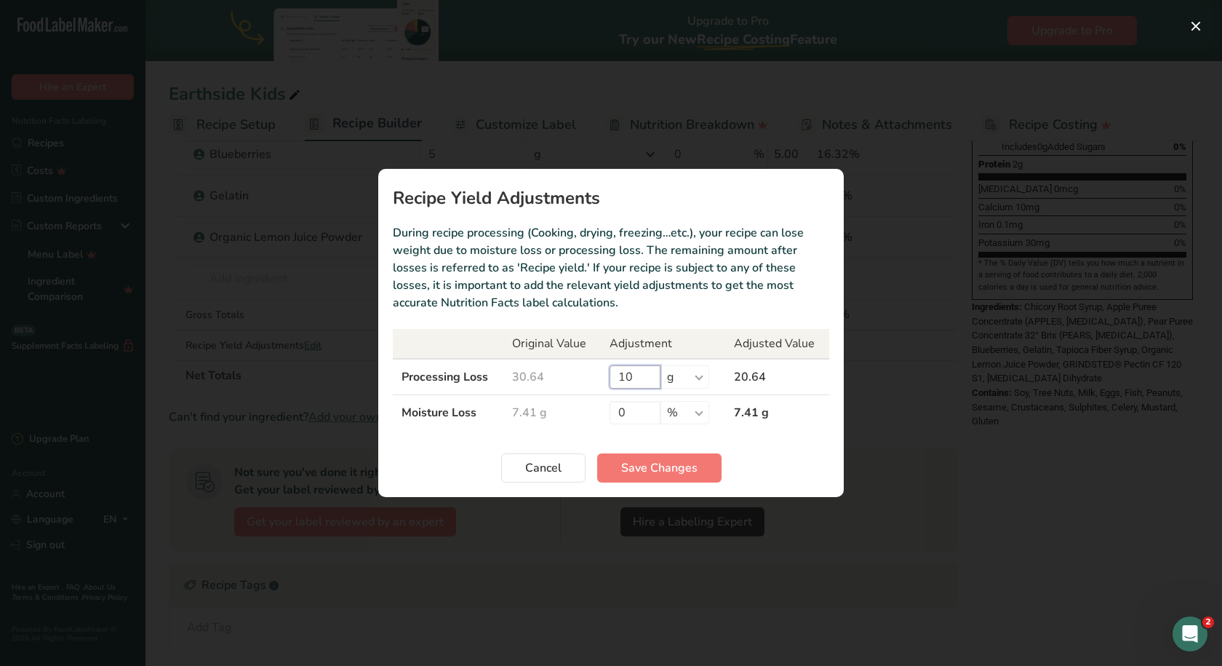
drag, startPoint x: 649, startPoint y: 377, endPoint x: 540, endPoint y: 378, distance: 109.1
click at [540, 378] on tr "Processing Loss 30.64 10 % g kg mg mcg lb oz 20.64" at bounding box center [611, 377] width 437 height 36
type input "0"
click at [637, 462] on span "Save Changes" at bounding box center [659, 467] width 76 height 17
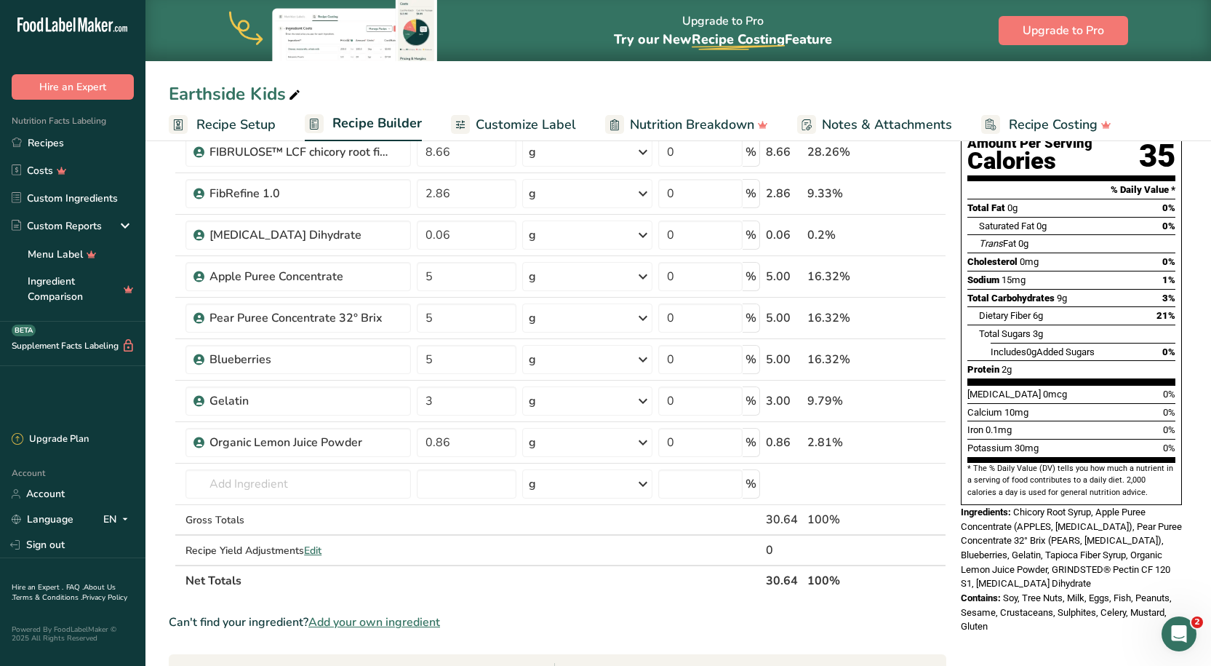
scroll to position [146, 0]
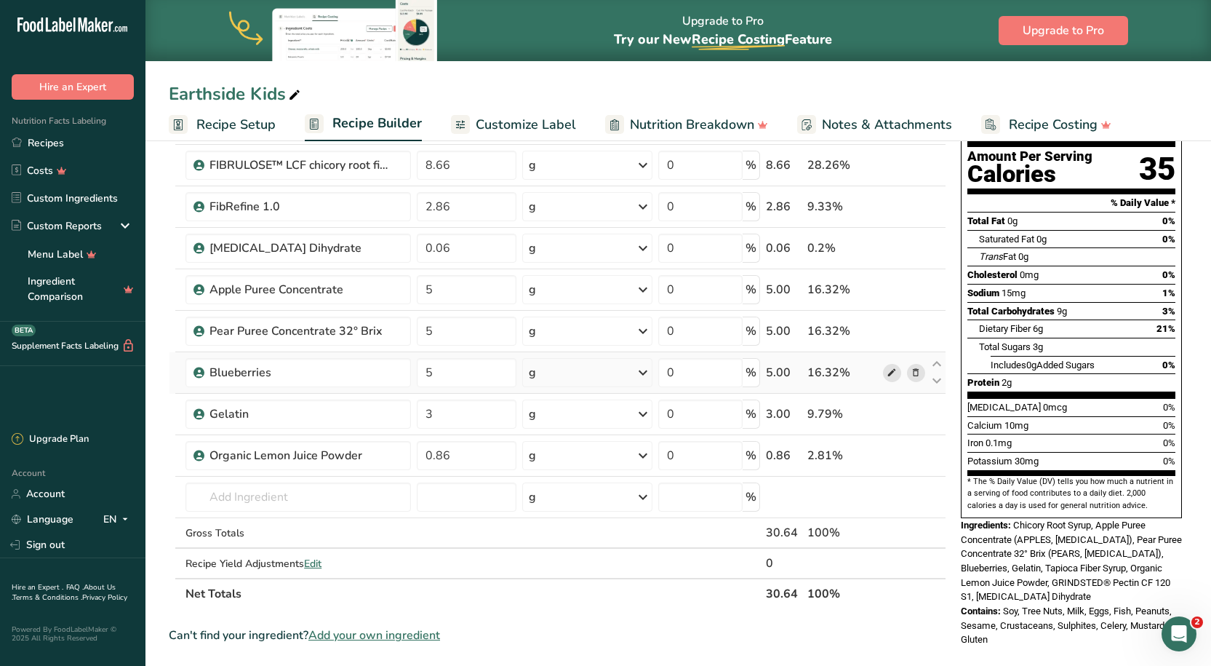
click at [889, 367] on icon at bounding box center [892, 372] width 10 height 15
click at [828, 293] on div "16.32%" at bounding box center [843, 289] width 70 height 17
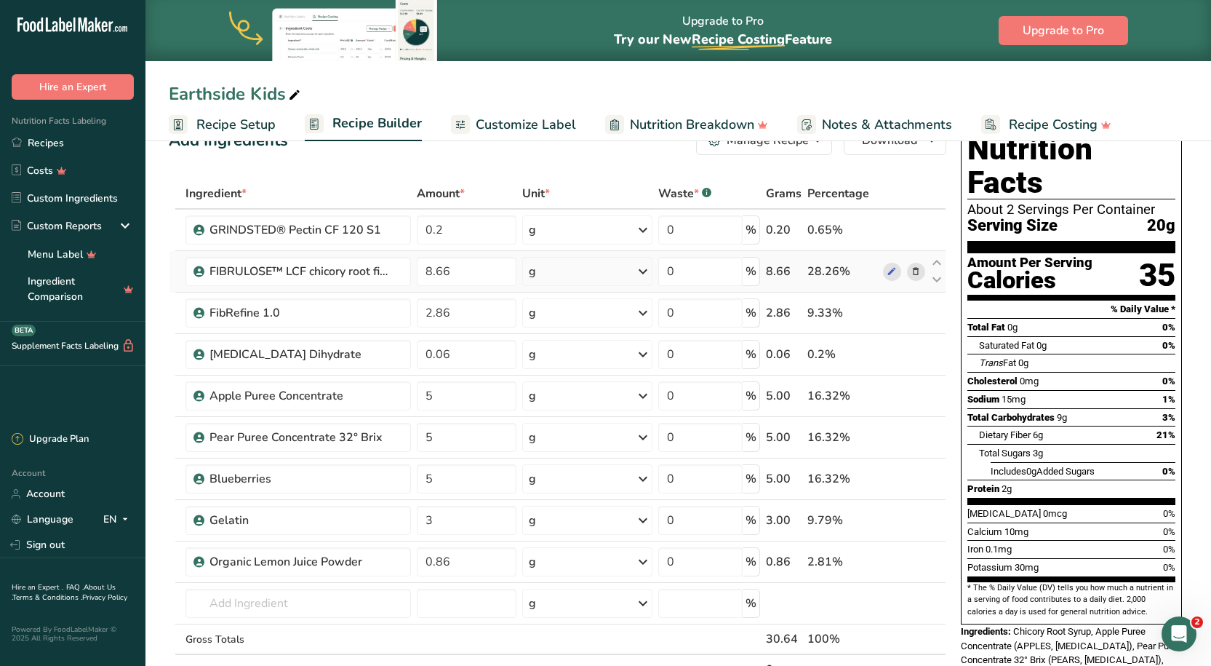
scroll to position [73, 0]
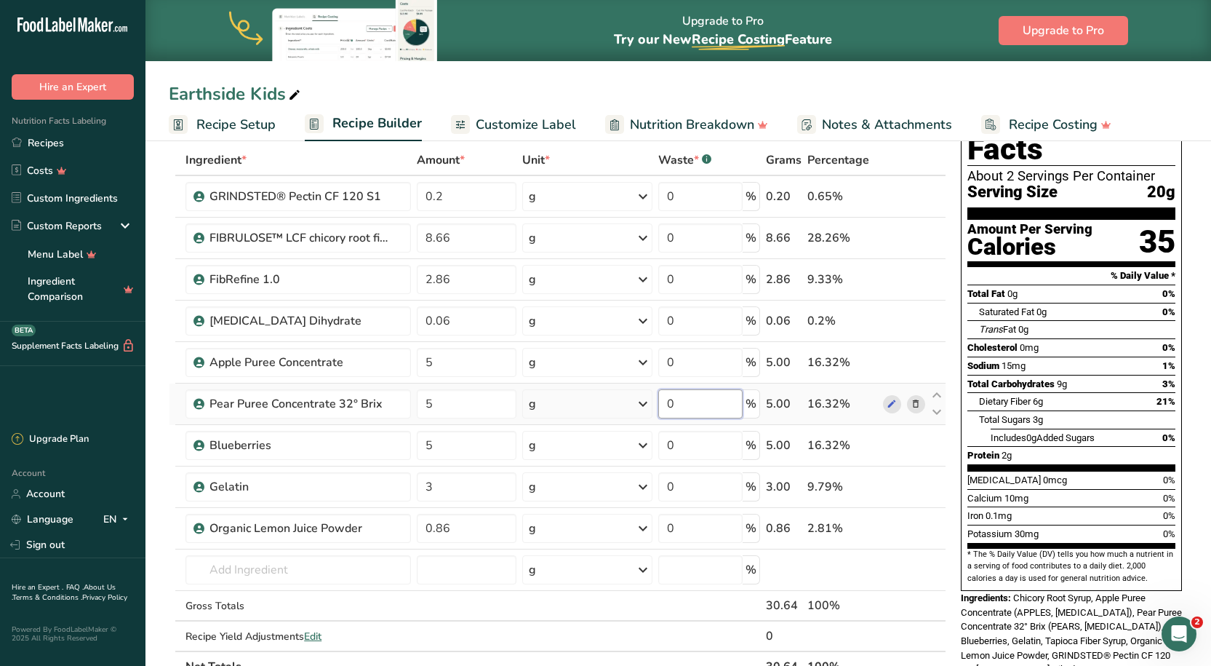
click at [701, 408] on input "0" at bounding box center [700, 403] width 84 height 29
click at [687, 362] on div "Ingredient * Amount * Unit * Waste * .a-a{fill:#347362;}.b-a{fill:#fff;} Grams …" at bounding box center [558, 413] width 778 height 537
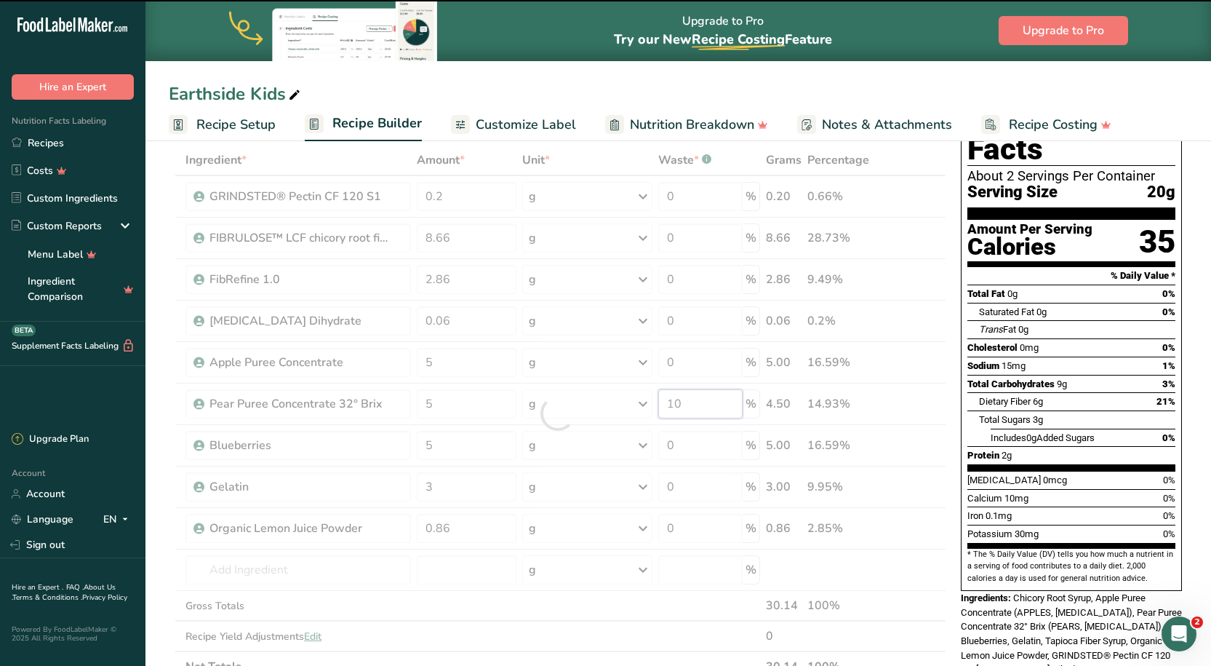
drag, startPoint x: 706, startPoint y: 406, endPoint x: 661, endPoint y: 405, distance: 45.8
click at [661, 405] on div "Ingredient * Amount * Unit * Waste * .a-a{fill:#347362;}.b-a{fill:#fff;} Grams …" at bounding box center [558, 413] width 778 height 537
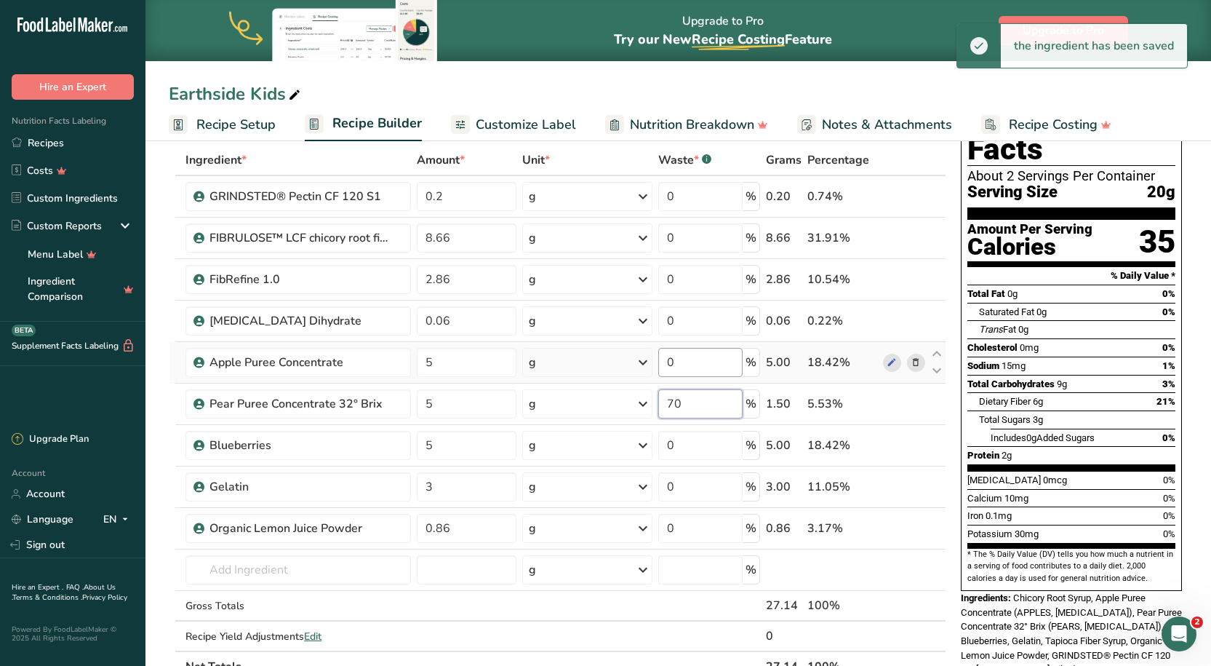
type input "70"
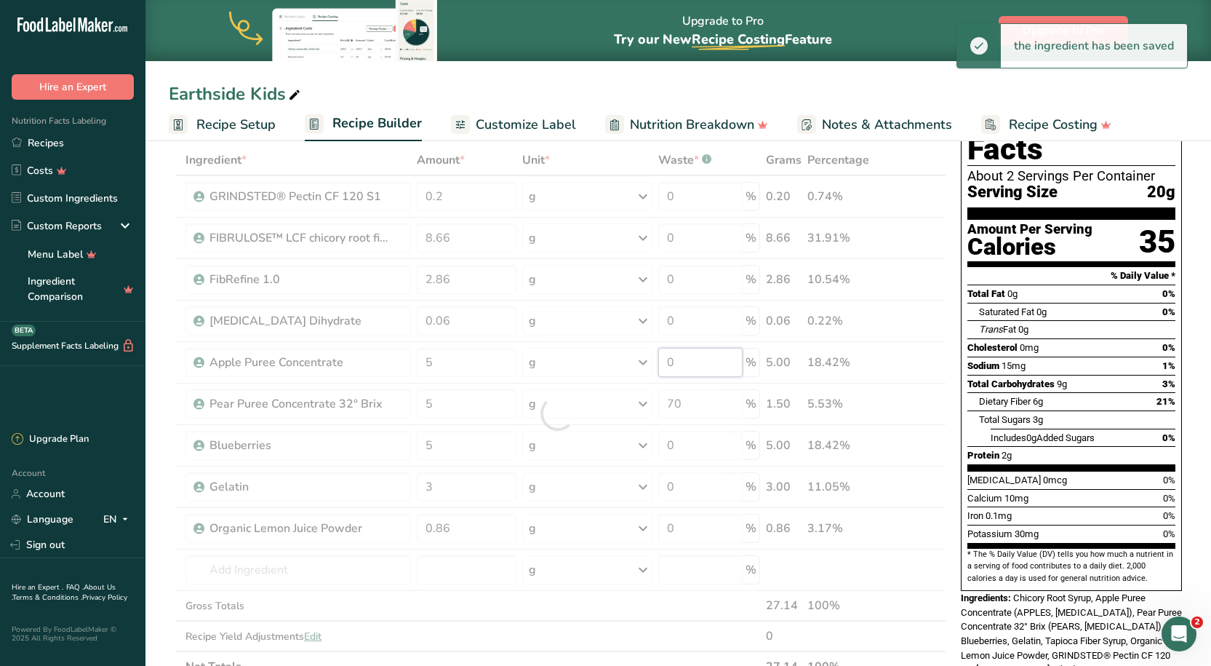
drag, startPoint x: 703, startPoint y: 359, endPoint x: 691, endPoint y: 359, distance: 11.6
click at [691, 359] on div "Ingredient * Amount * Unit * Waste * .a-a{fill:#347362;}.b-a{fill:#fff;} Grams …" at bounding box center [558, 413] width 778 height 537
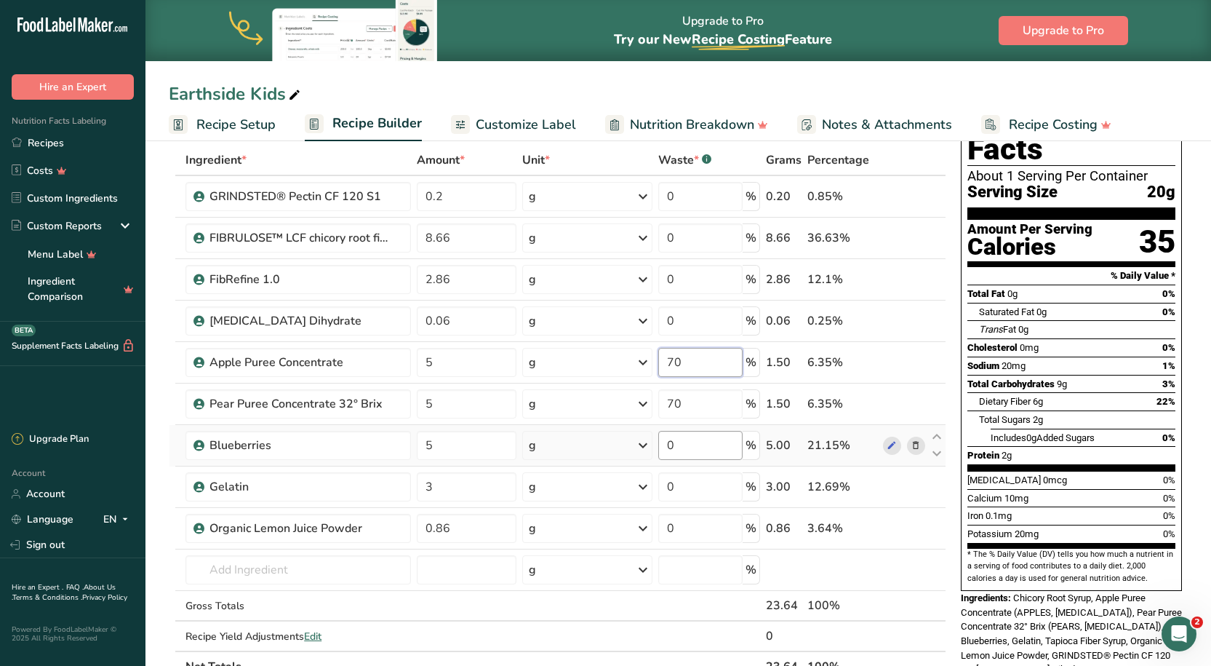
type input "70"
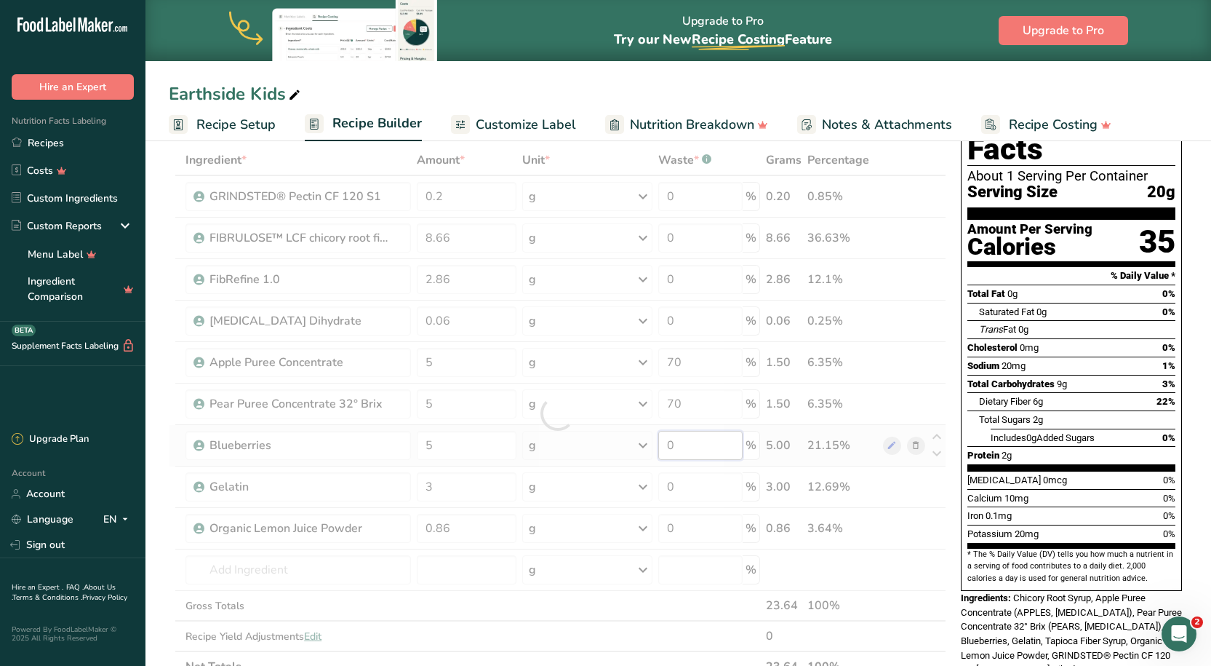
click at [682, 437] on div "Ingredient * Amount * Unit * Waste * .a-a{fill:#347362;}.b-a{fill:#fff;} Grams …" at bounding box center [558, 413] width 778 height 537
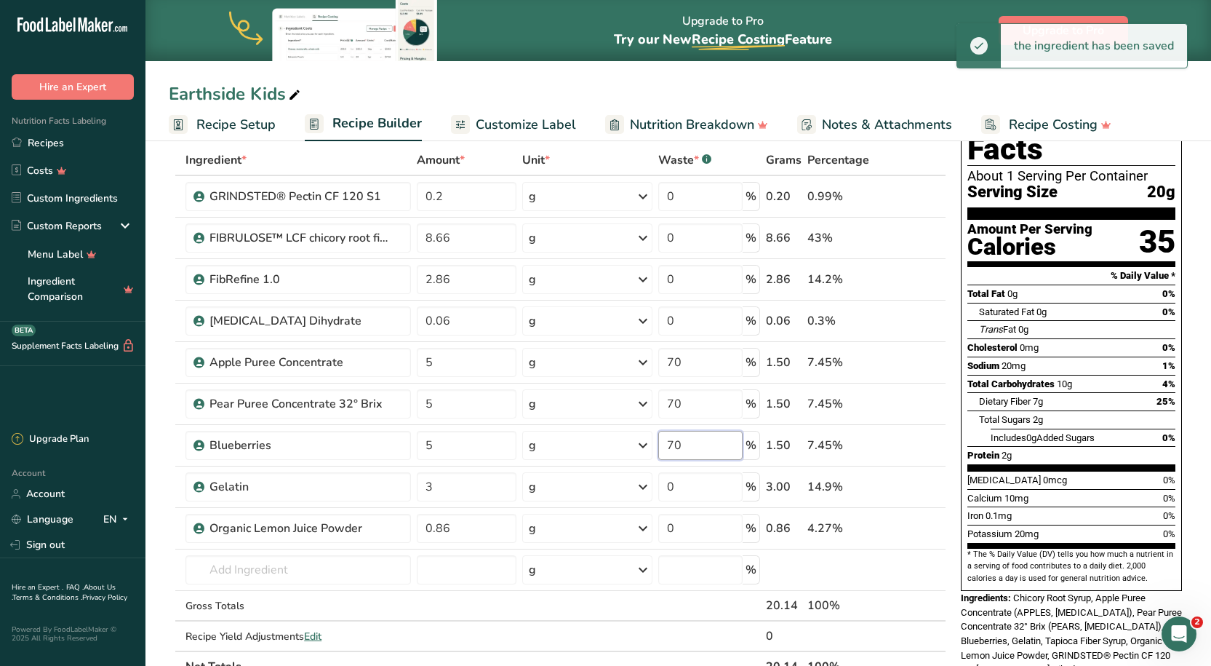
type input "70"
click at [677, 97] on div "Earthside Kids" at bounding box center [679, 94] width 1066 height 26
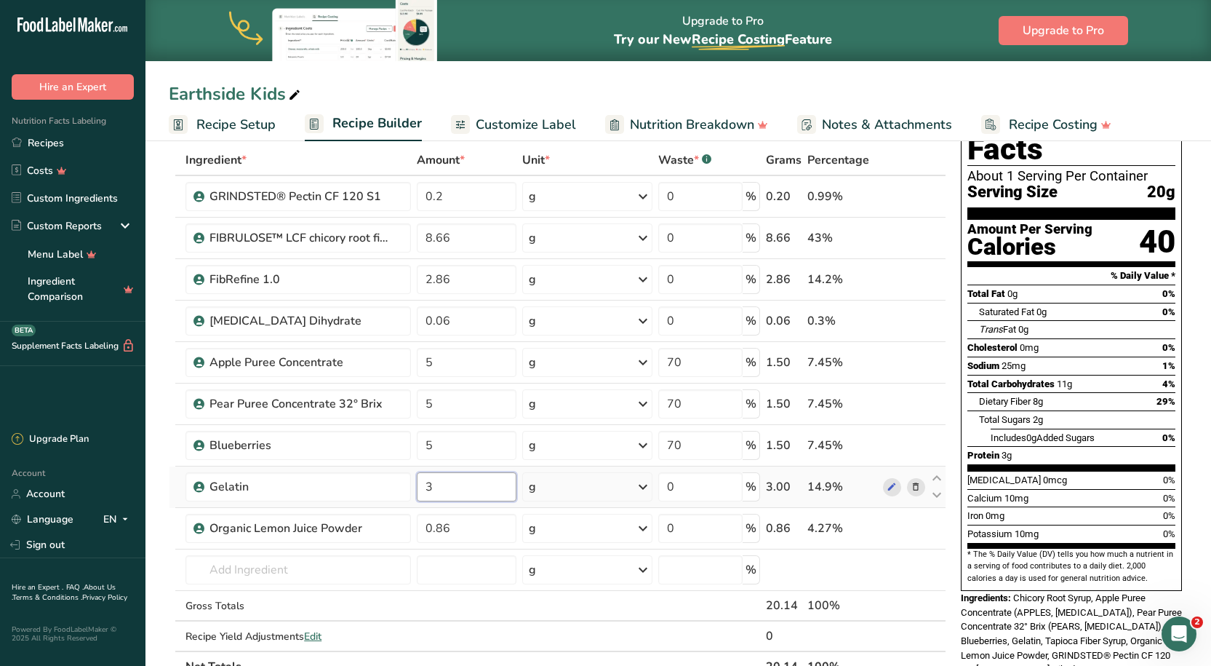
click at [471, 490] on input "3" at bounding box center [467, 486] width 100 height 29
click at [583, 79] on div "Earthside Kids Recipe Setup Recipe Builder Customize Label Nutrition Breakdown …" at bounding box center [679, 70] width 1066 height 141
click at [452, 479] on input "3.5" at bounding box center [467, 486] width 100 height 29
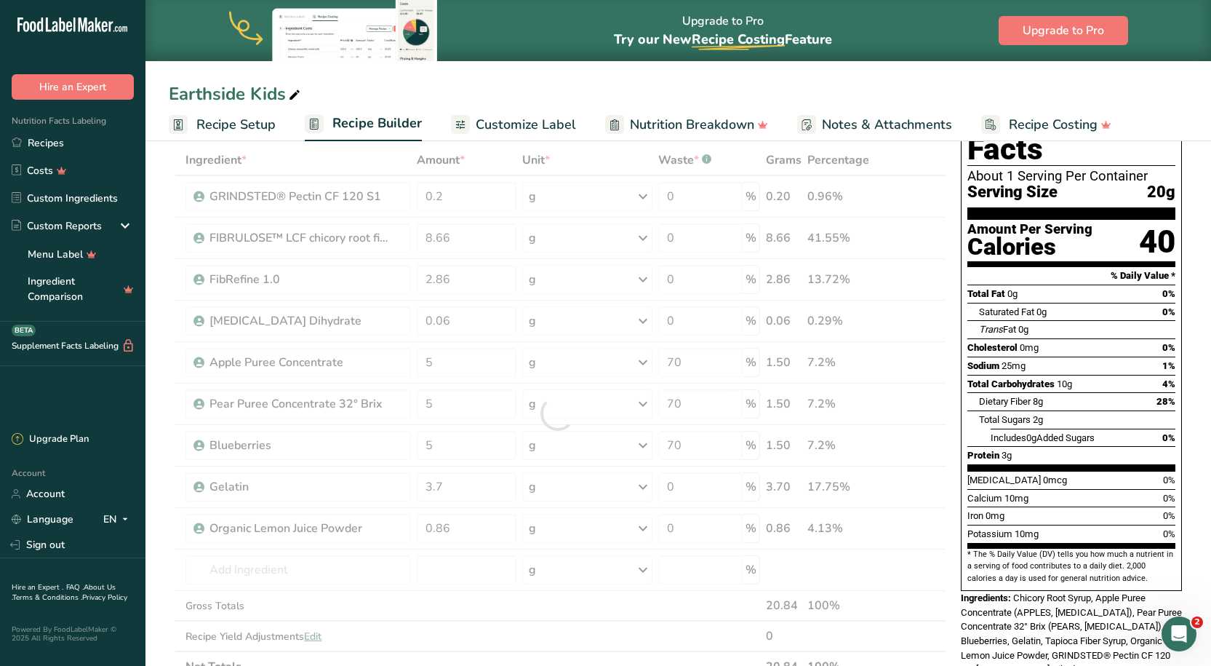
click at [453, 79] on div "Earthside Kids Recipe Setup Recipe Builder Customize Label Nutrition Breakdown …" at bounding box center [679, 70] width 1066 height 141
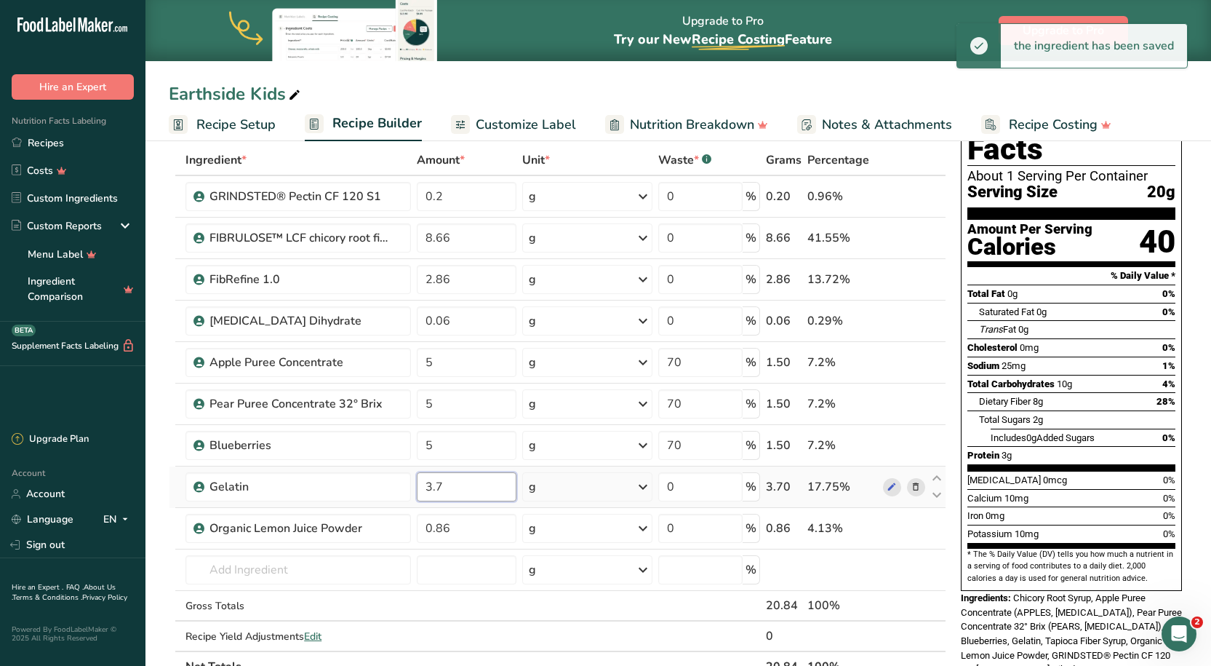
click at [466, 478] on input "3.7" at bounding box center [467, 486] width 100 height 29
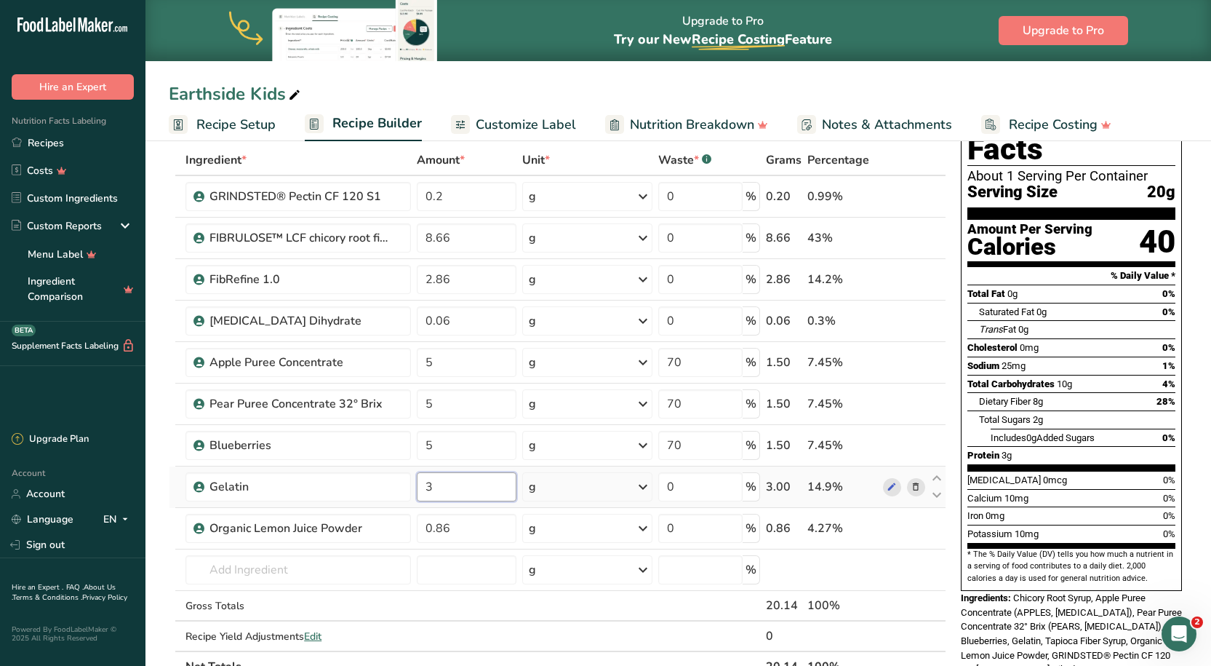
type input "3"
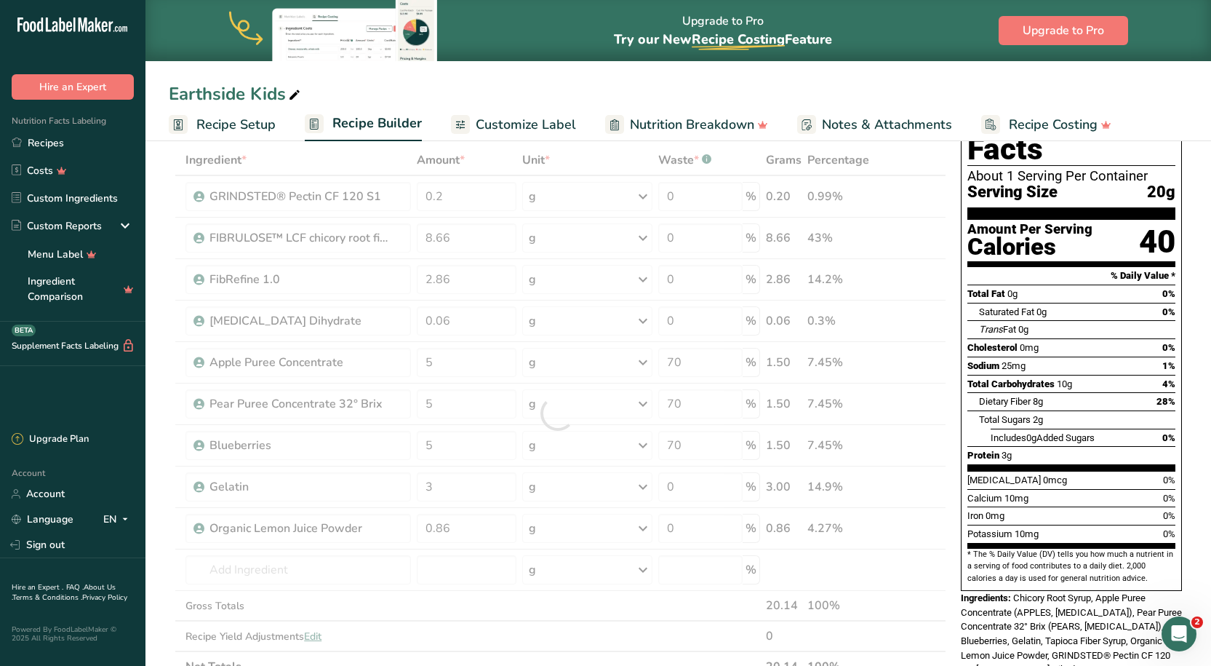
click at [524, 77] on div "Earthside Kids Recipe Setup Recipe Builder Customize Label Nutrition Breakdown …" at bounding box center [679, 70] width 1066 height 141
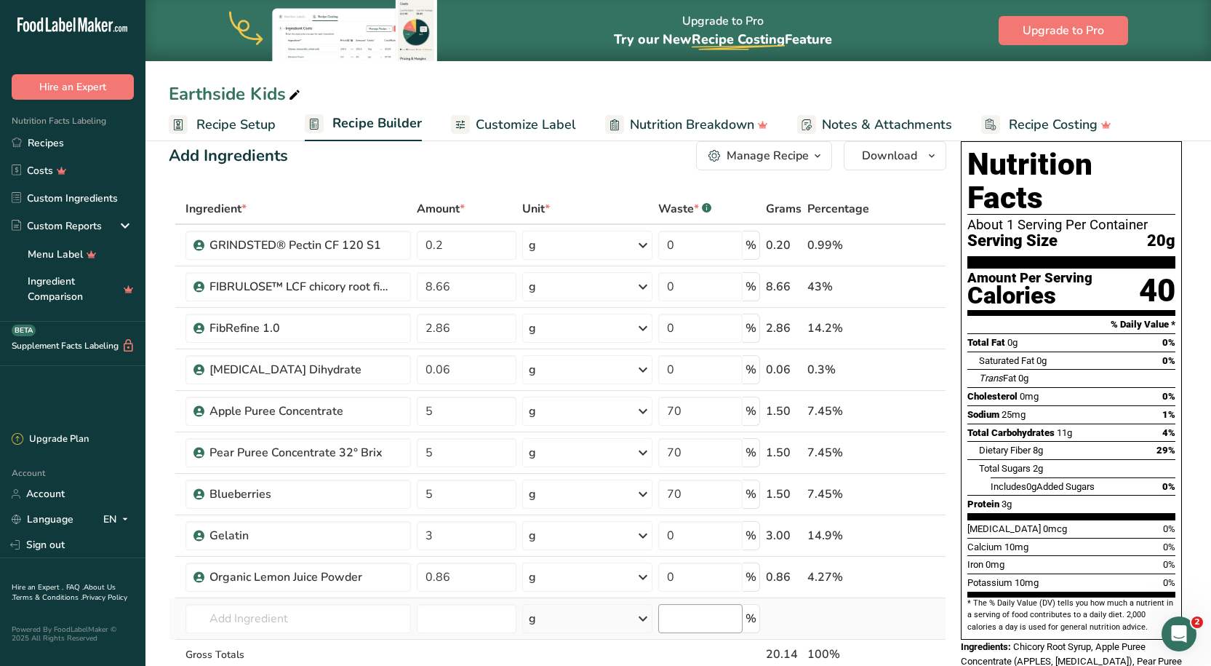
scroll to position [0, 0]
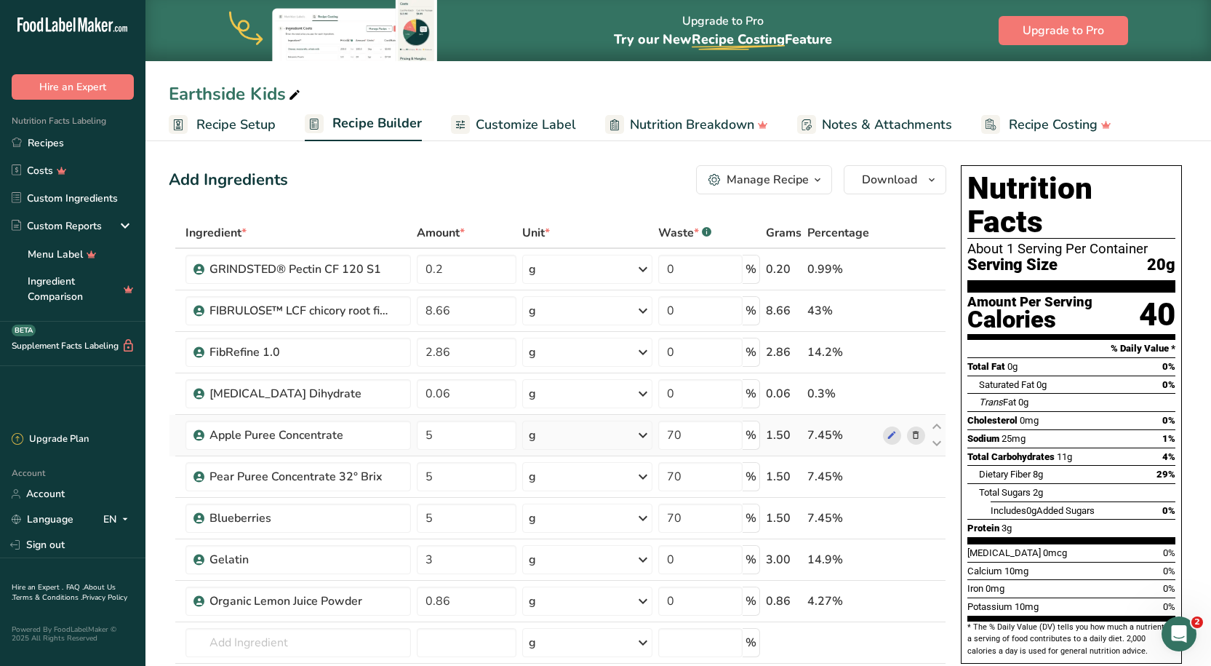
click at [605, 434] on div "g" at bounding box center [587, 435] width 130 height 29
click at [594, 165] on div "Add Ingredients Manage Recipe Delete Recipe Duplicate Recipe Scale Recipe Save …" at bounding box center [558, 179] width 778 height 29
drag, startPoint x: 527, startPoint y: 127, endPoint x: 581, endPoint y: 214, distance: 101.6
click at [527, 127] on span "Customize Label" at bounding box center [526, 125] width 100 height 20
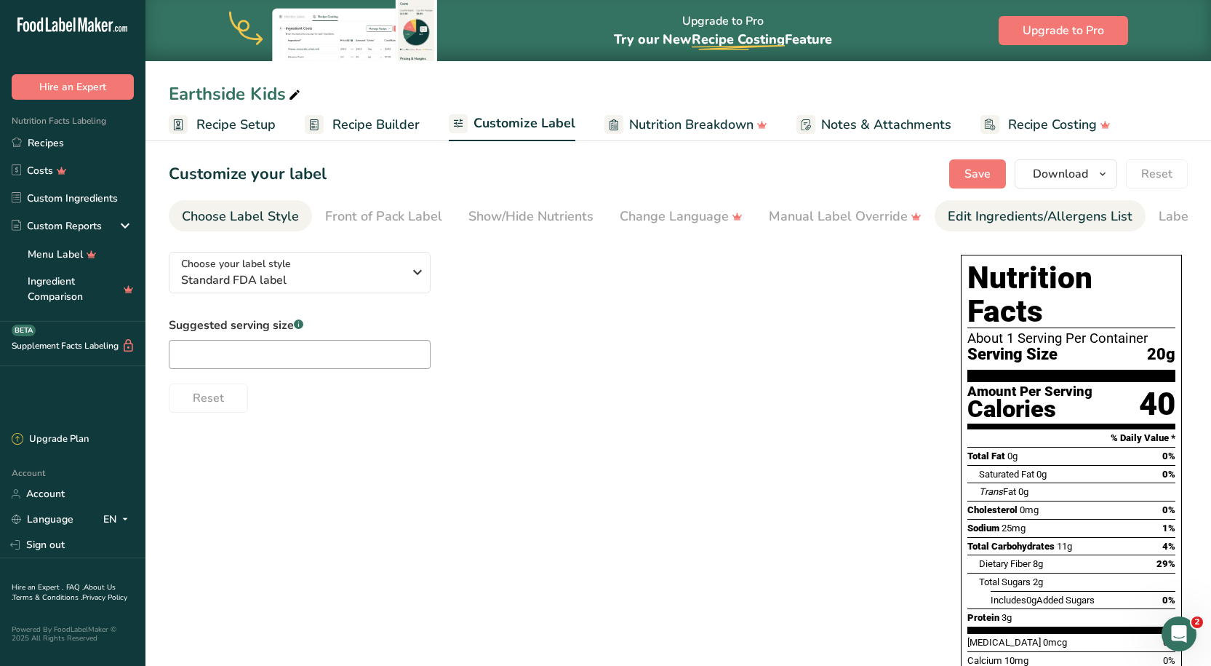
click at [1058, 222] on div "Edit Ingredients/Allergens List" at bounding box center [1040, 217] width 185 height 20
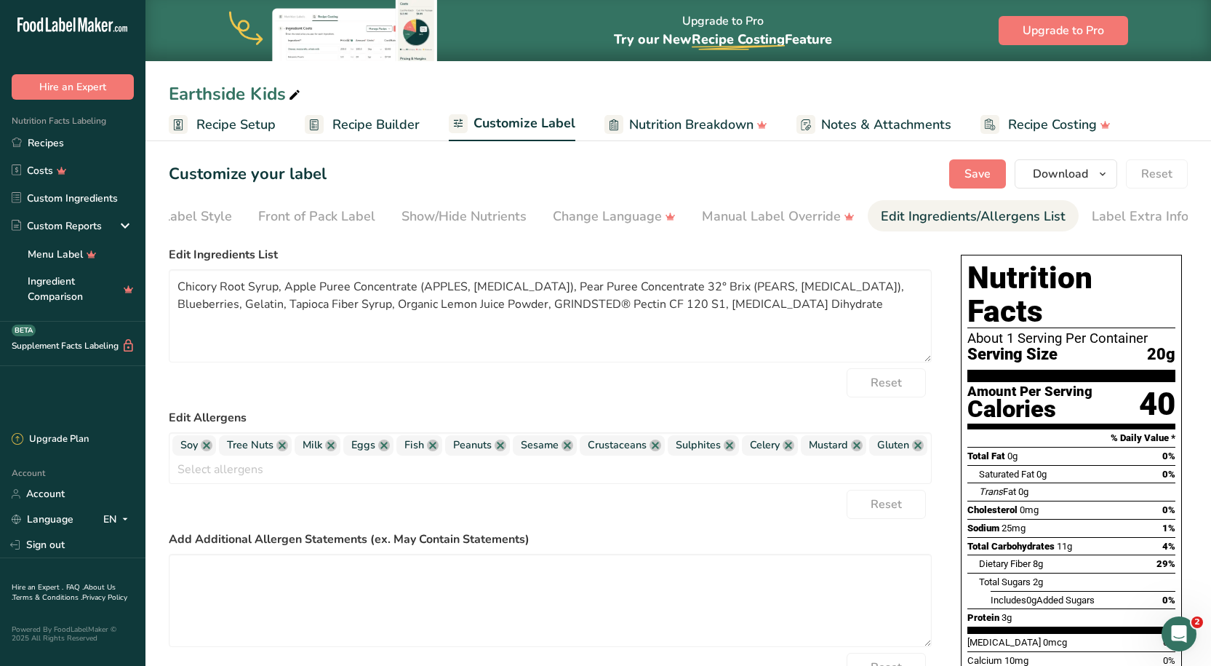
scroll to position [0, 73]
click at [207, 447] on link at bounding box center [207, 445] width 12 height 12
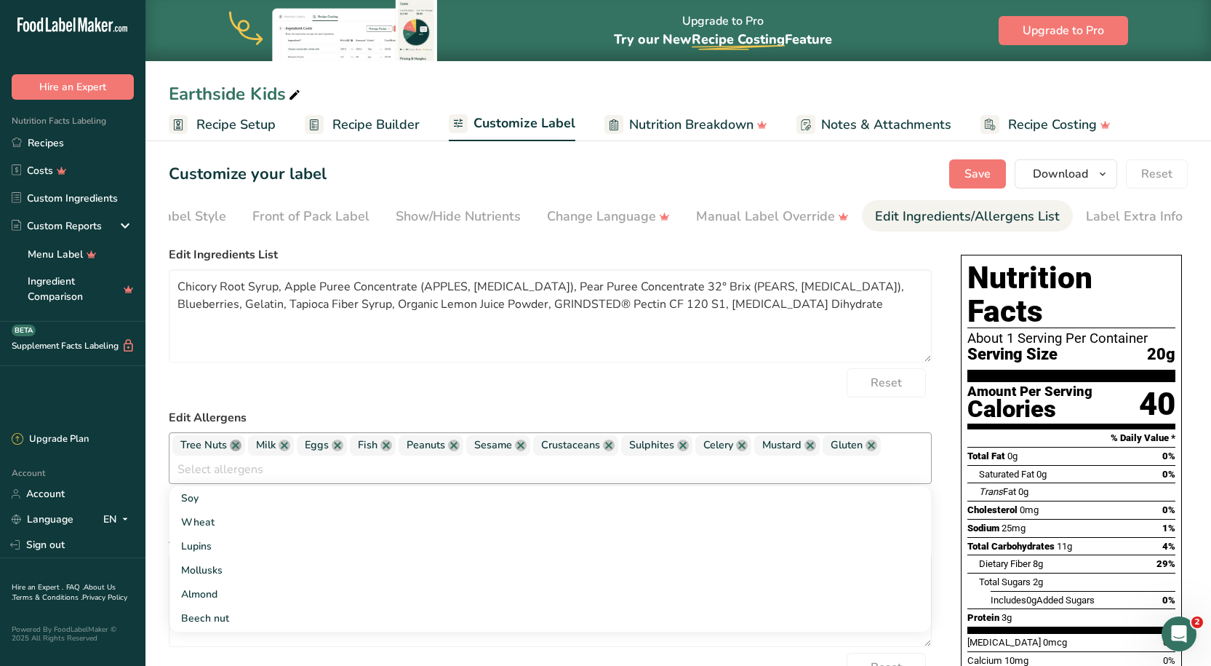
click at [231, 445] on link at bounding box center [236, 445] width 12 height 12
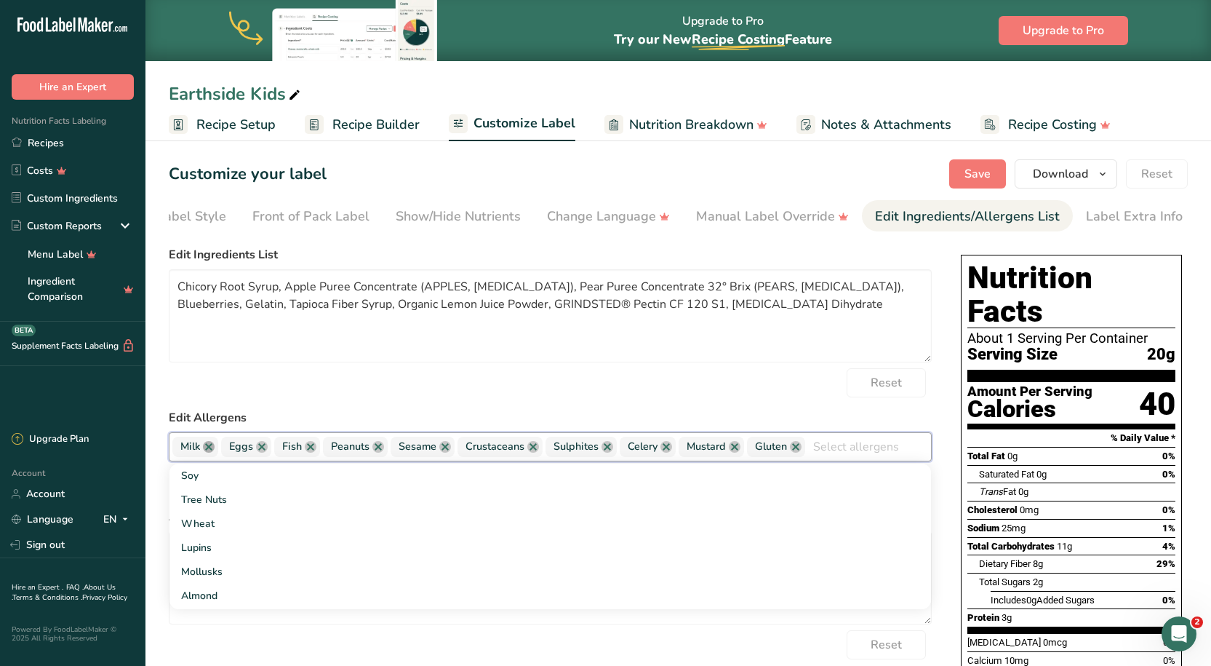
click at [209, 449] on link at bounding box center [209, 447] width 12 height 12
click at [209, 449] on link at bounding box center [213, 447] width 12 height 12
click at [209, 449] on link at bounding box center [209, 447] width 12 height 12
click at [228, 453] on link at bounding box center [228, 447] width 12 height 12
click at [228, 453] on link at bounding box center [227, 447] width 12 height 12
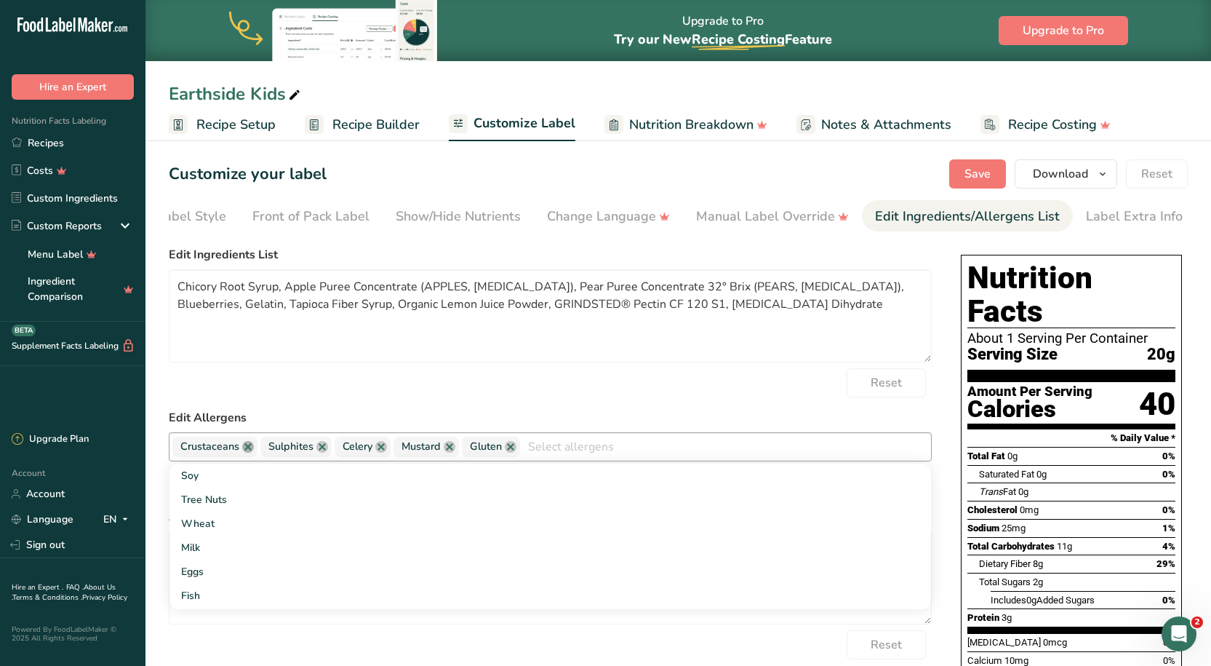
click at [249, 451] on link at bounding box center [248, 447] width 12 height 12
click at [236, 451] on link at bounding box center [234, 447] width 12 height 12
click at [217, 447] on link at bounding box center [219, 447] width 12 height 12
click at [230, 449] on link at bounding box center [229, 447] width 12 height 12
click at [223, 452] on link at bounding box center [221, 447] width 12 height 12
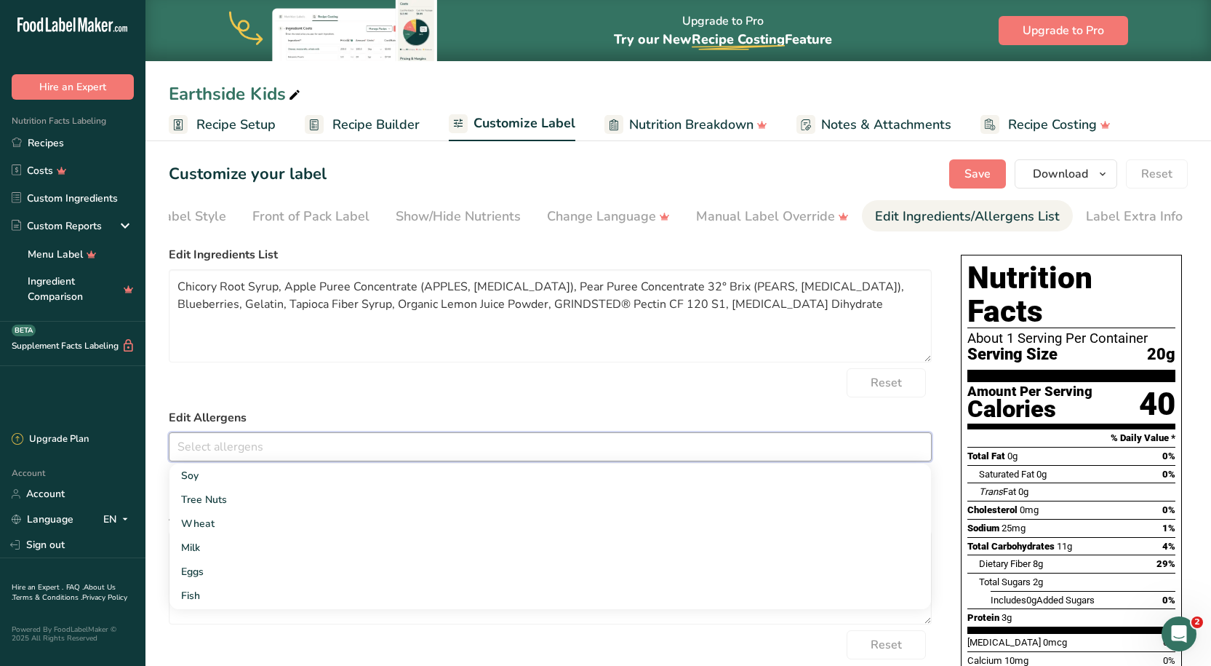
click at [503, 390] on div "Reset" at bounding box center [550, 382] width 763 height 29
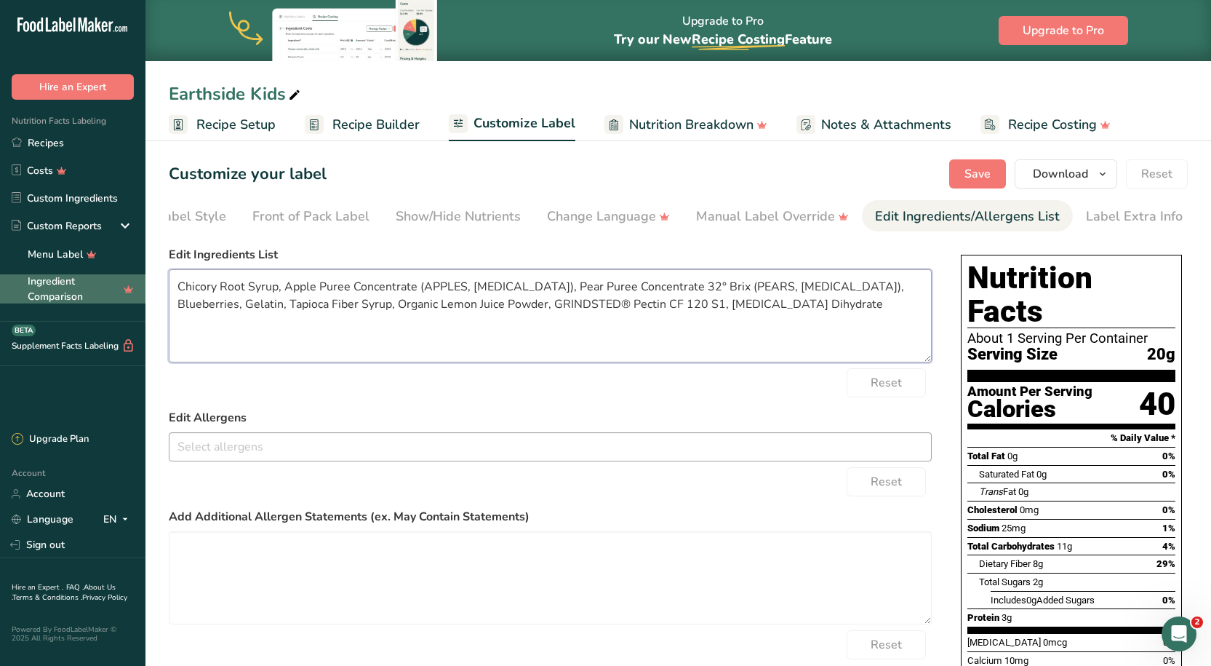
drag, startPoint x: 890, startPoint y: 326, endPoint x: 28, endPoint y: 297, distance: 861.9
click at [37, 299] on div ".a-20{fill:#fff;} Hire an Expert Nutrition Facts Labeling Recipes Costs Custom …" at bounding box center [605, 460] width 1211 height 920
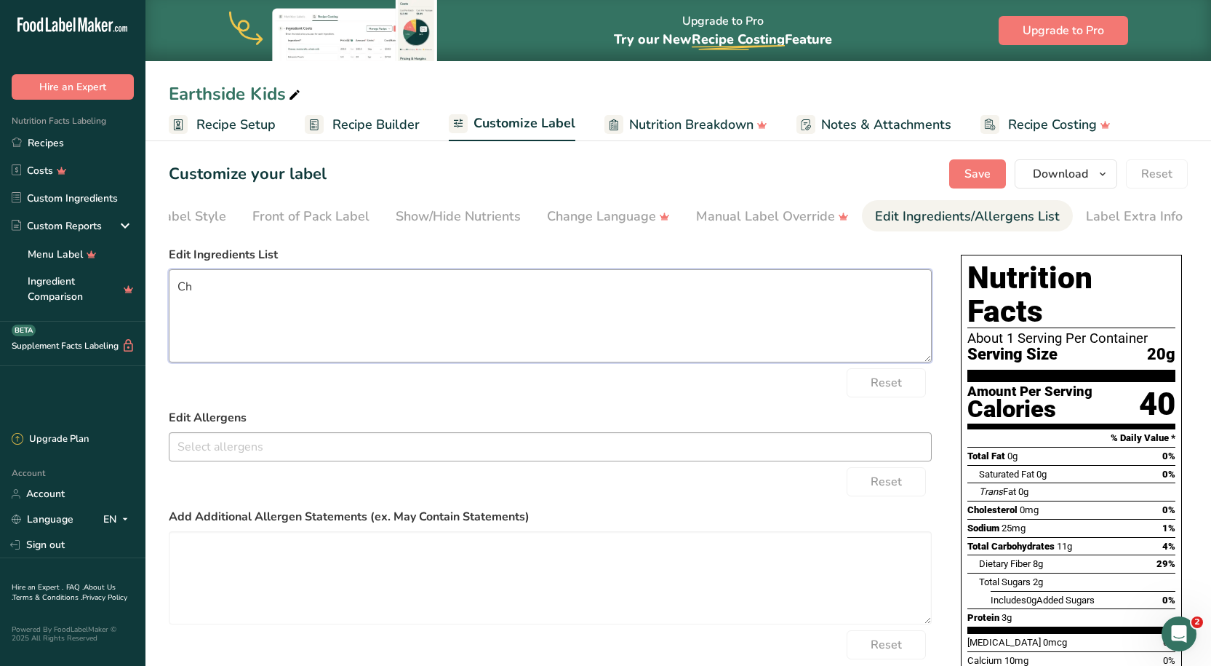
type textarea "C"
click at [256, 283] on textarea at bounding box center [550, 315] width 763 height 93
click at [282, 290] on textarea "Chicory Root," at bounding box center [550, 315] width 763 height 93
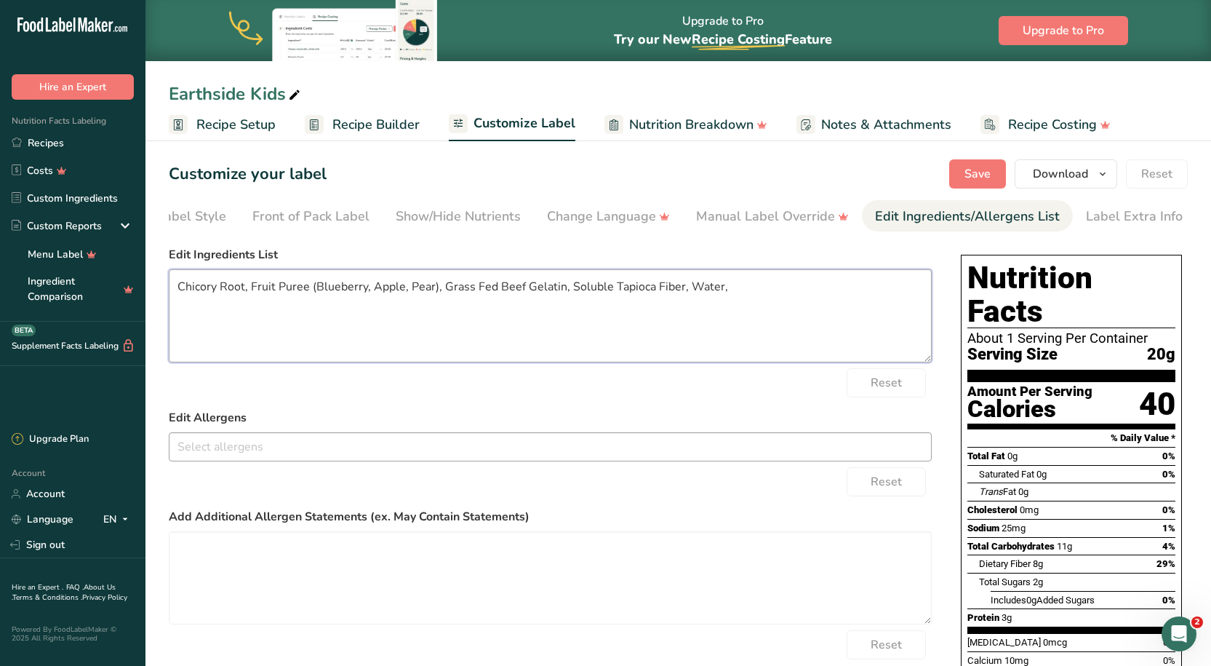
click at [744, 295] on textarea "Chicory Root, Fruit Puree (Blueberry, Apple, Pear), Grass Fed Beef Gelatin, Sol…" at bounding box center [550, 315] width 763 height 93
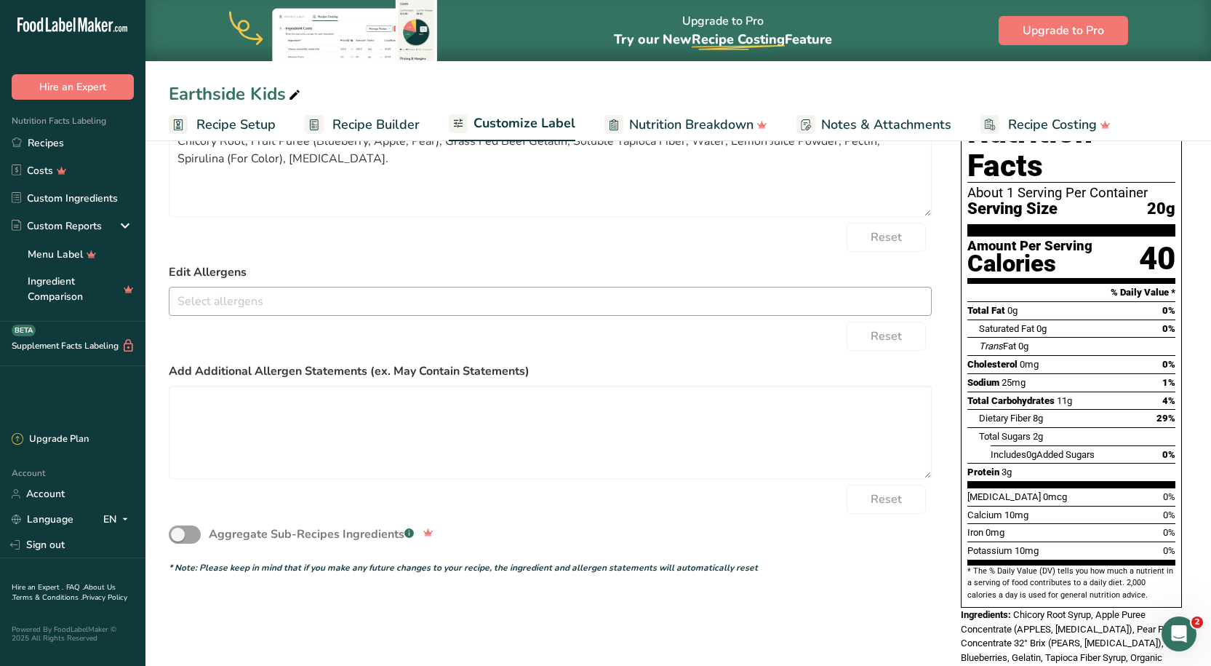
scroll to position [0, 0]
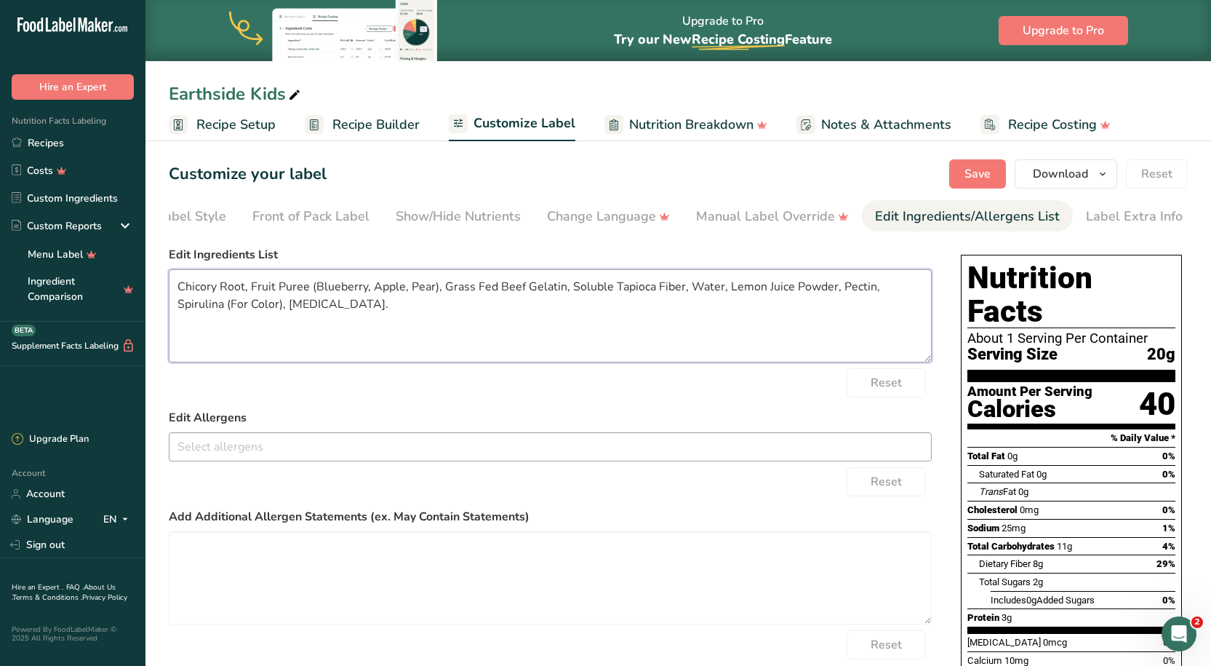
click at [340, 314] on textarea "Chicory Root, Fruit Puree (Blueberry, Apple, Pear), Grass Fed Beef Gelatin, Sol…" at bounding box center [550, 315] width 763 height 93
click at [986, 164] on button "Save" at bounding box center [977, 173] width 57 height 29
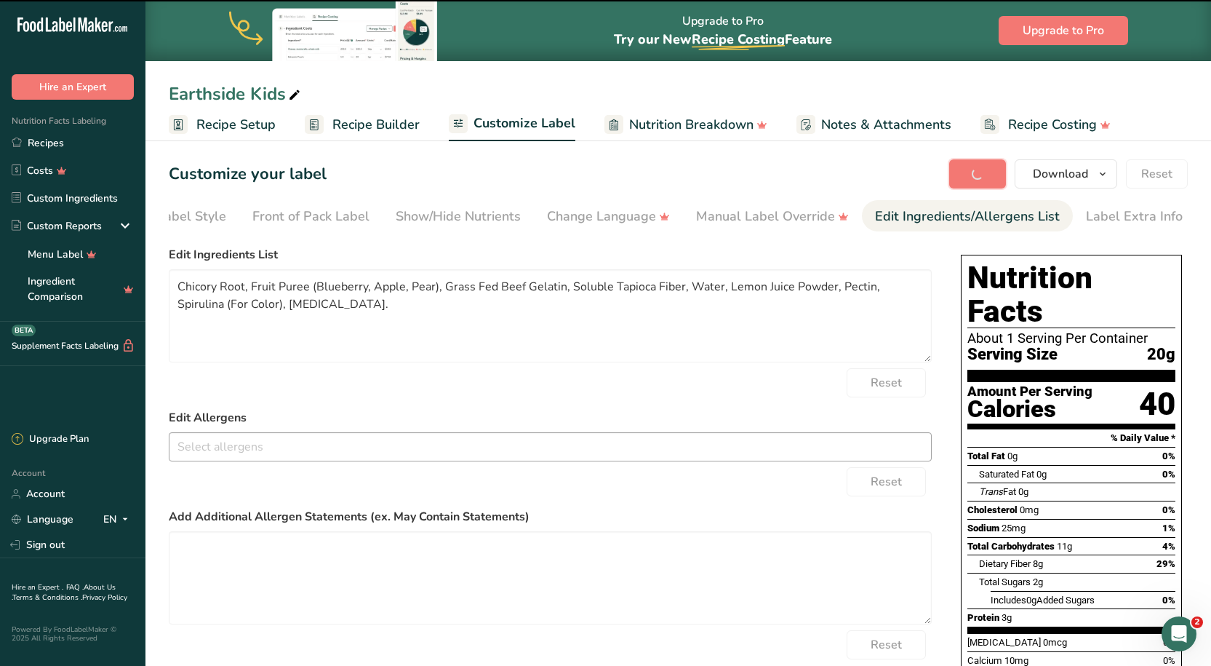
type textarea "Chicory Root, Fruit Puree (Blueberry, Apple, Pear), Grass Fed Beef Gelatin, Sol…"
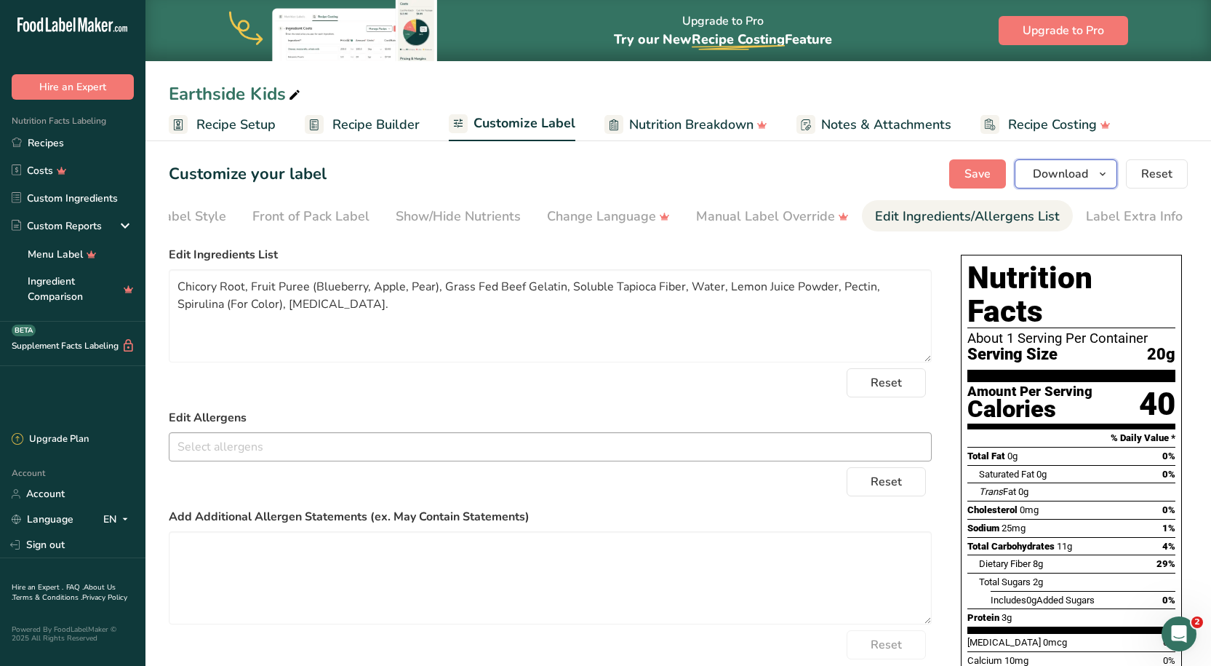
click at [1088, 178] on span "Download" at bounding box center [1060, 173] width 55 height 17
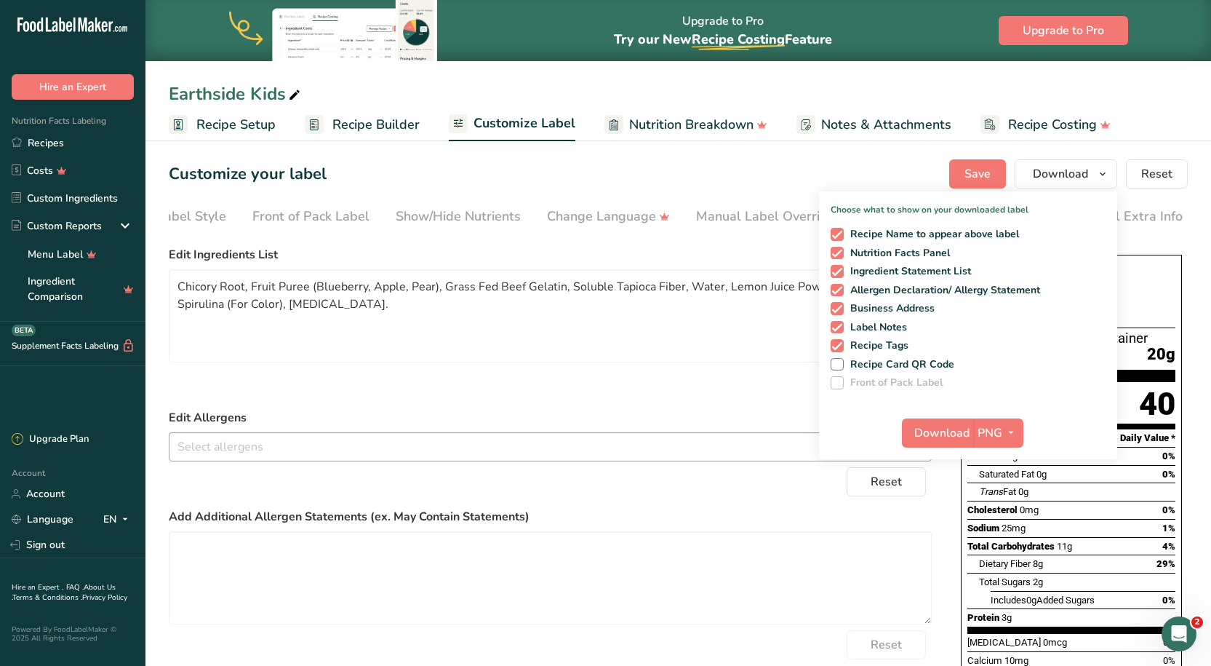
click at [292, 98] on icon at bounding box center [294, 95] width 13 height 20
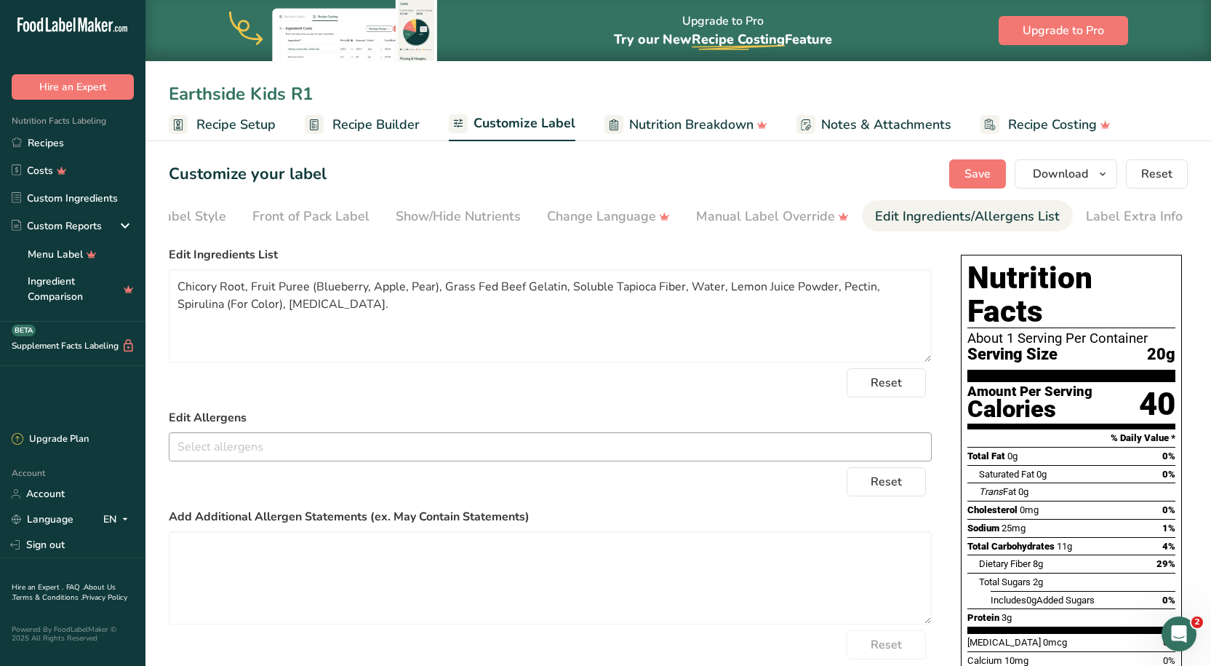
type input "Earthside Kids R1"
click at [803, 169] on div "Customize your label Save Download Choose what to show on your downloaded label…" at bounding box center [678, 173] width 1019 height 29
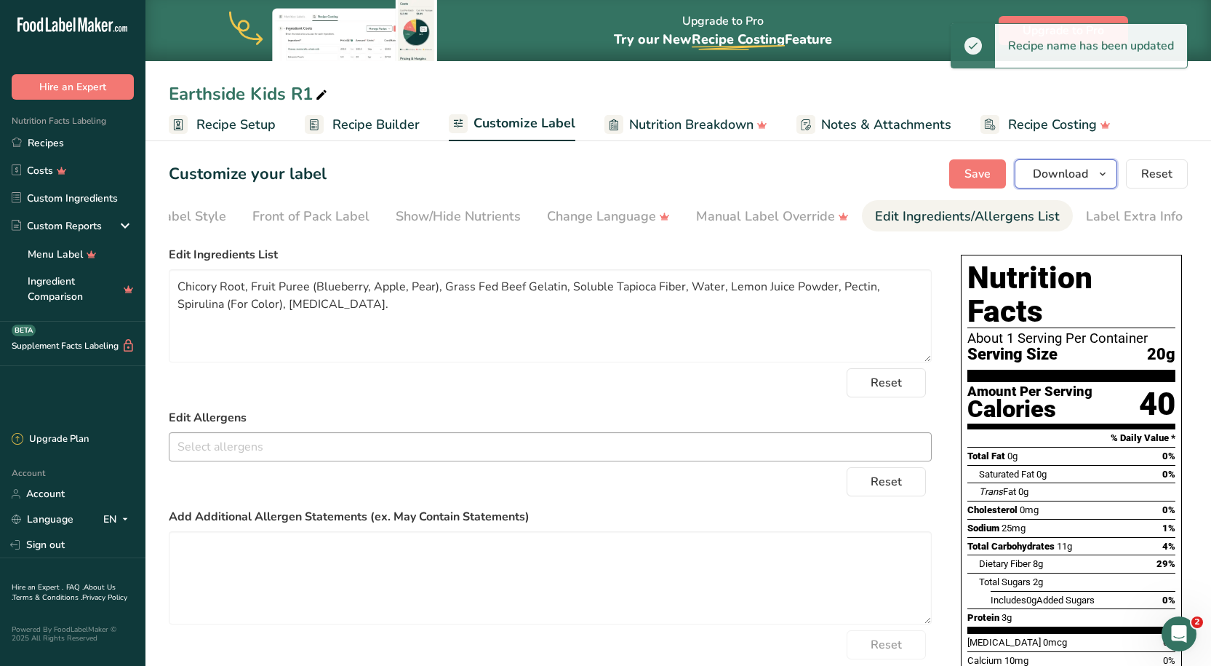
click at [1067, 172] on span "Download" at bounding box center [1060, 173] width 55 height 17
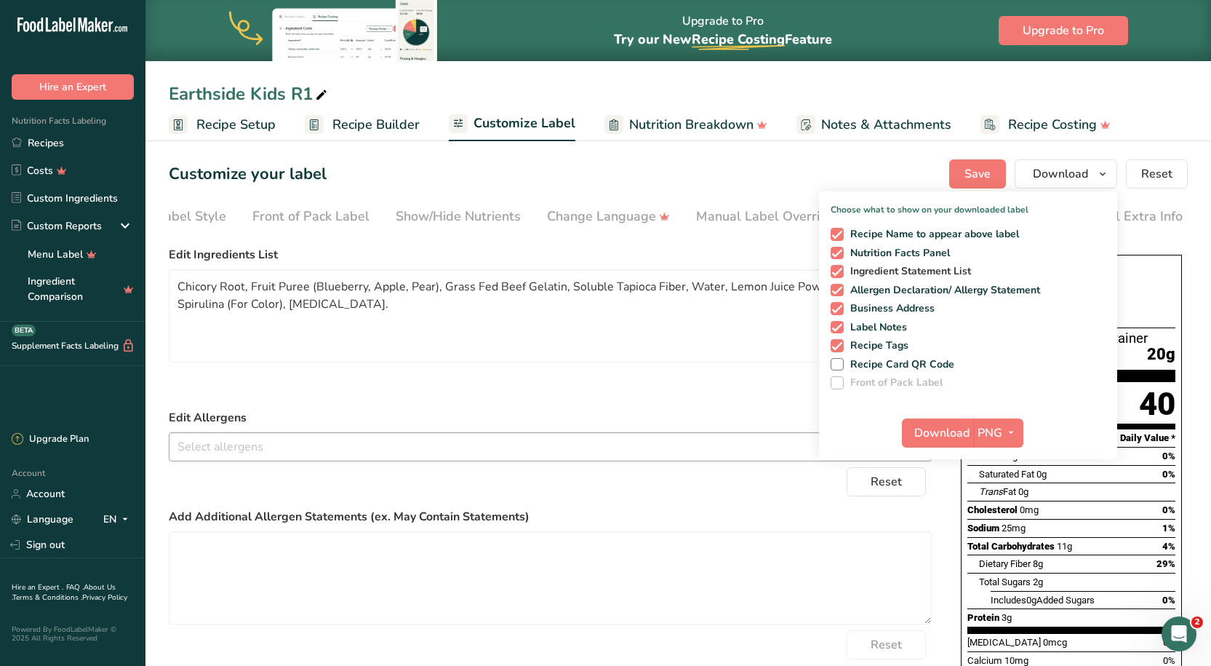
click at [842, 268] on span at bounding box center [837, 271] width 13 height 13
click at [840, 268] on input "Ingredient Statement List" at bounding box center [835, 270] width 9 height 9
click at [842, 268] on span at bounding box center [837, 271] width 13 height 13
click at [840, 268] on input "Ingredient Statement List" at bounding box center [835, 270] width 9 height 9
checkbox input "true"
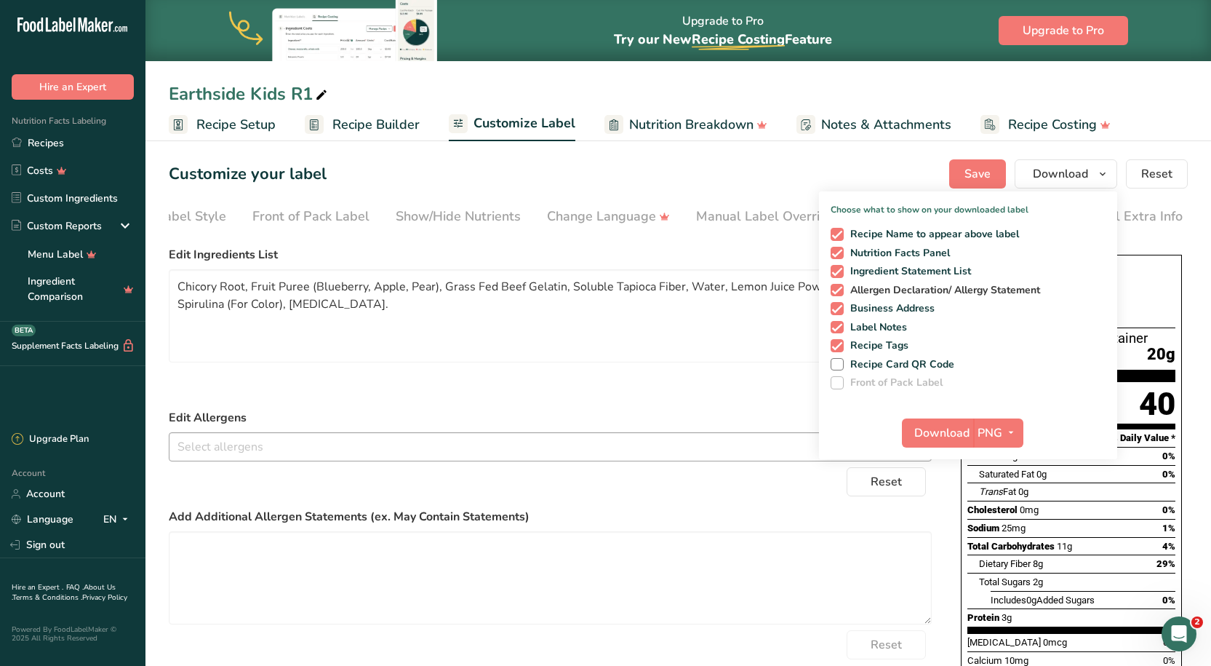
click at [840, 287] on span at bounding box center [837, 290] width 13 height 13
click at [840, 287] on input "Allergen Declaration/ Allergy Statement" at bounding box center [835, 289] width 9 height 9
checkbox input "false"
click at [837, 312] on span at bounding box center [837, 308] width 13 height 13
click at [837, 312] on input "Business Address" at bounding box center [835, 307] width 9 height 9
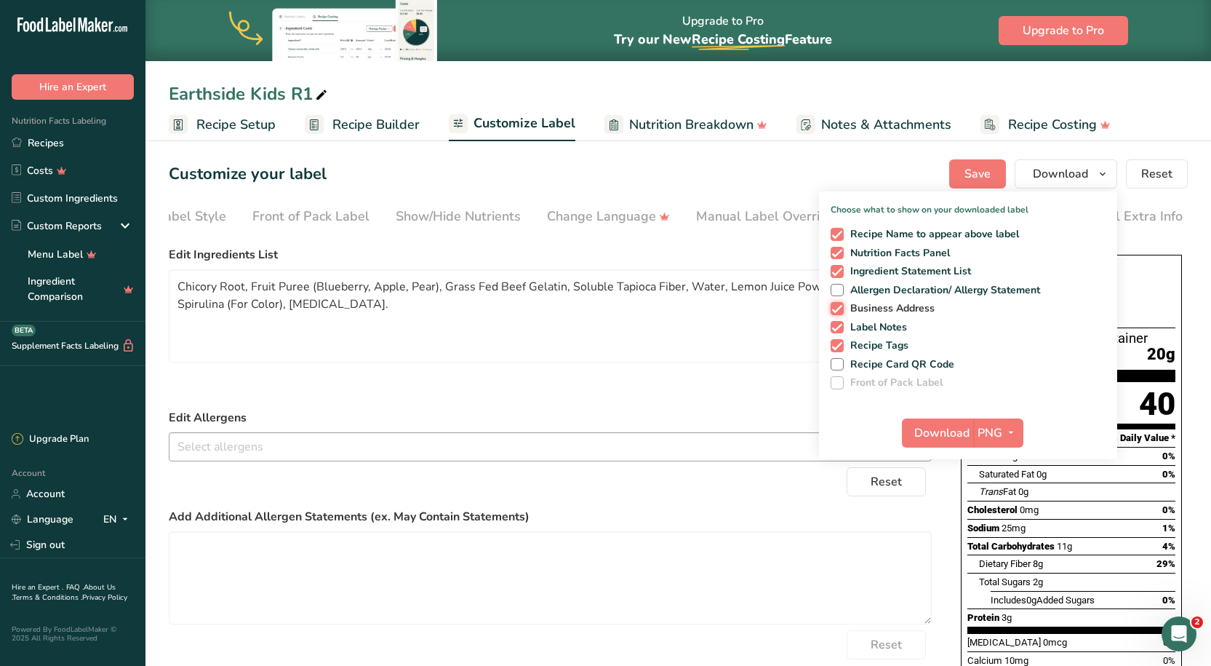
checkbox input "false"
click at [837, 325] on span at bounding box center [837, 327] width 13 height 13
click at [837, 325] on input "Label Notes" at bounding box center [835, 326] width 9 height 9
checkbox input "false"
click at [840, 345] on span at bounding box center [837, 345] width 13 height 13
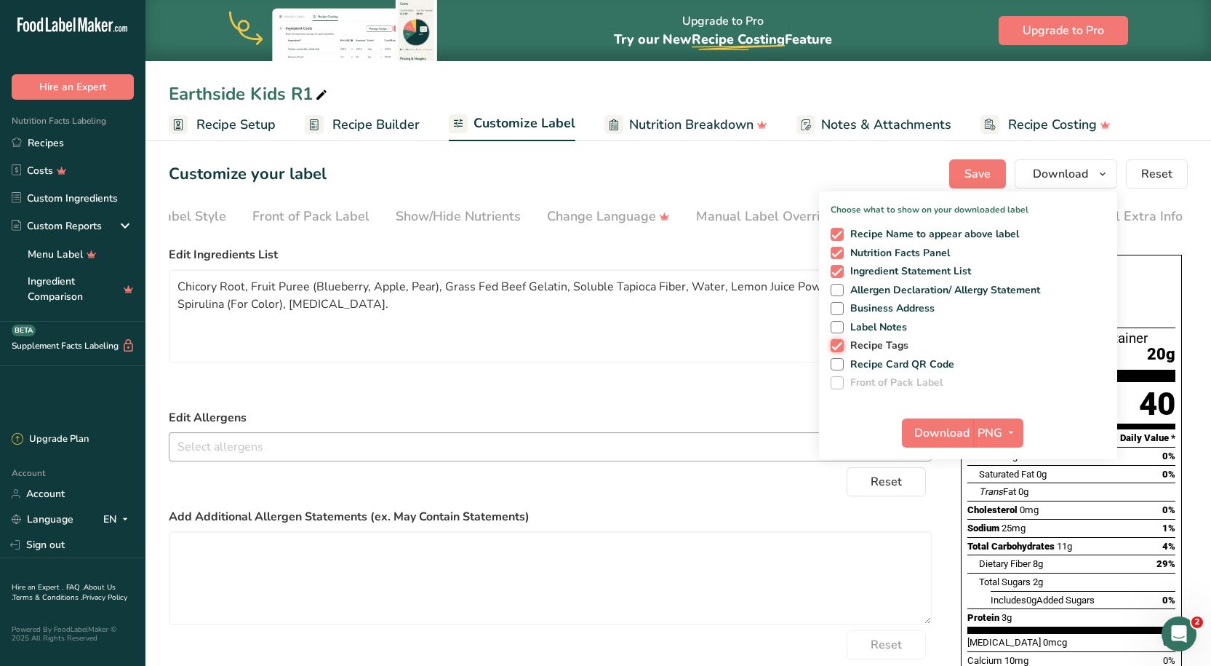
click at [840, 345] on input "Recipe Tags" at bounding box center [835, 344] width 9 height 9
checkbox input "false"
click at [989, 433] on span "PNG" at bounding box center [990, 432] width 25 height 17
click at [998, 536] on link "PDF" at bounding box center [1000, 534] width 47 height 24
click at [980, 166] on span "Save" at bounding box center [978, 173] width 26 height 17
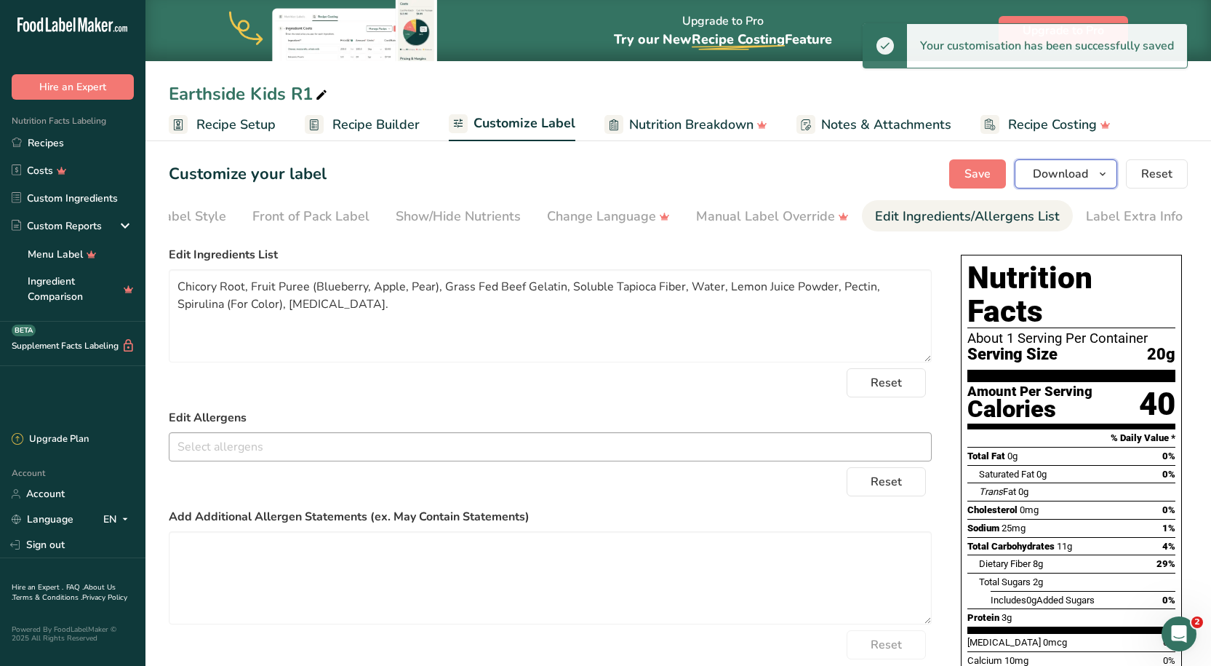
click at [1087, 175] on span "Download" at bounding box center [1060, 173] width 55 height 17
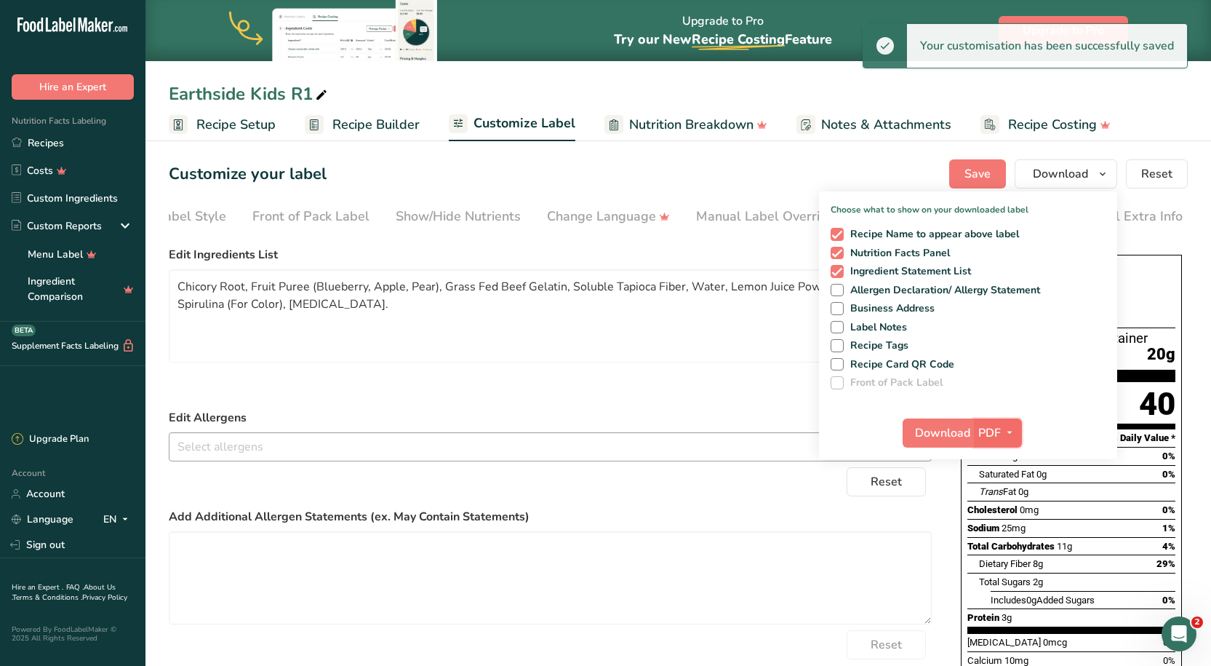
click at [984, 428] on span "PDF" at bounding box center [990, 432] width 23 height 17
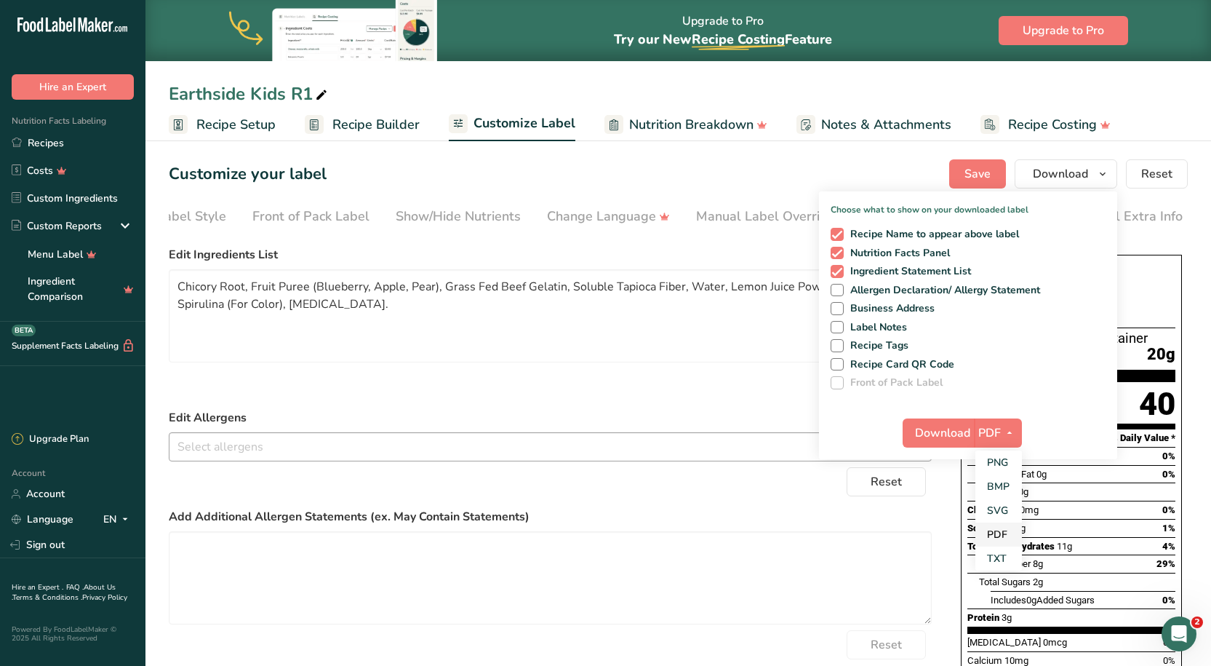
click at [1003, 527] on link "PDF" at bounding box center [999, 534] width 47 height 24
click at [936, 439] on span "Download" at bounding box center [942, 432] width 55 height 17
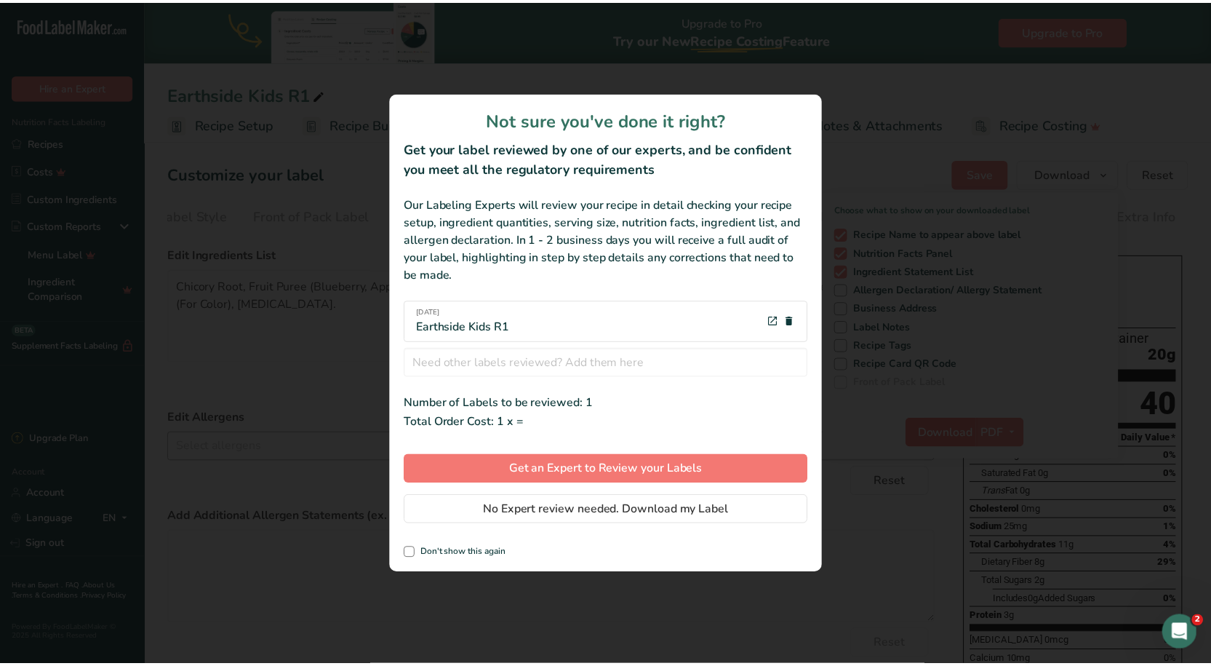
scroll to position [0, 62]
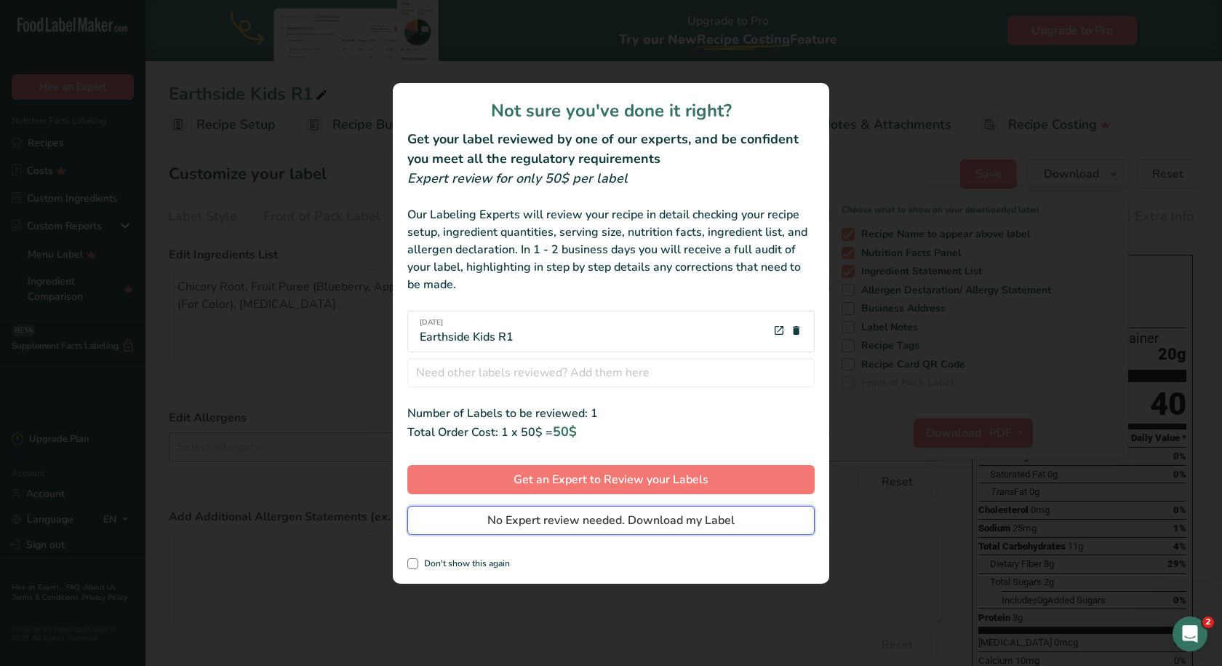
click at [559, 513] on span "No Expert review needed. Download my Label" at bounding box center [610, 519] width 247 height 17
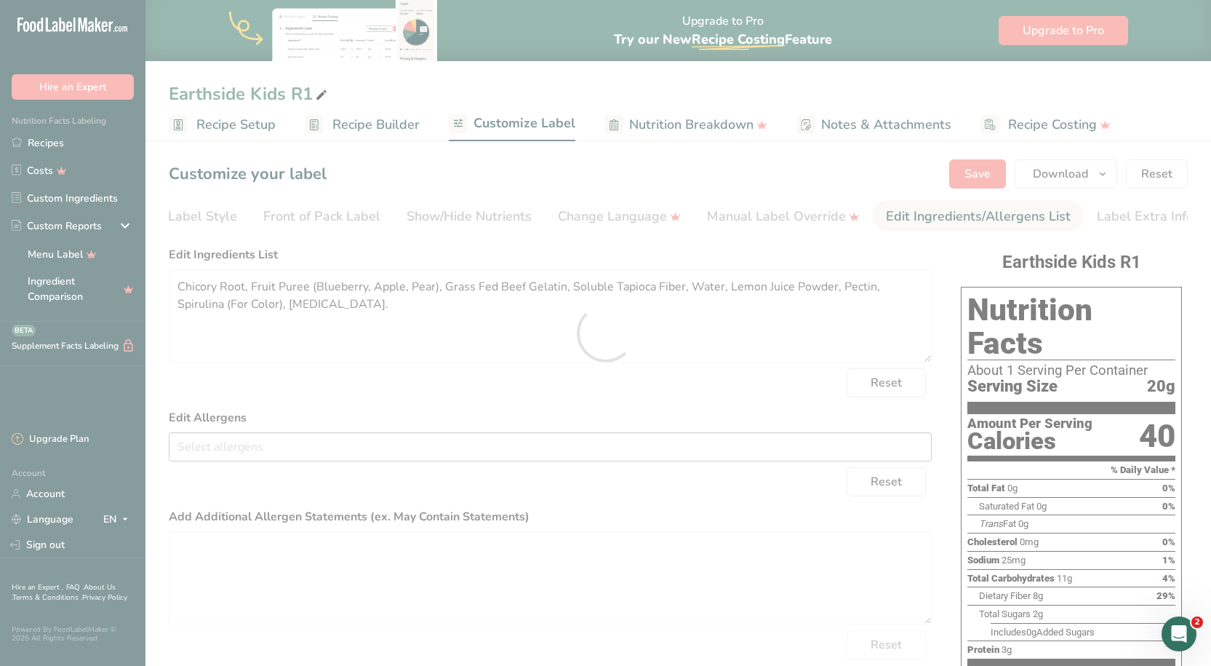
scroll to position [0, 0]
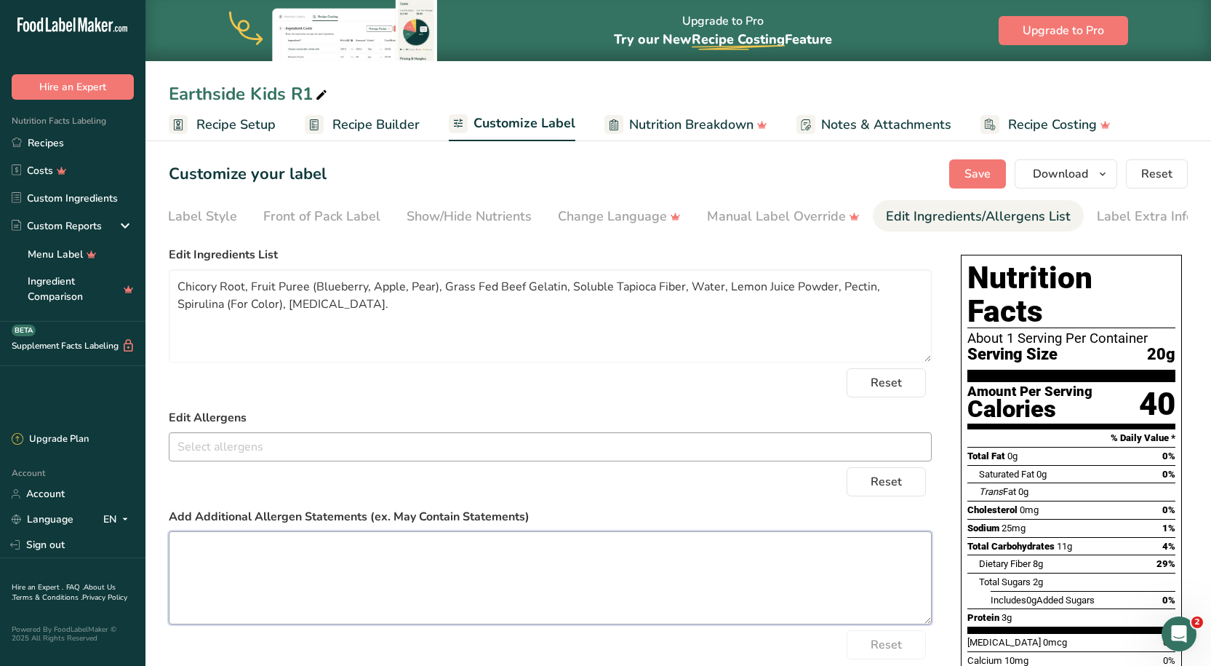
drag, startPoint x: 699, startPoint y: 571, endPoint x: 706, endPoint y: 566, distance: 8.3
click at [699, 571] on textarea at bounding box center [550, 577] width 763 height 93
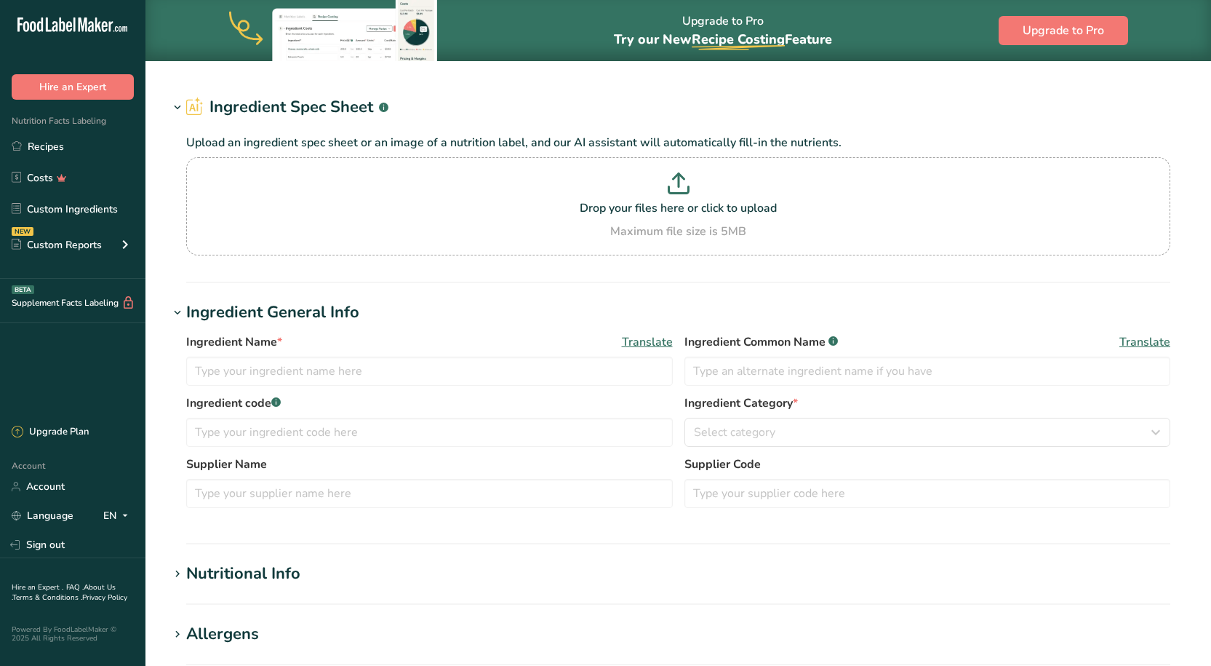
type input "Blueberries"
type input "[PERSON_NAME] by Ingredion"
type input "39110J02"
